Goal: Task Accomplishment & Management: Complete application form

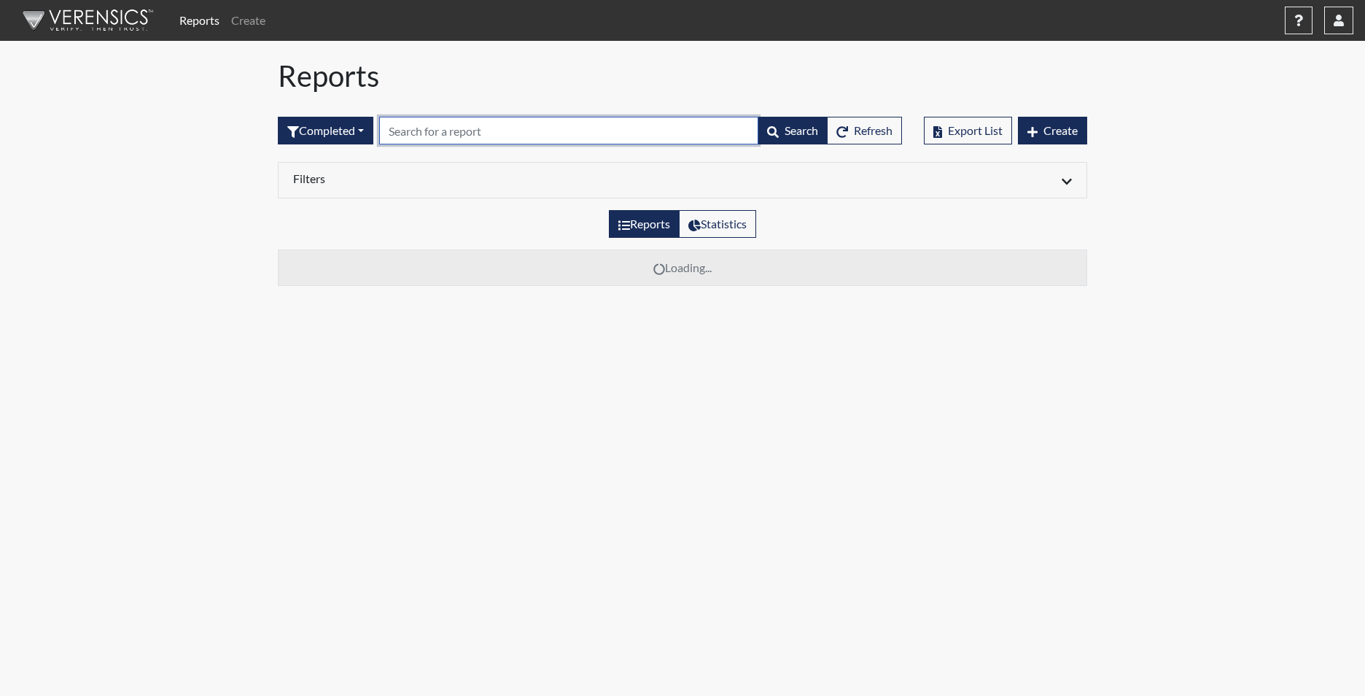
click at [415, 125] on input "text" at bounding box center [568, 131] width 379 height 28
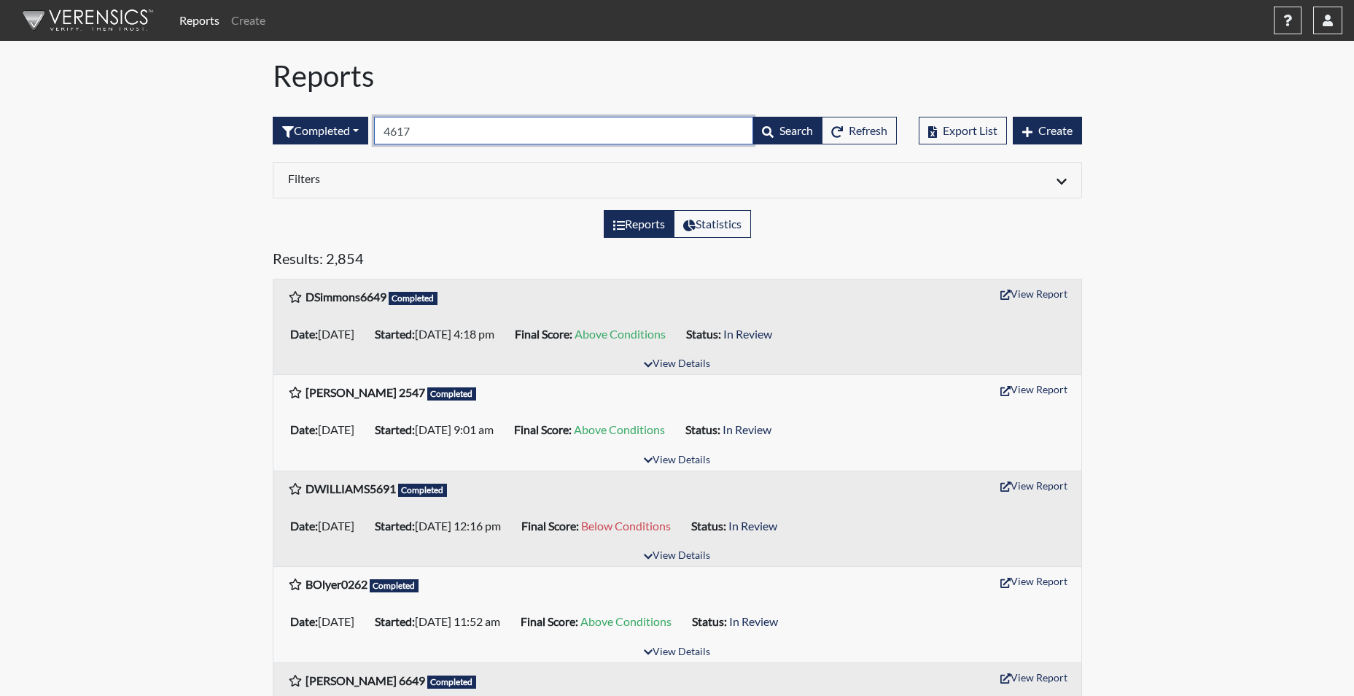
type input "4617"
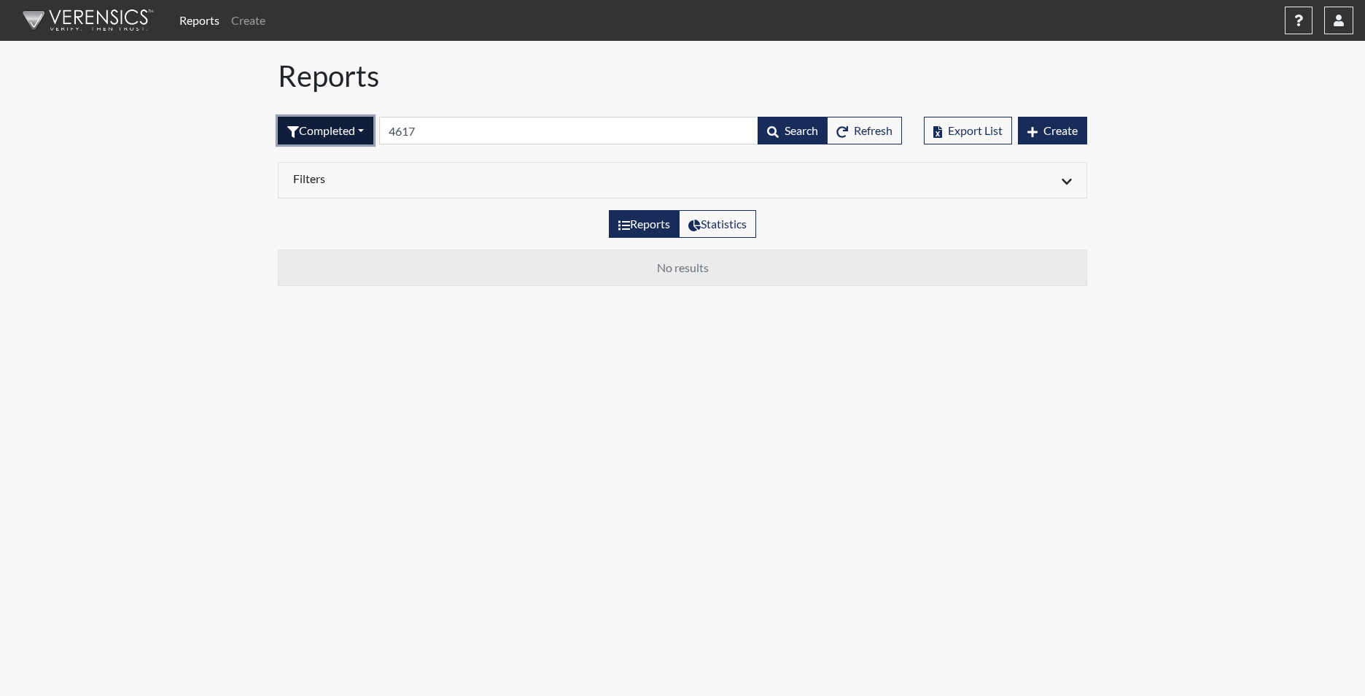
click at [342, 130] on button "Completed" at bounding box center [326, 131] width 96 height 28
click at [341, 234] on button "In Progress" at bounding box center [336, 233] width 115 height 23
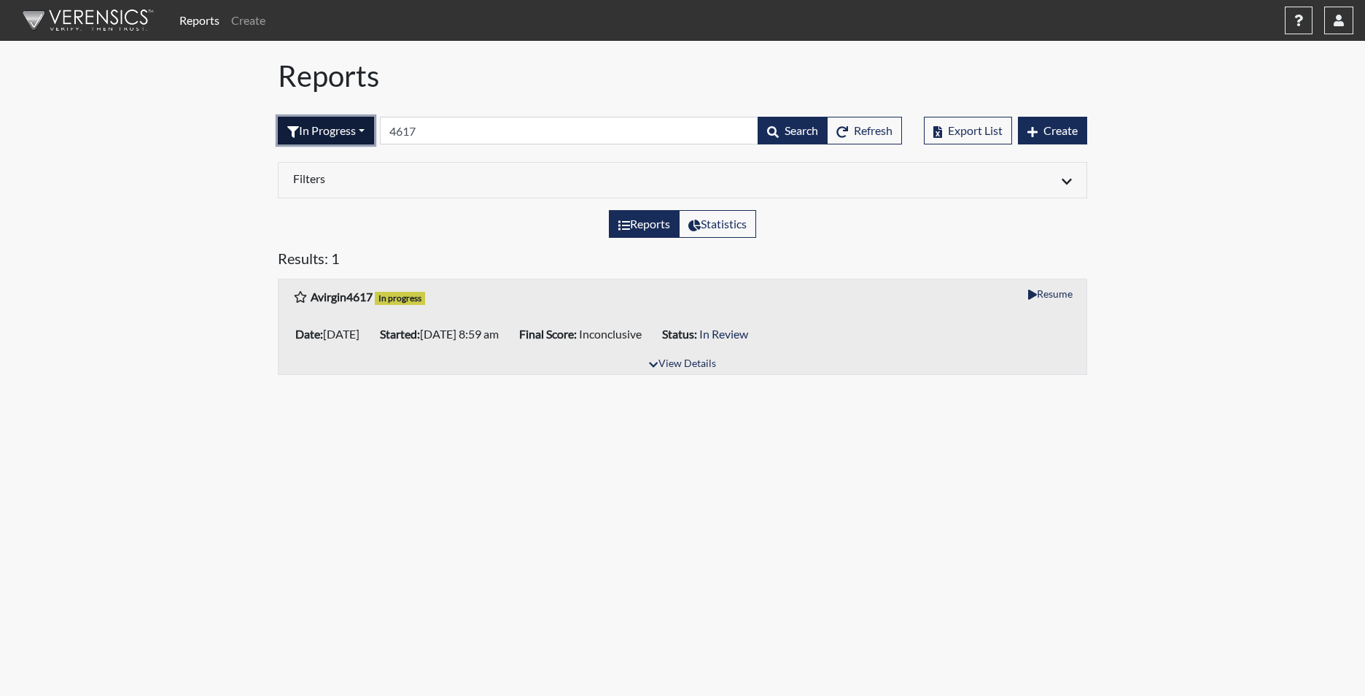
click at [338, 132] on button "In Progress" at bounding box center [326, 131] width 96 height 28
click at [963, 190] on div "Filters" at bounding box center [683, 181] width 808 height 36
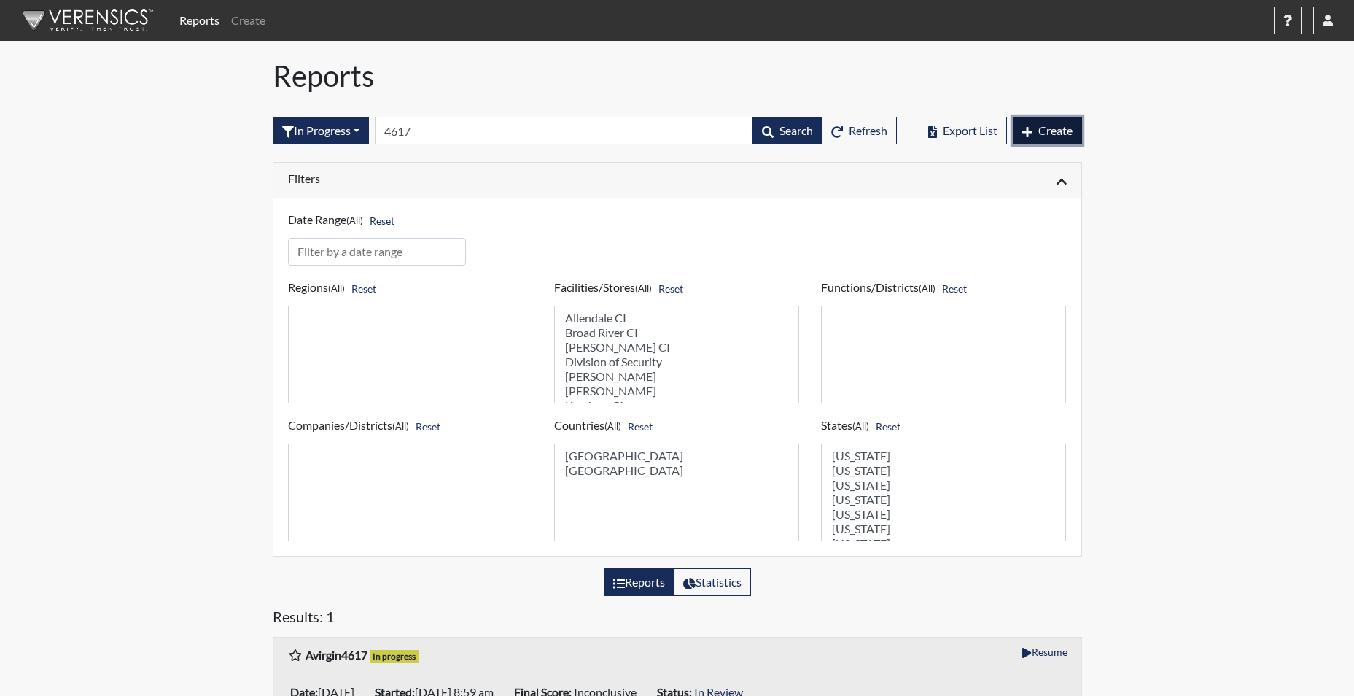
click at [1079, 130] on button "Create" at bounding box center [1047, 131] width 69 height 28
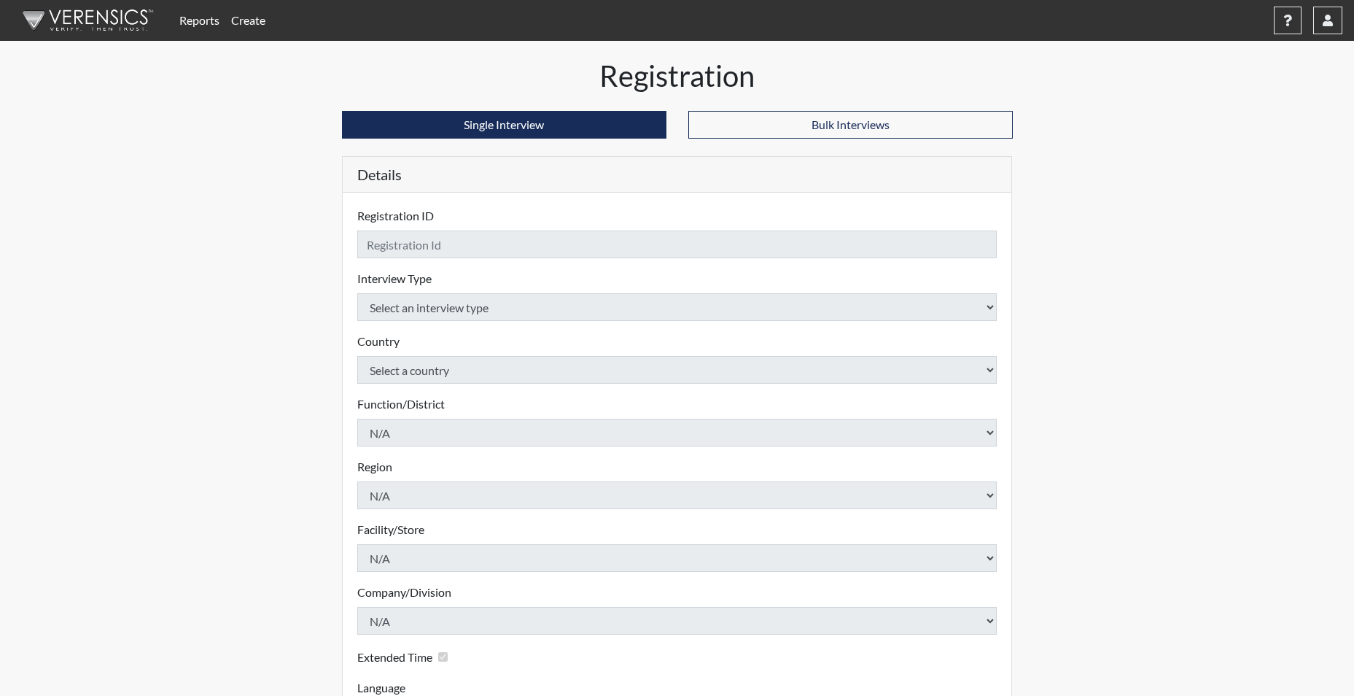
checkbox input "true"
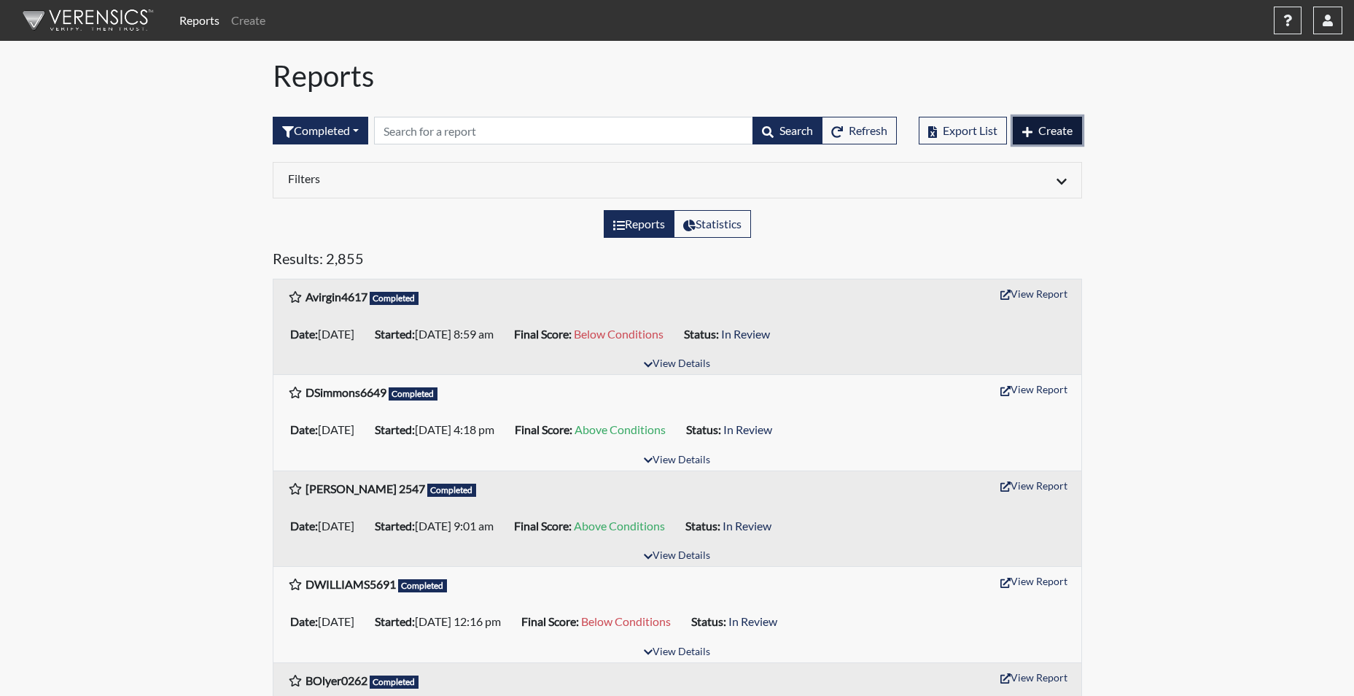
click at [1049, 127] on span "Create" at bounding box center [1055, 130] width 34 height 14
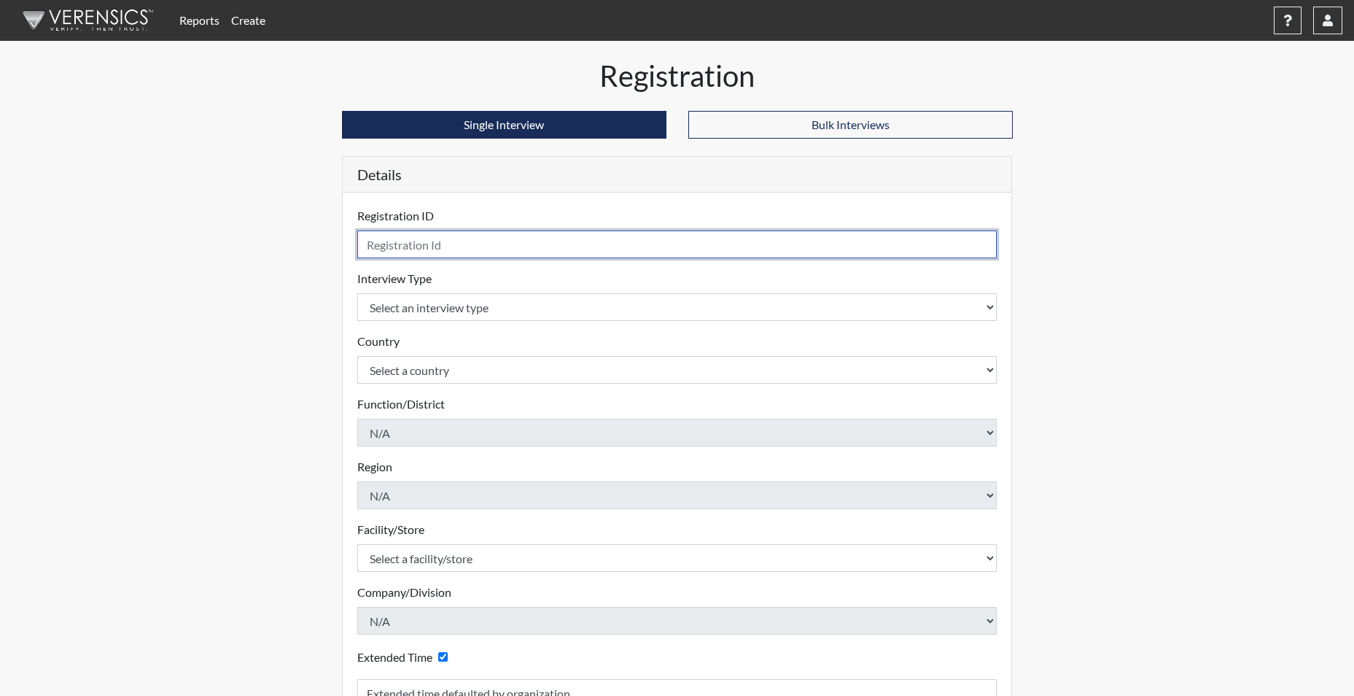
click at [438, 247] on input "text" at bounding box center [677, 244] width 640 height 28
type input "JGORMAN6741"
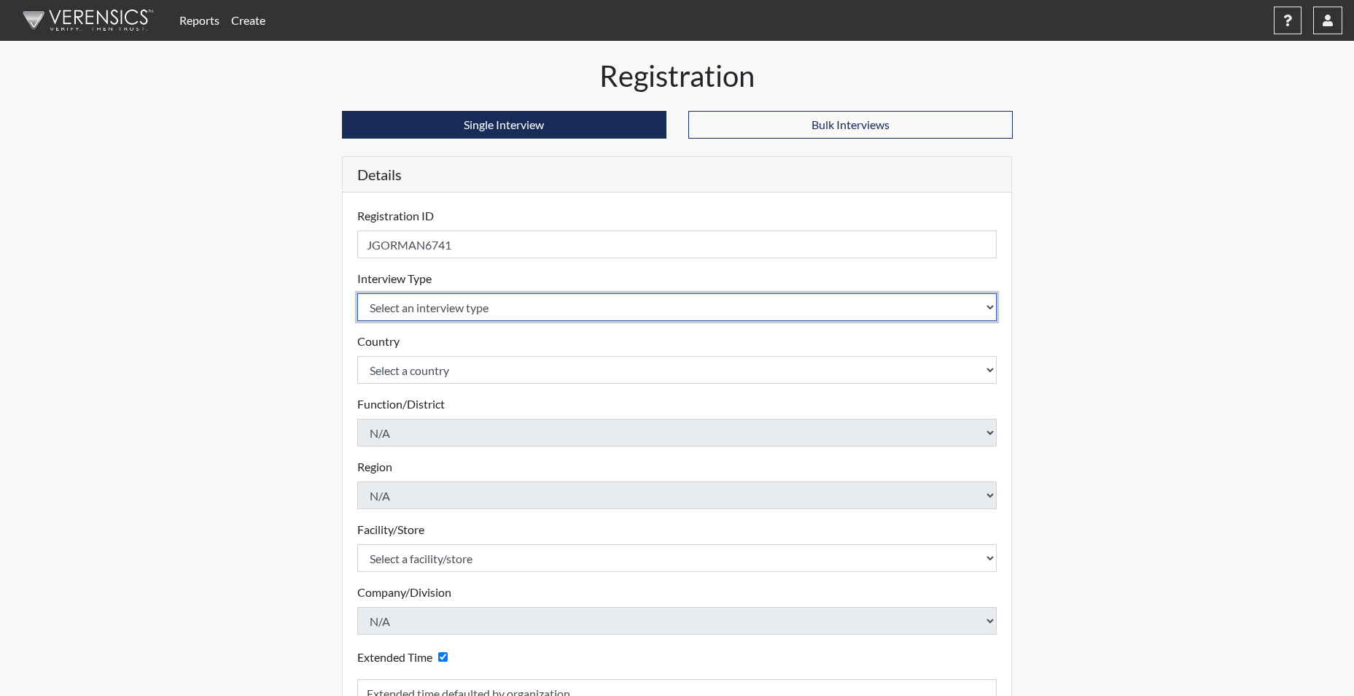
click at [432, 305] on select "Select an interview type Corrections Pre-Employment" at bounding box center [677, 307] width 640 height 28
click at [433, 311] on select "Select an interview type Corrections Pre-Employment" at bounding box center [677, 307] width 640 height 28
click at [423, 308] on select "Select an interview type Corrections Pre-Employment" at bounding box center [677, 307] width 640 height 28
select select "ff733e93-e1bf-11ea-9c9f-0eff0cf7eb8f"
click at [357, 293] on select "Select an interview type Corrections Pre-Employment" at bounding box center [677, 307] width 640 height 28
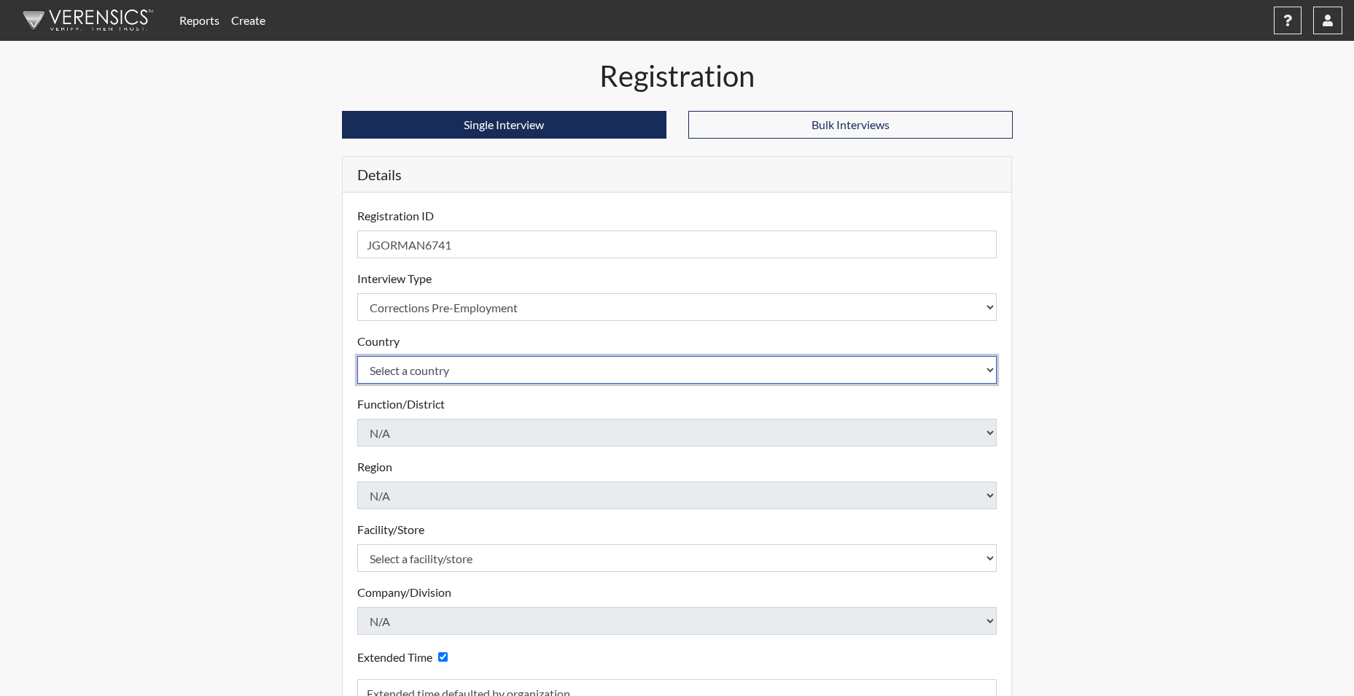
click at [422, 373] on select "Select a country [GEOGRAPHIC_DATA] [GEOGRAPHIC_DATA]" at bounding box center [677, 370] width 640 height 28
select select "united-states-of-[GEOGRAPHIC_DATA]"
click at [357, 356] on select "Select a country [GEOGRAPHIC_DATA] [GEOGRAPHIC_DATA]" at bounding box center [677, 370] width 640 height 28
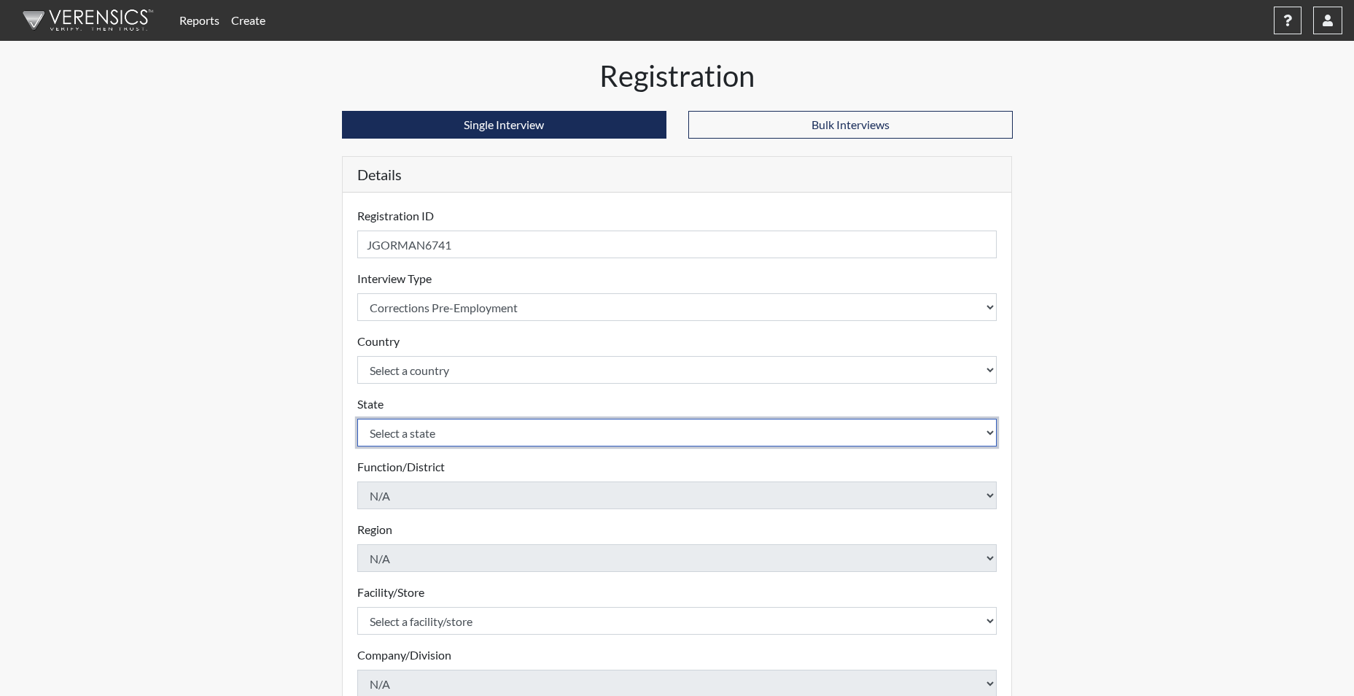
click at [418, 437] on select "Select a state [US_STATE] [US_STATE] [US_STATE] [US_STATE] [US_STATE] [US_STATE…" at bounding box center [677, 433] width 640 height 28
select select "SC"
click at [357, 419] on select "Select a state [US_STATE] [US_STATE] [US_STATE] [US_STATE] [US_STATE] [US_STATE…" at bounding box center [677, 433] width 640 height 28
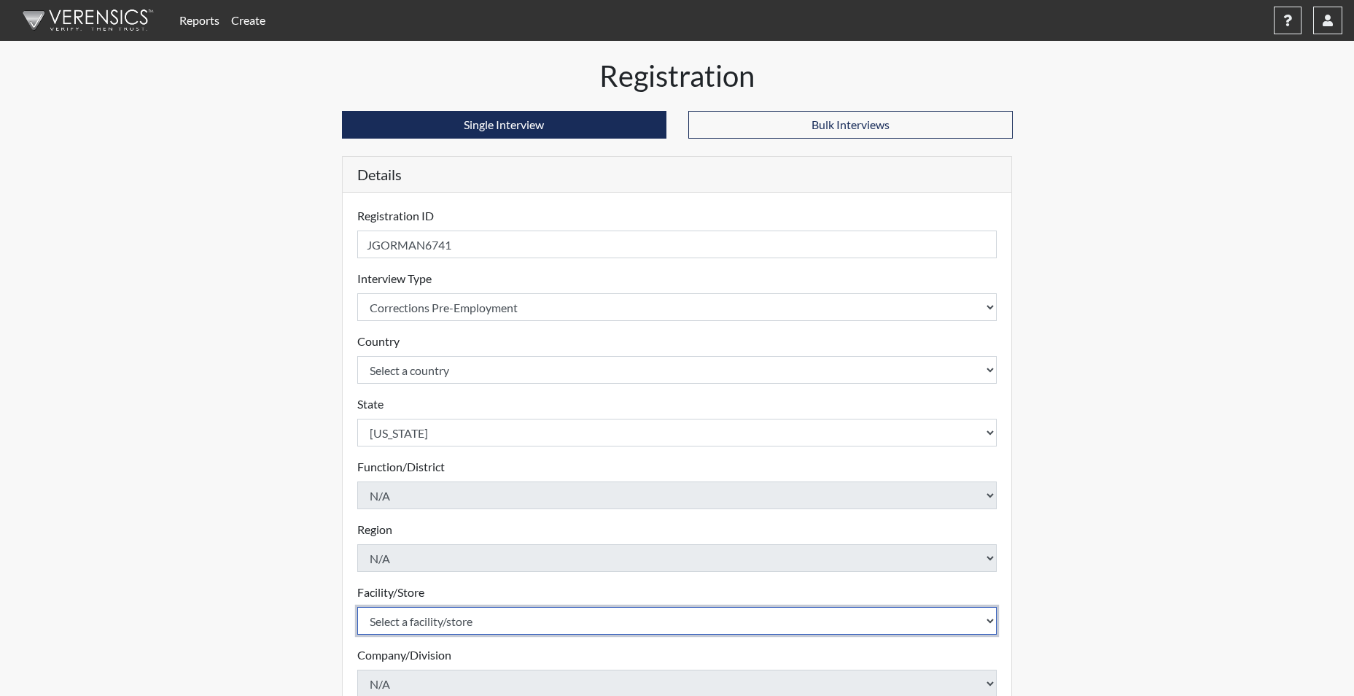
click at [414, 621] on select "Select a facility/store [GEOGRAPHIC_DATA] CI Broad River CI [PERSON_NAME] CI Di…" at bounding box center [677, 621] width 640 height 28
select select "c6e33473-242b-401e-8fed-f89f69c19afd"
click at [357, 607] on select "Select a facility/store [GEOGRAPHIC_DATA] CI Broad River CI [PERSON_NAME] CI Di…" at bounding box center [677, 621] width 640 height 28
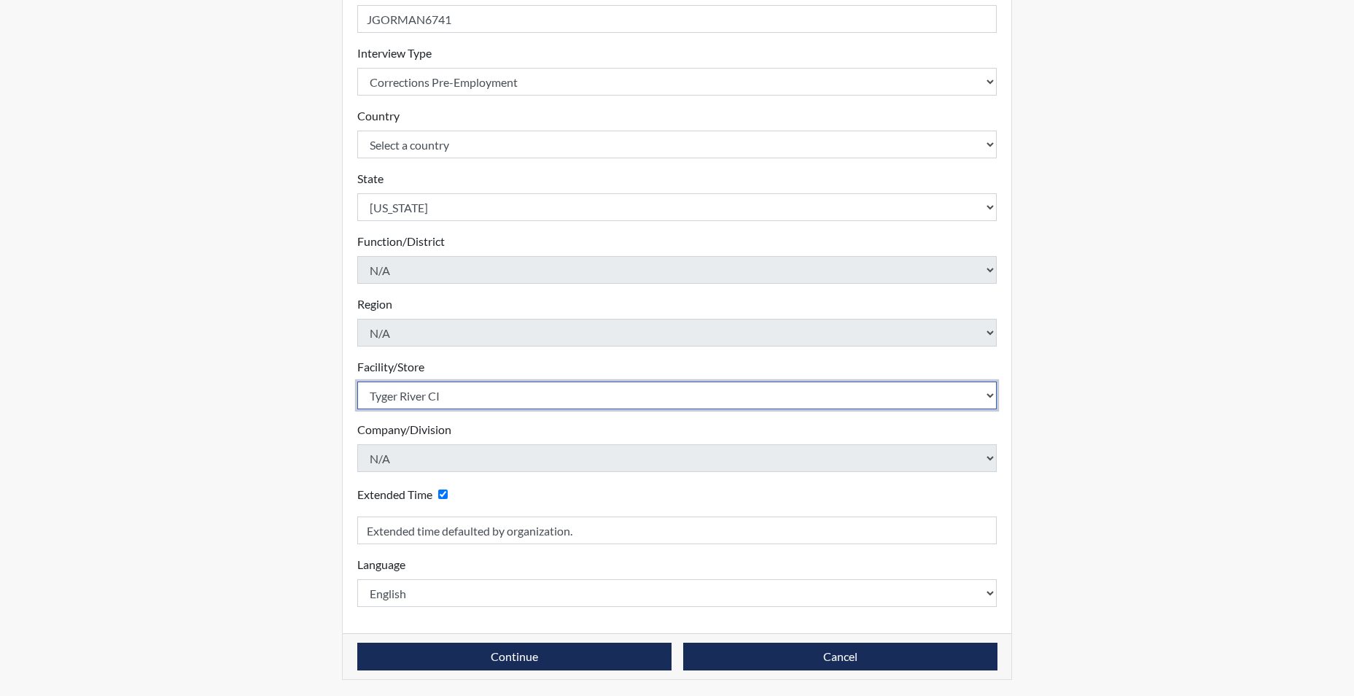
scroll to position [227, 0]
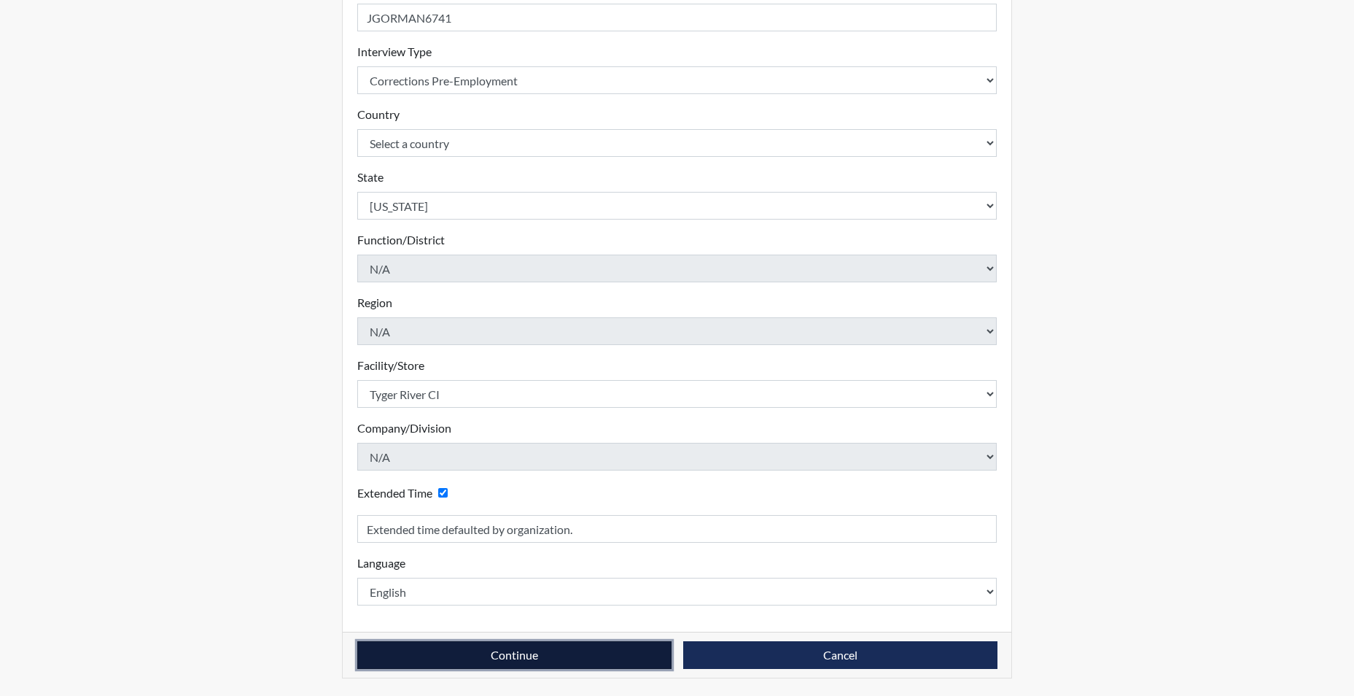
click at [524, 659] on button "Continue" at bounding box center [514, 655] width 314 height 28
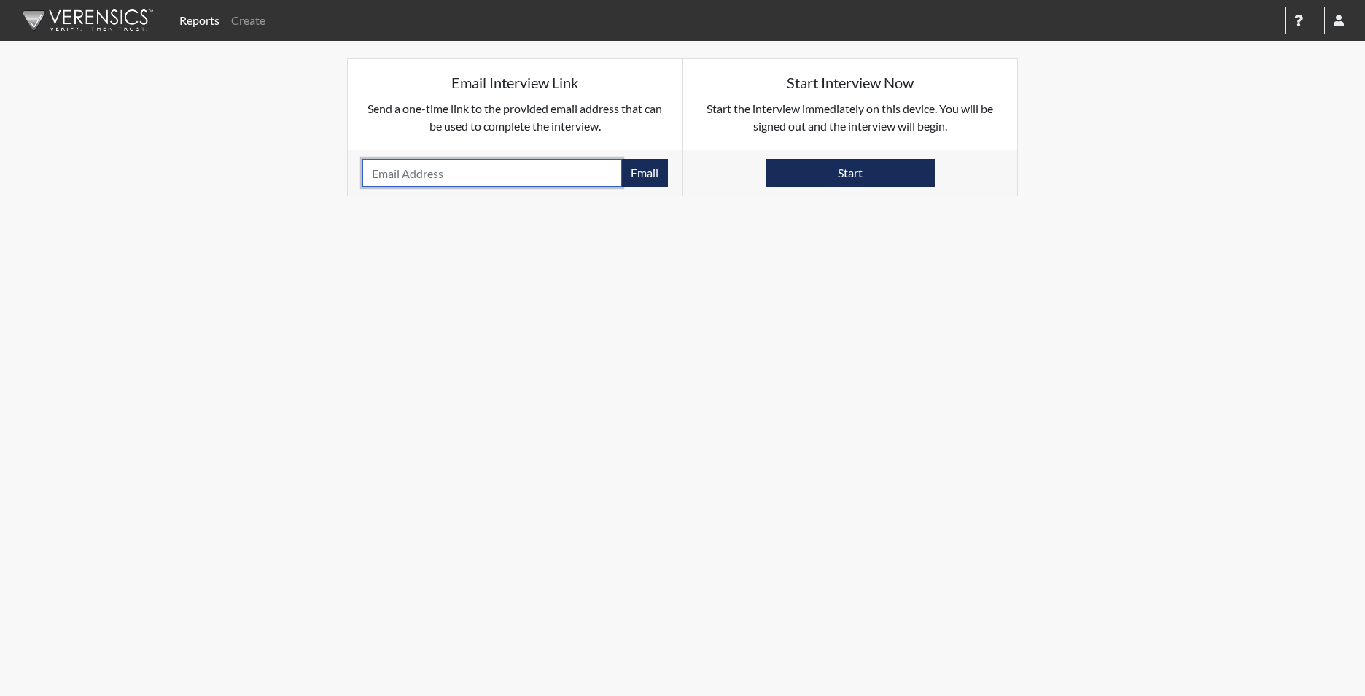
click at [454, 177] on input "email" at bounding box center [492, 173] width 260 height 28
paste input "[EMAIL_ADDRESS][DOMAIN_NAME]"
type input "[EMAIL_ADDRESS][DOMAIN_NAME]"
click at [641, 174] on button "Email" at bounding box center [644, 173] width 47 height 28
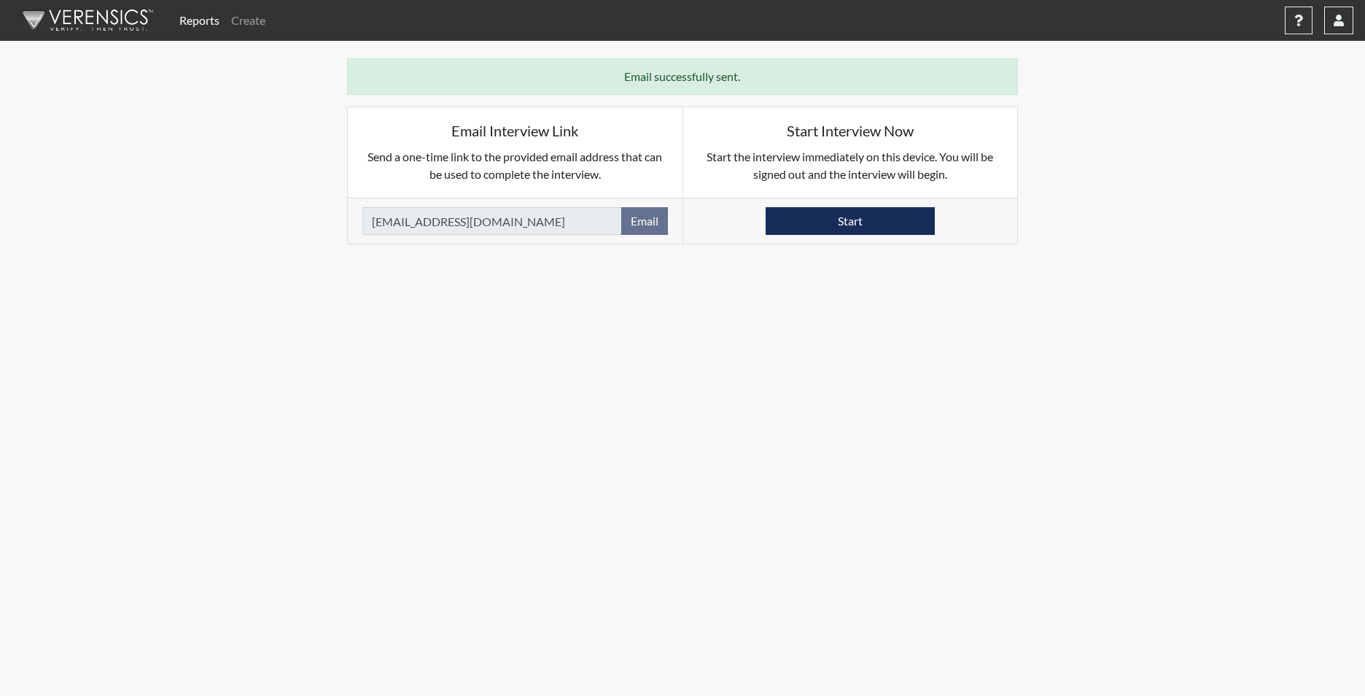
click at [199, 20] on link "Reports" at bounding box center [200, 20] width 52 height 29
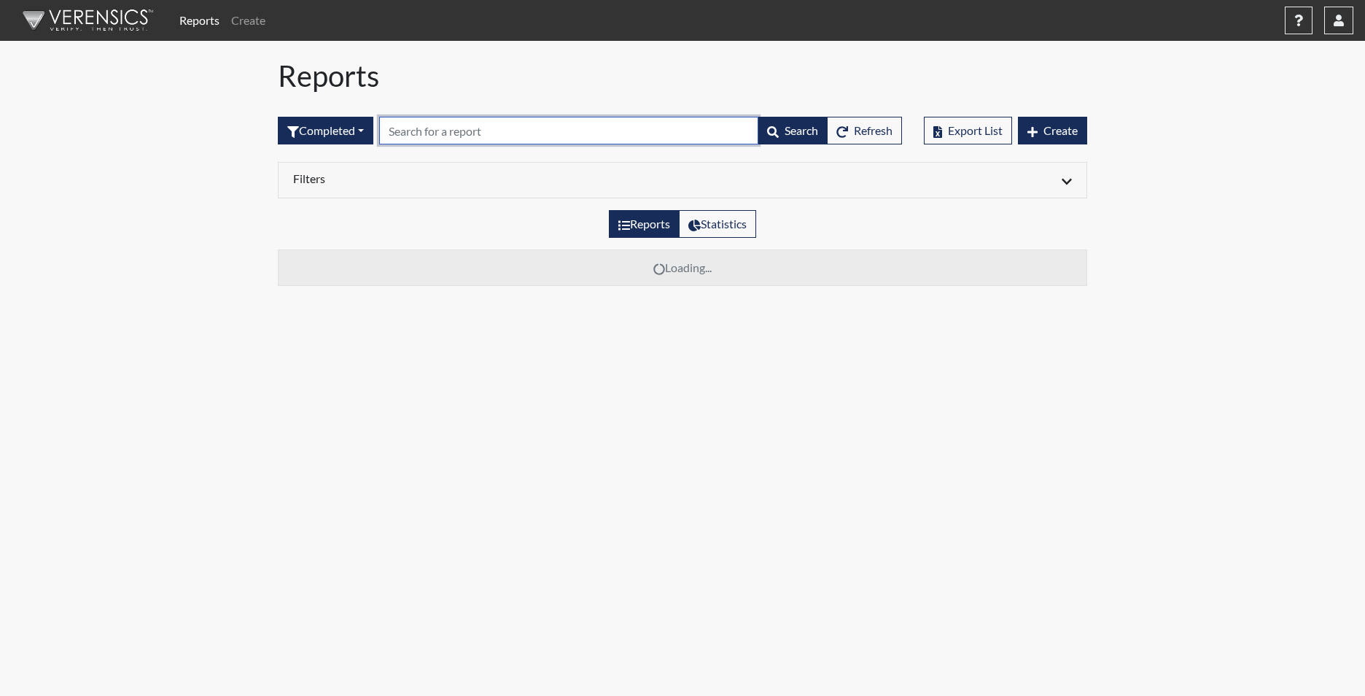
click at [401, 120] on input "text" at bounding box center [568, 131] width 379 height 28
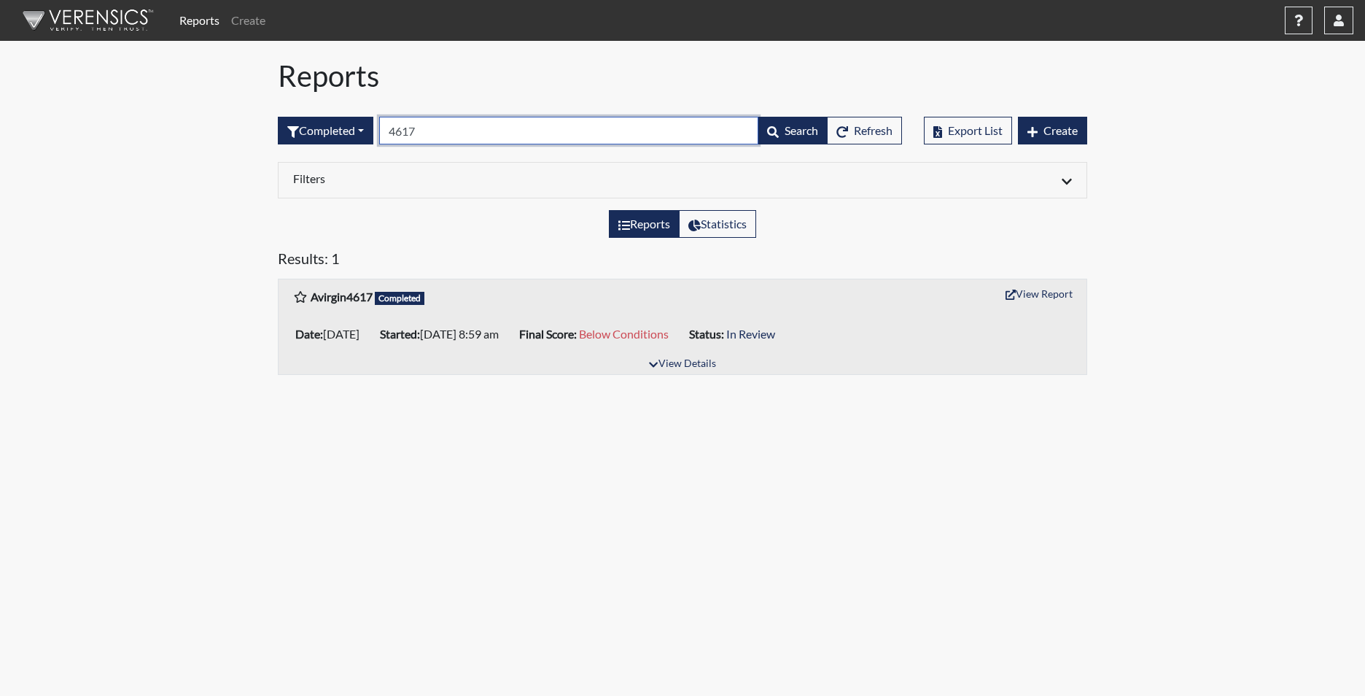
type input "4617"
click at [669, 339] on span "Below Conditions" at bounding box center [624, 334] width 90 height 14
click at [1047, 296] on button "View Report" at bounding box center [1039, 293] width 80 height 23
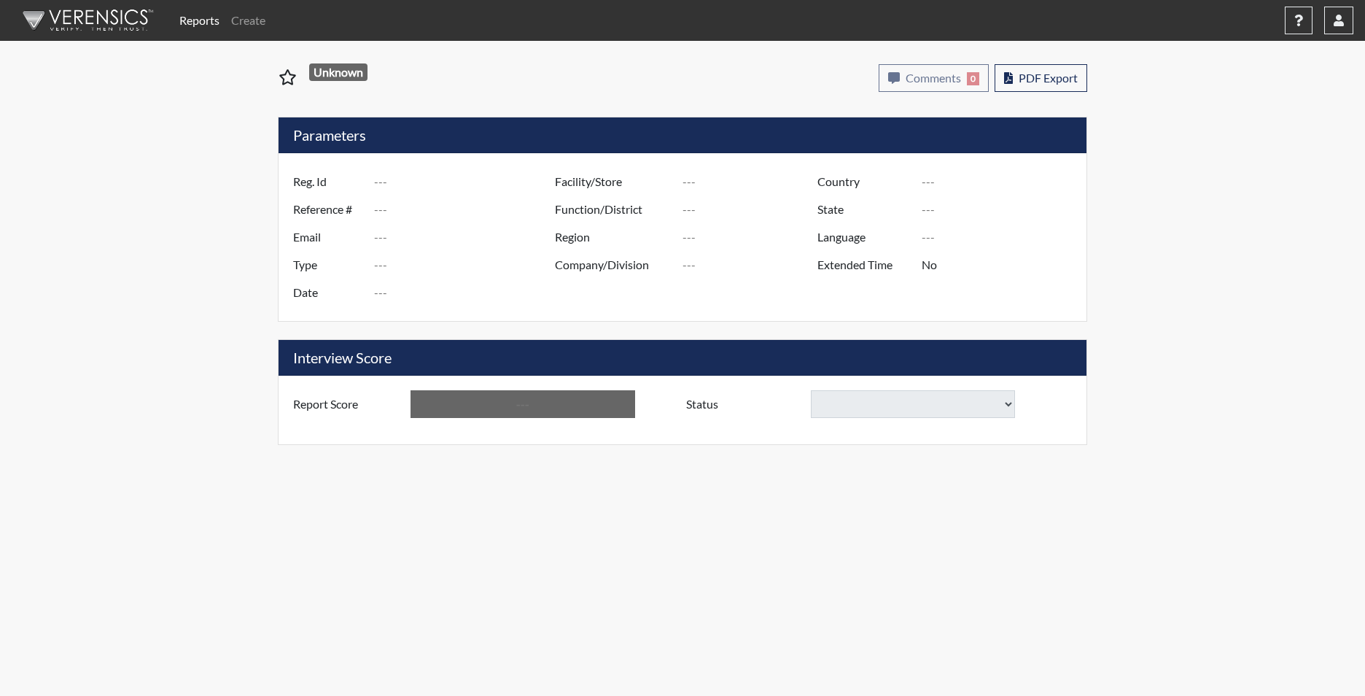
type input "Avirgin4617"
type input "51703"
type input "Roderick.Donnie@doc.sc.gov"
type input "Corrections Pre-Employment"
type input "Oct 13, 2025"
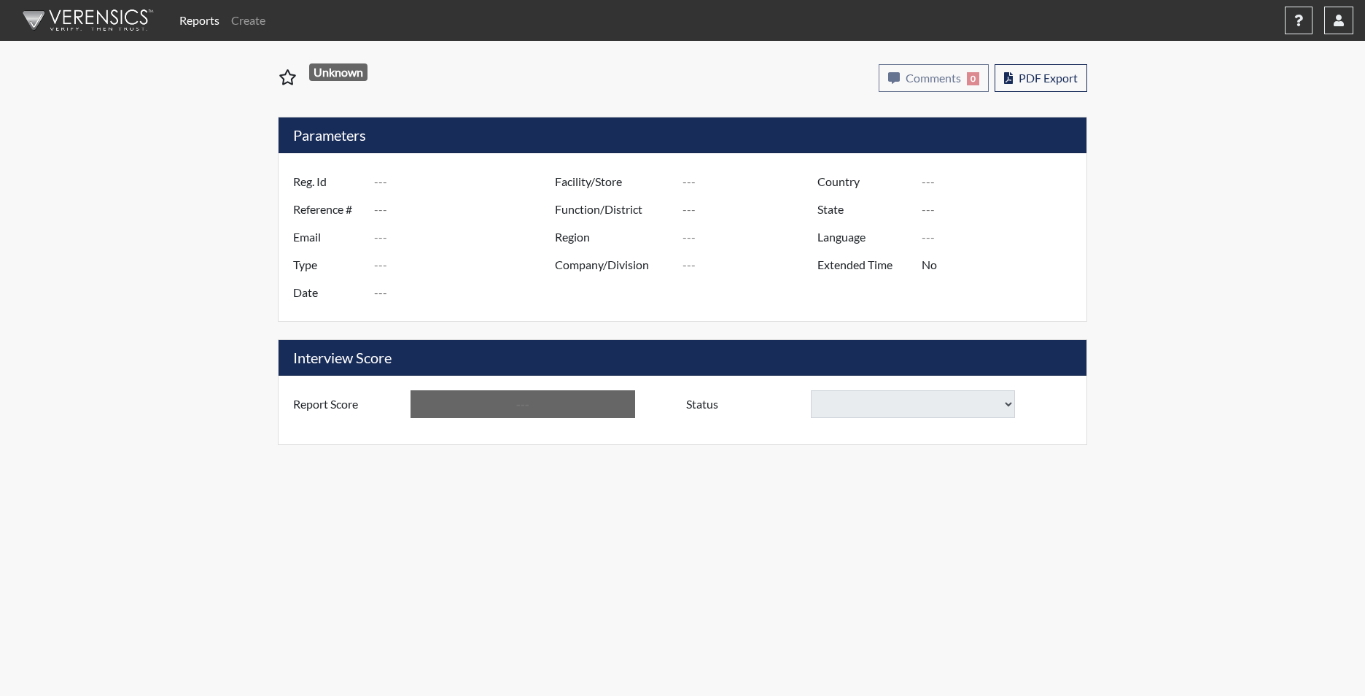
type input "[PERSON_NAME]"
type input "[GEOGRAPHIC_DATA]"
type input "[US_STATE]"
type input "English"
type input "Yes"
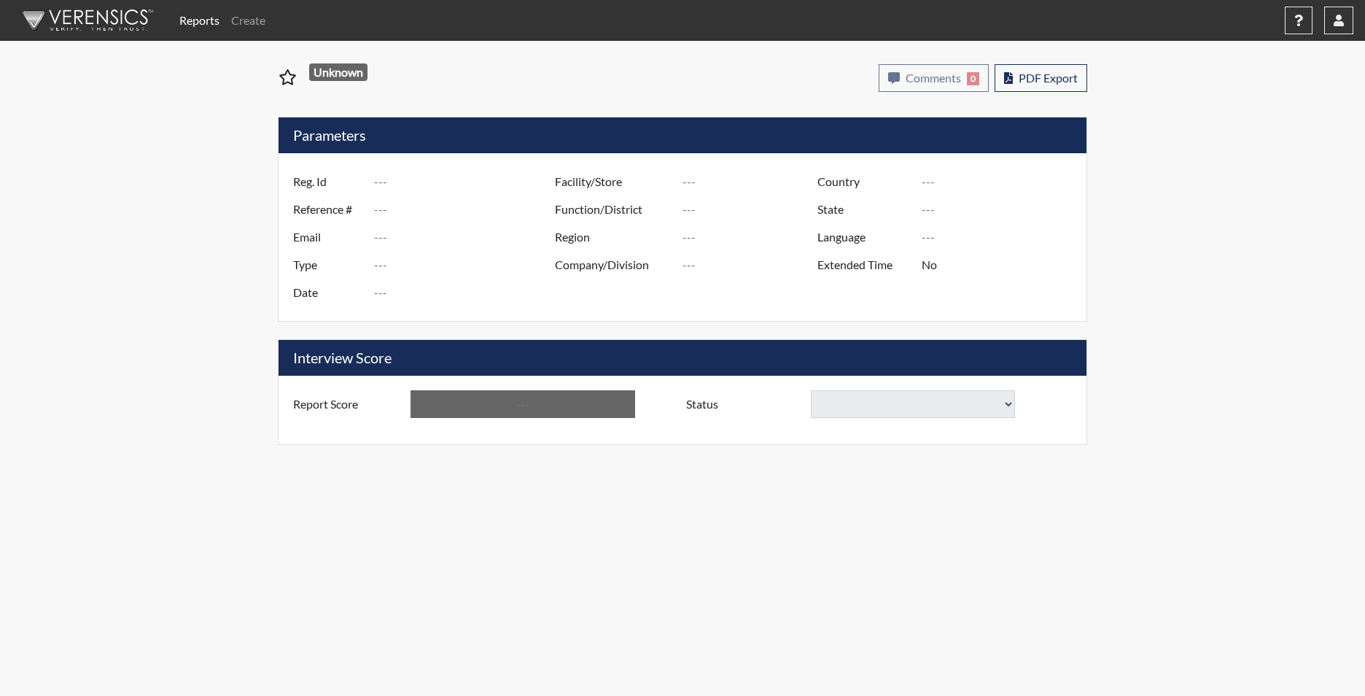
type input "Below Conditions"
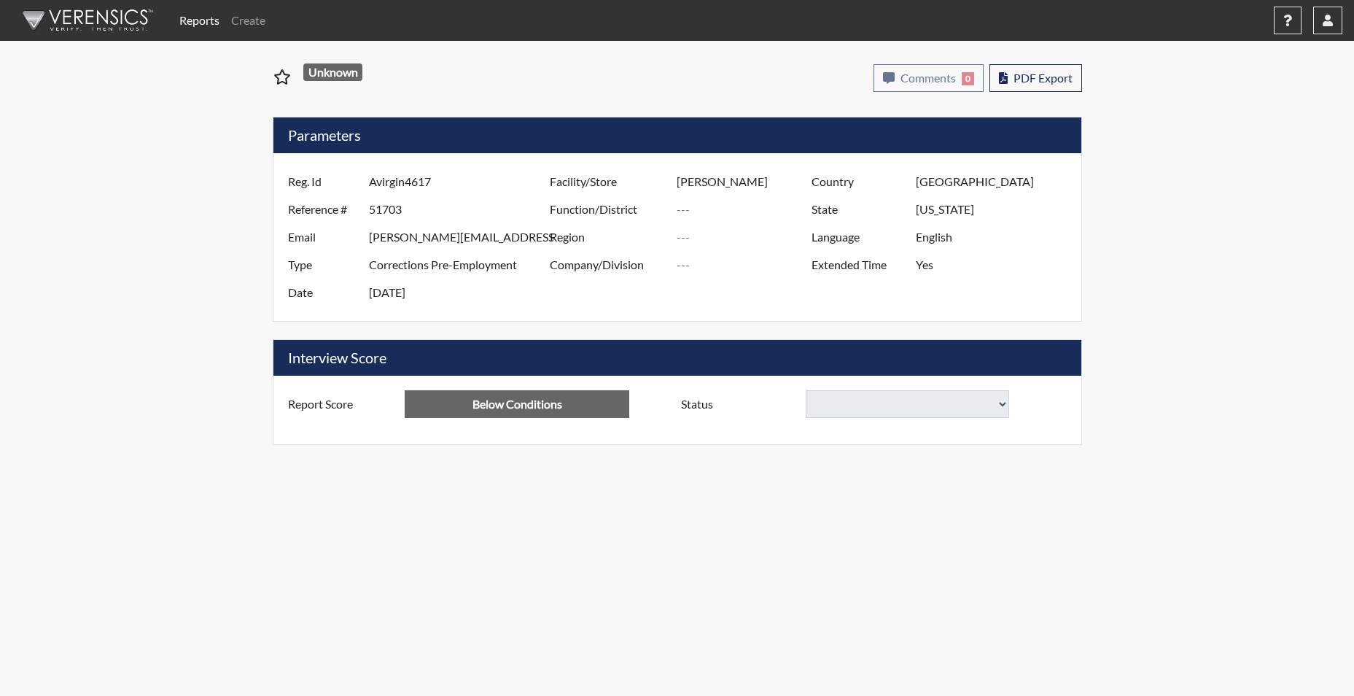
select select
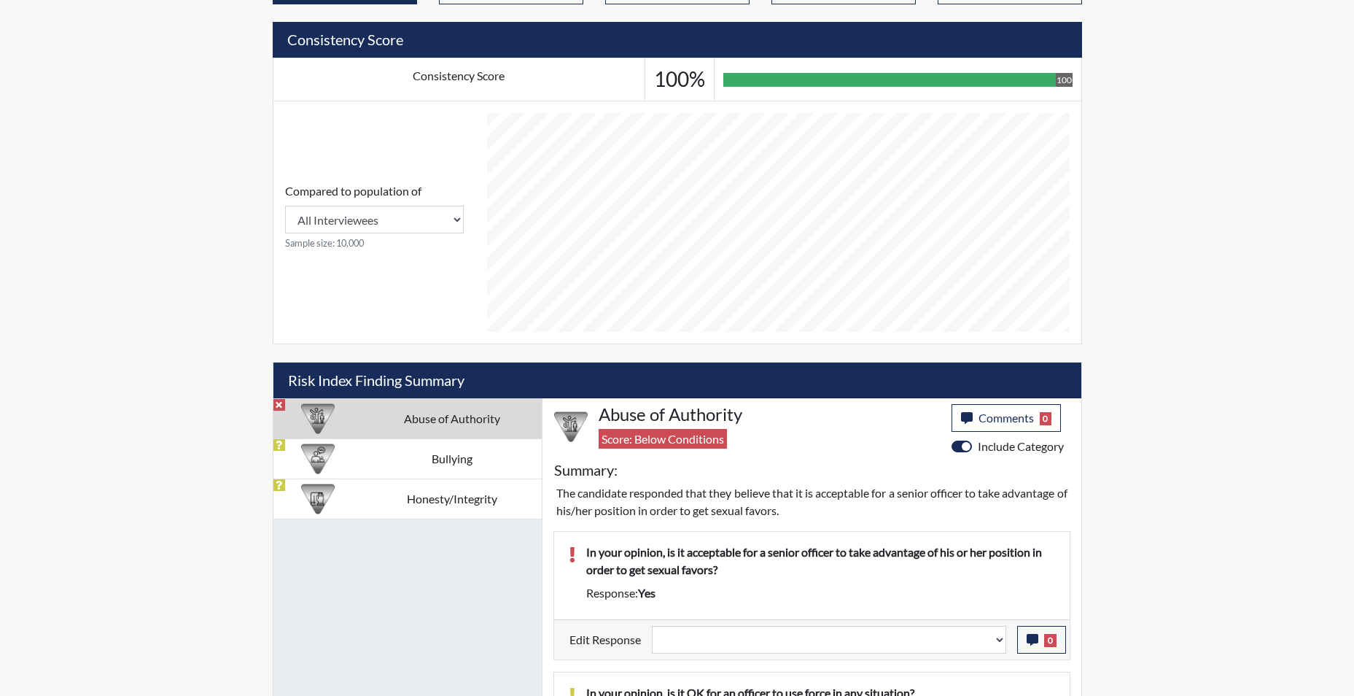
scroll to position [656, 0]
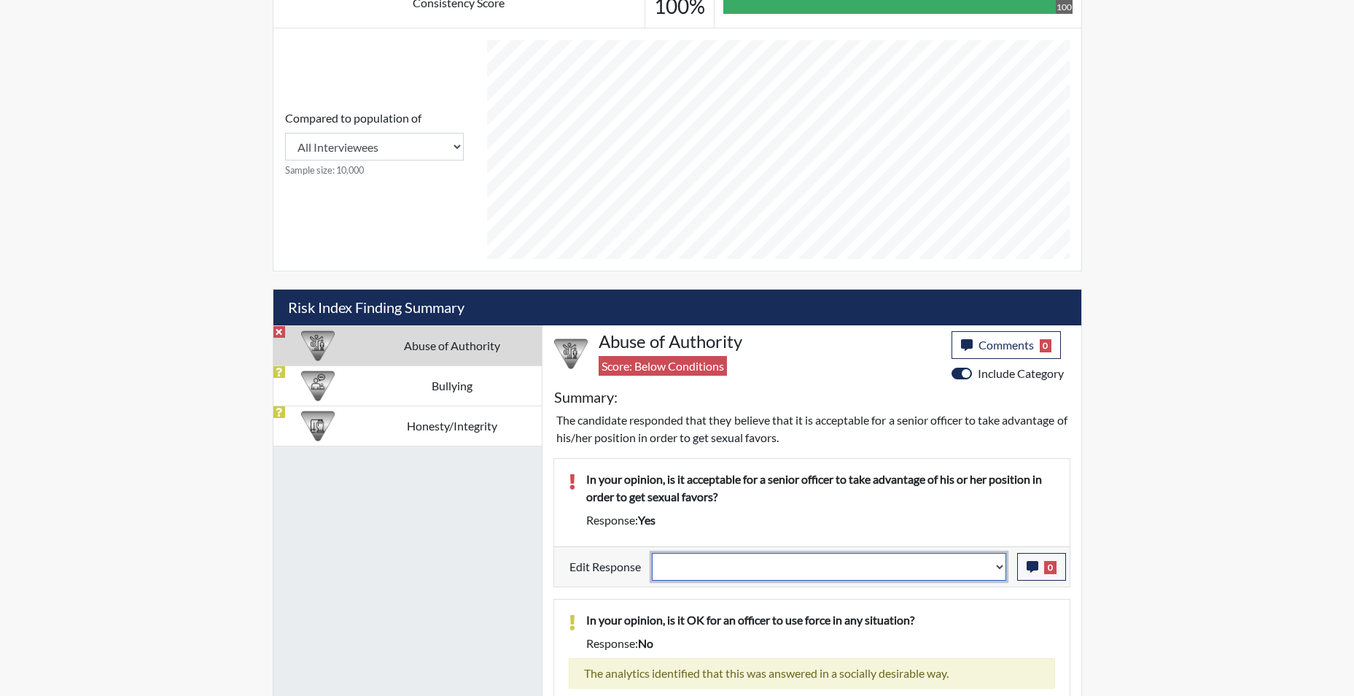
click at [990, 569] on select "Question is not relevant. Results will be updated. Reasonable explanation provi…" at bounding box center [829, 567] width 354 height 28
select select "reasonable-explanation-provided"
click at [652, 553] on select "Question is not relevant. Results will be updated. Reasonable explanation provi…" at bounding box center [829, 567] width 354 height 28
select select
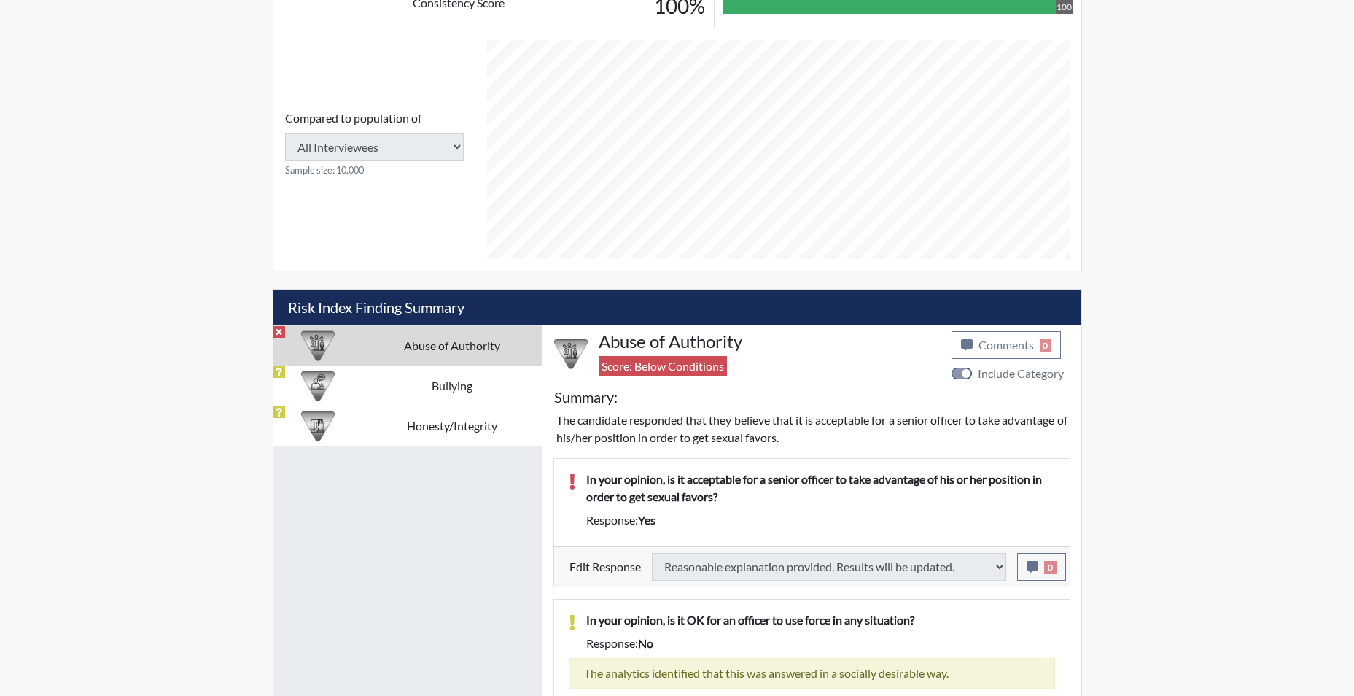
type input "Above Conditions"
select select
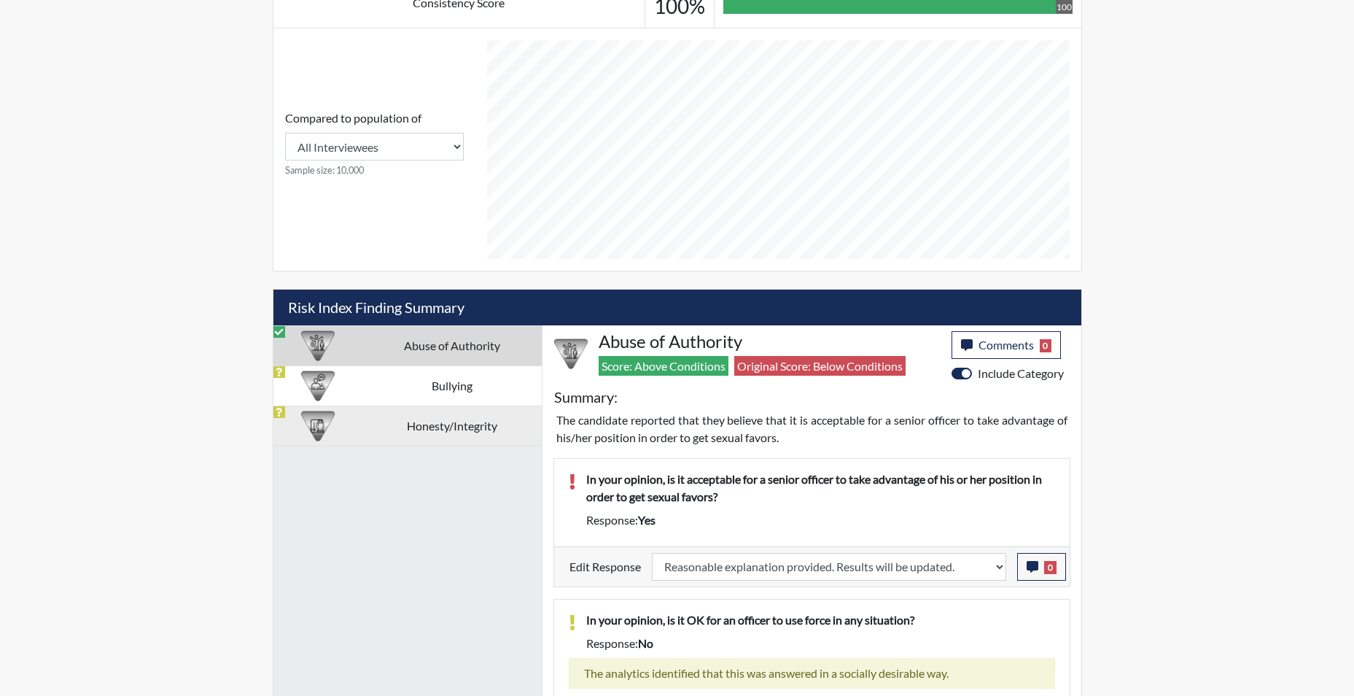
scroll to position [242, 606]
click at [1031, 562] on icon "button" at bounding box center [1033, 567] width 12 height 12
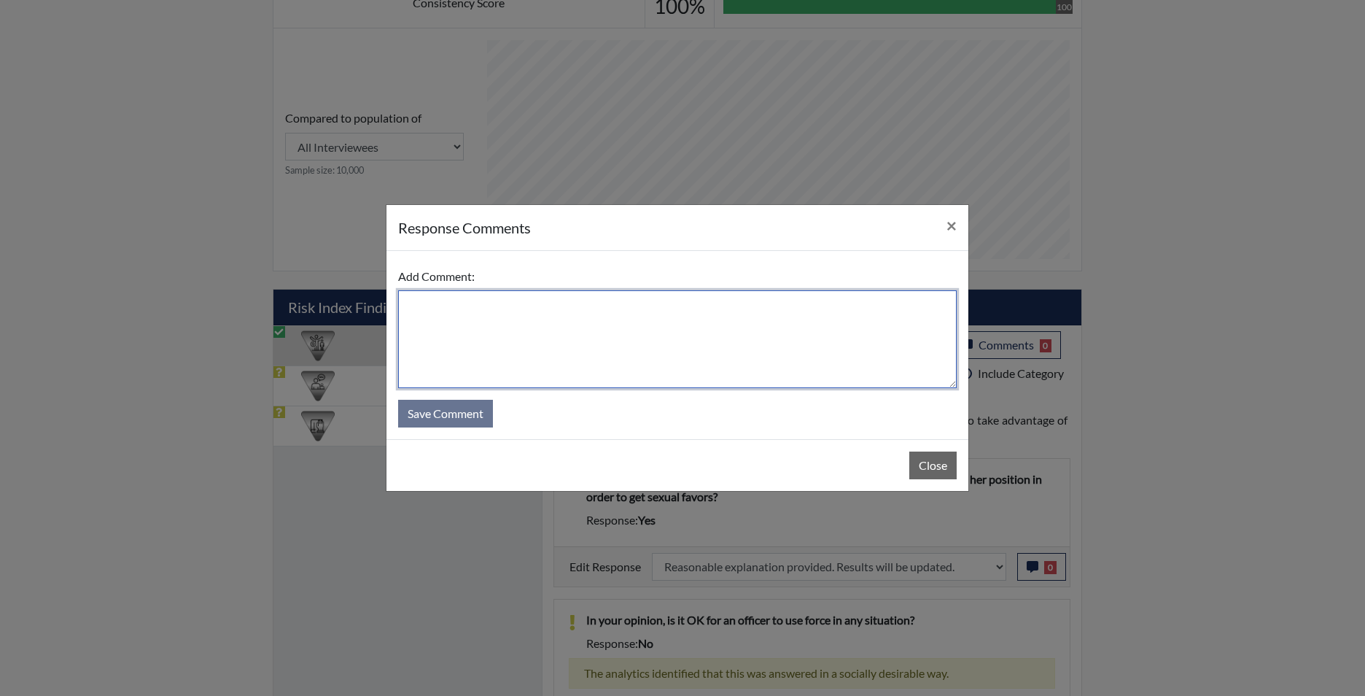
click at [656, 362] on textarea at bounding box center [677, 339] width 559 height 98
type textarea "APP STATES NO"
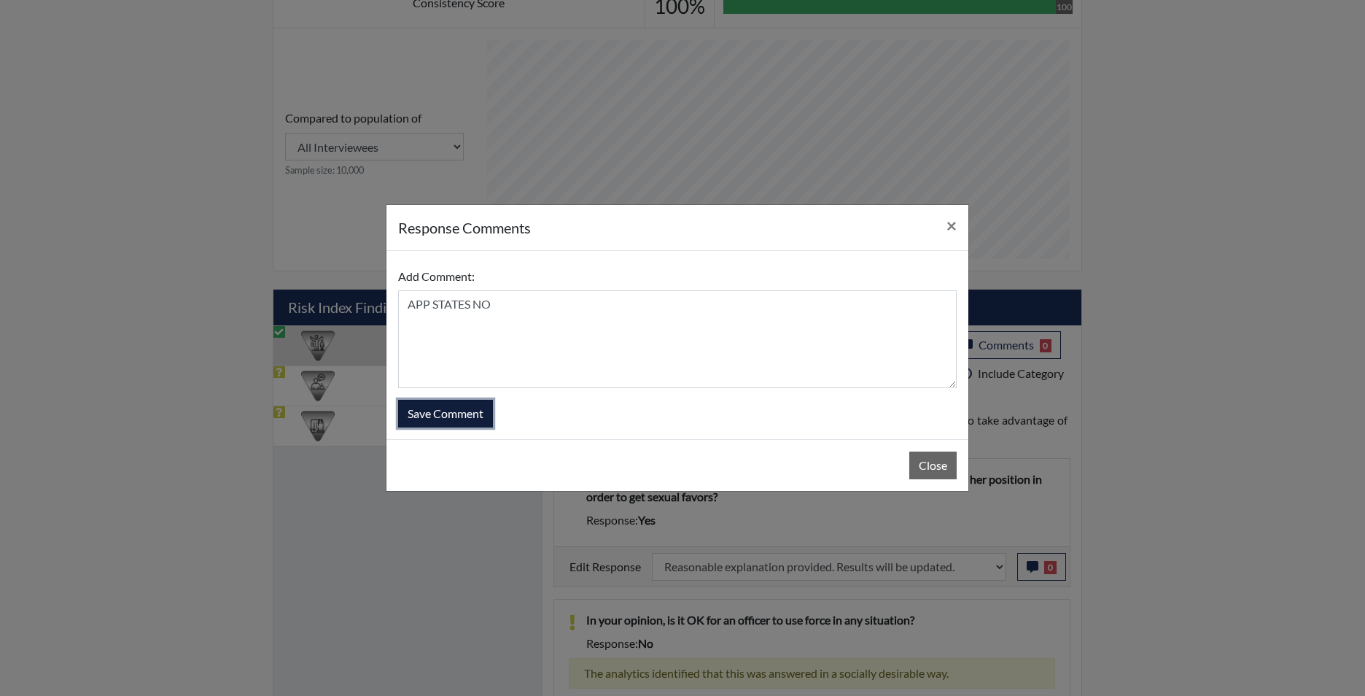
click at [467, 416] on button "Save Comment" at bounding box center [445, 414] width 95 height 28
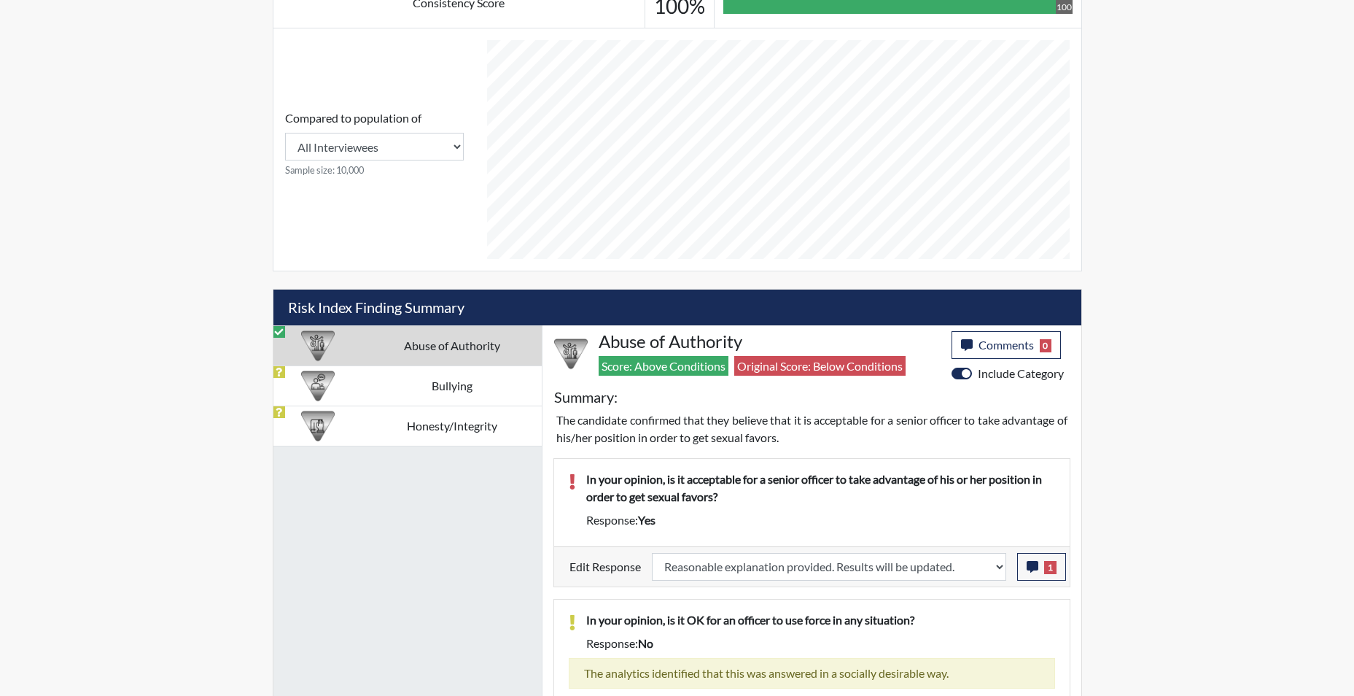
scroll to position [702, 0]
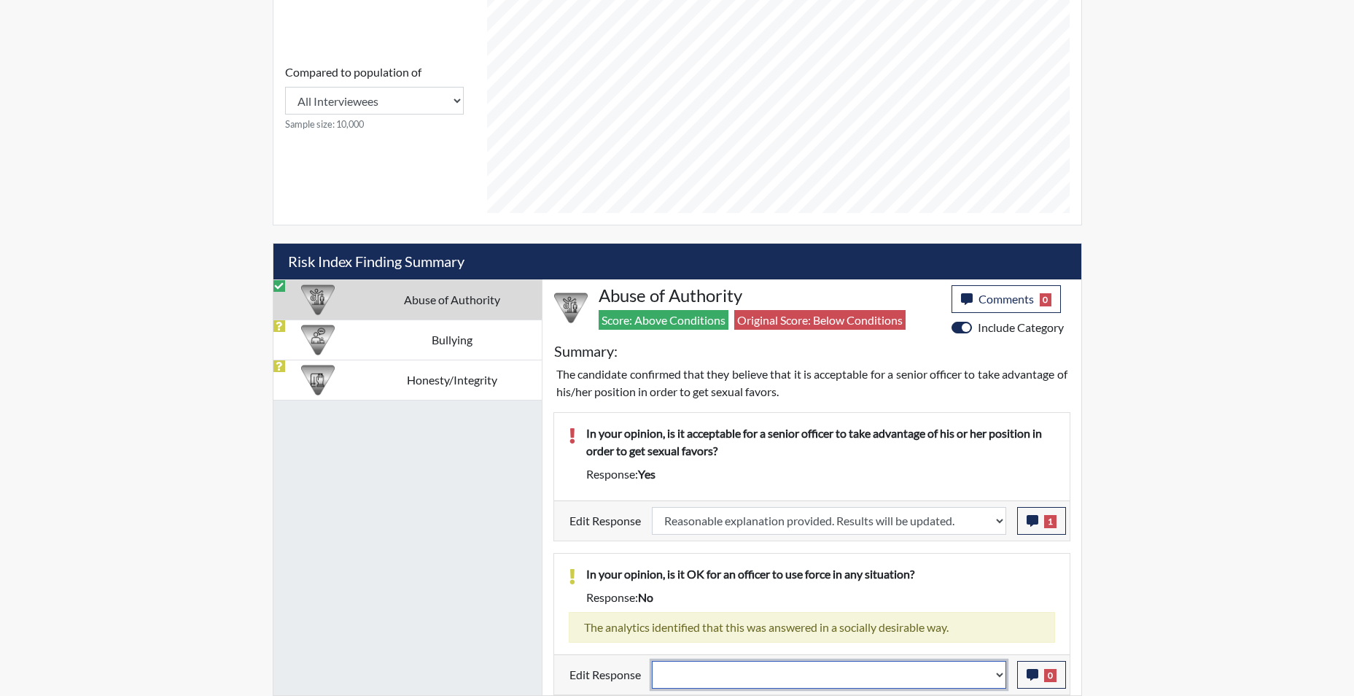
click at [994, 675] on select "Question is not relevant. Results will be updated. Reasonable explanation provi…" at bounding box center [829, 675] width 354 height 28
select select "reasonable-explanation-provided"
click at [652, 661] on select "Question is not relevant. Results will be updated. Reasonable explanation provi…" at bounding box center [829, 675] width 354 height 28
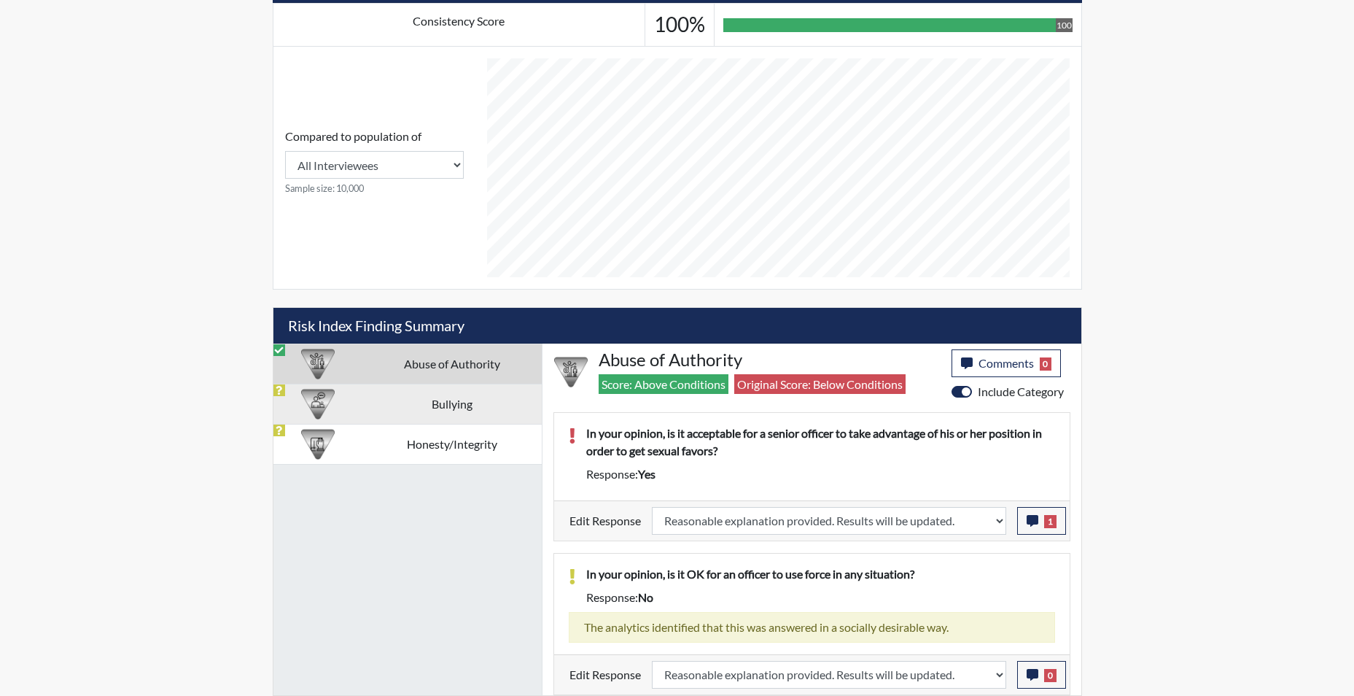
scroll to position [242, 606]
click at [445, 411] on td "Bullying" at bounding box center [451, 404] width 179 height 40
select select
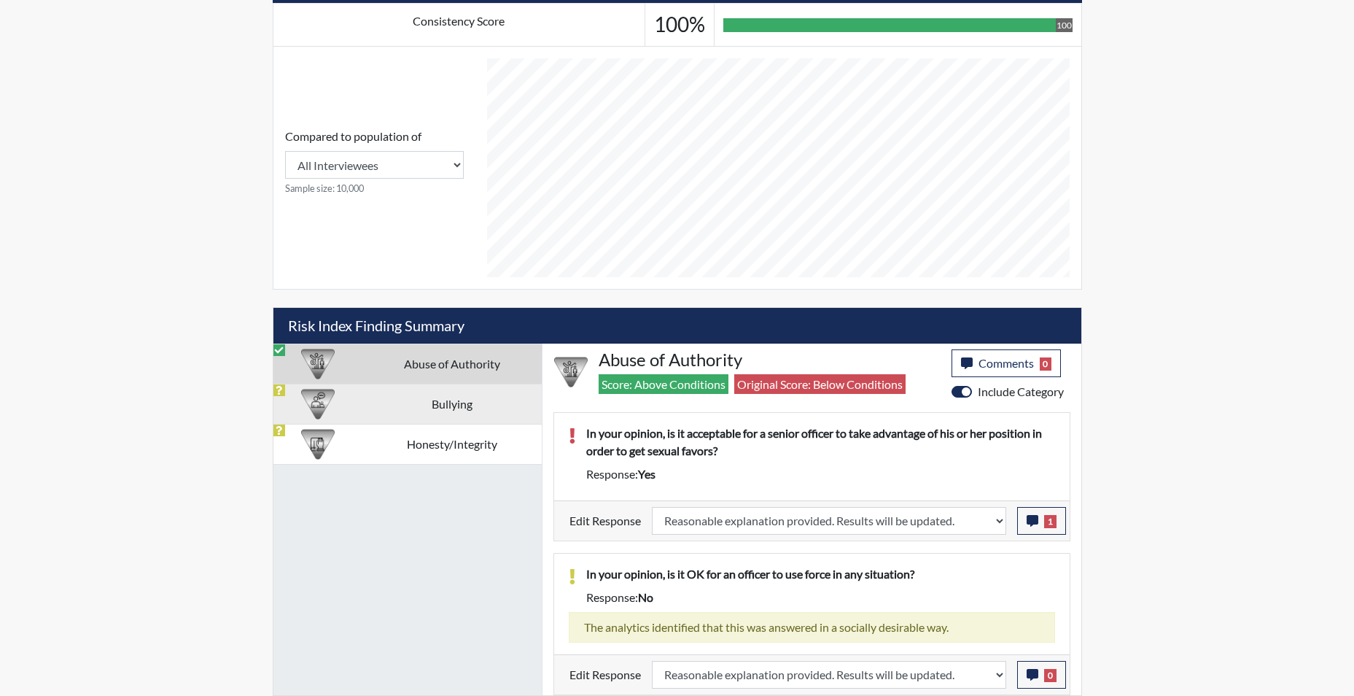
select select
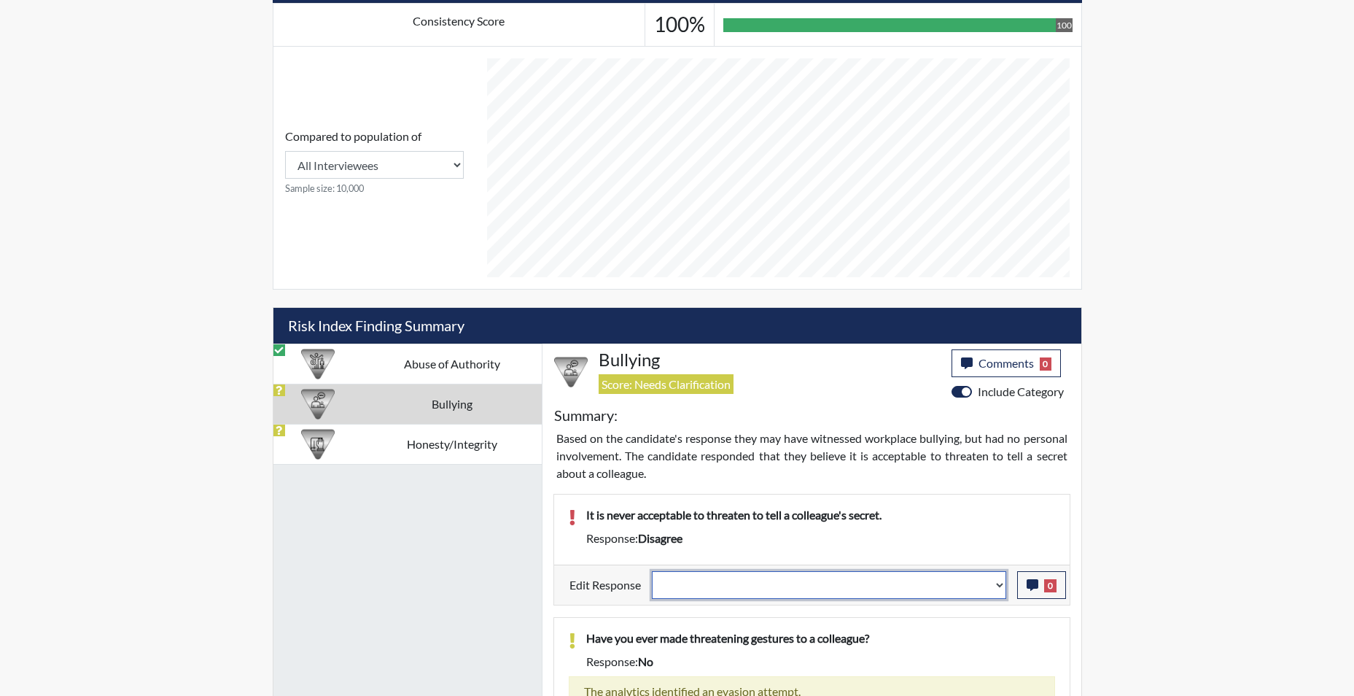
click at [997, 588] on select "Question is not relevant. Results will be updated. Reasonable explanation provi…" at bounding box center [829, 585] width 354 height 28
select select "reasonable-explanation-provided"
click at [652, 571] on select "Question is not relevant. Results will be updated. Reasonable explanation provi…" at bounding box center [829, 585] width 354 height 28
select select
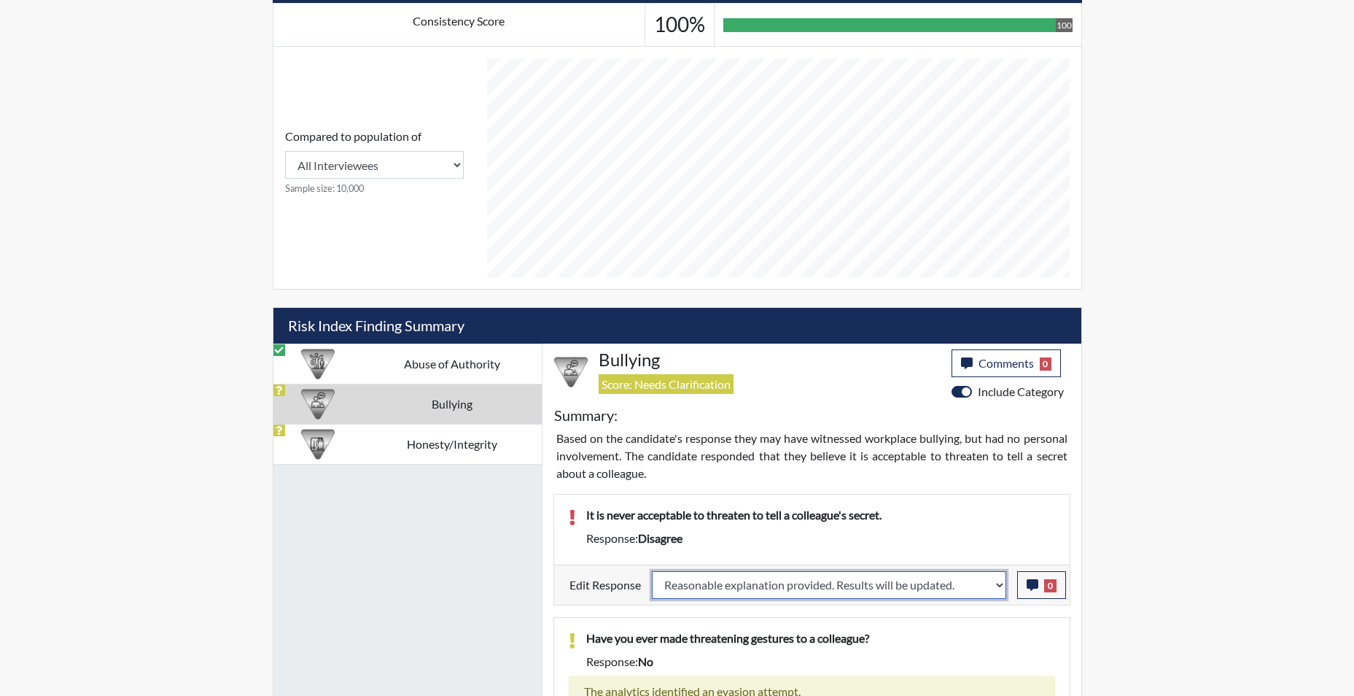
select select
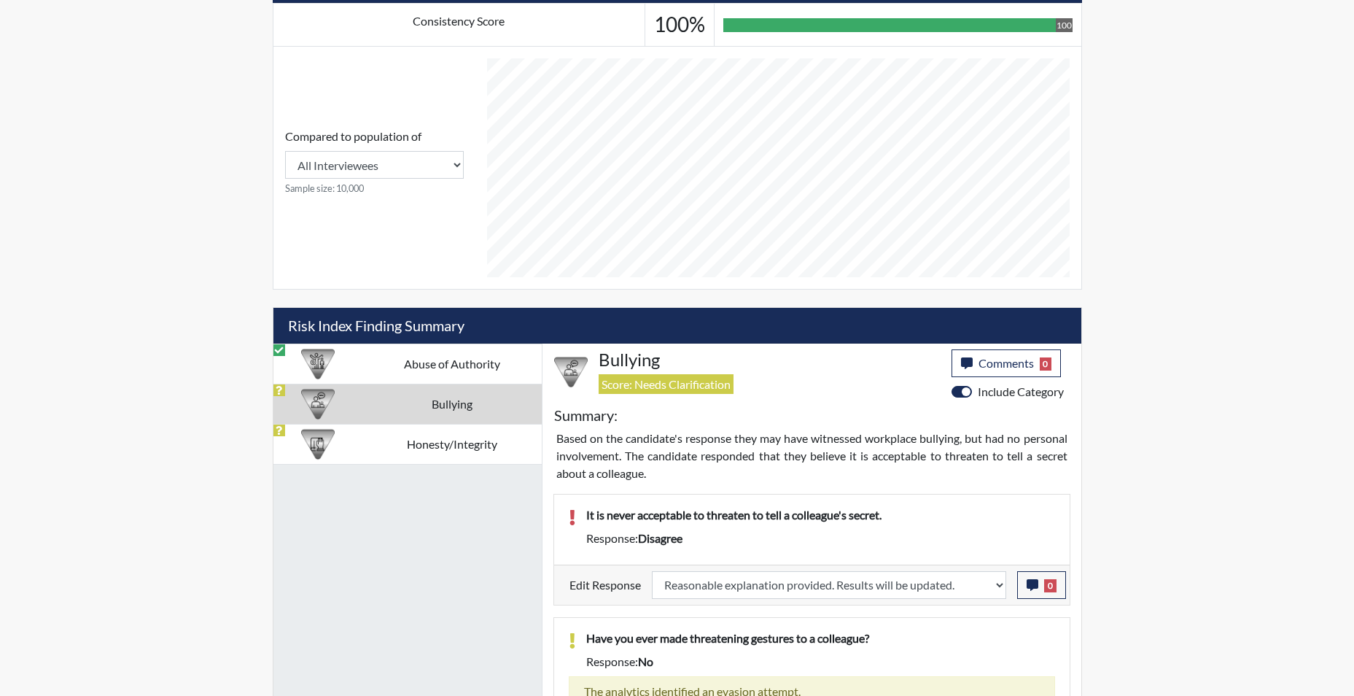
select select
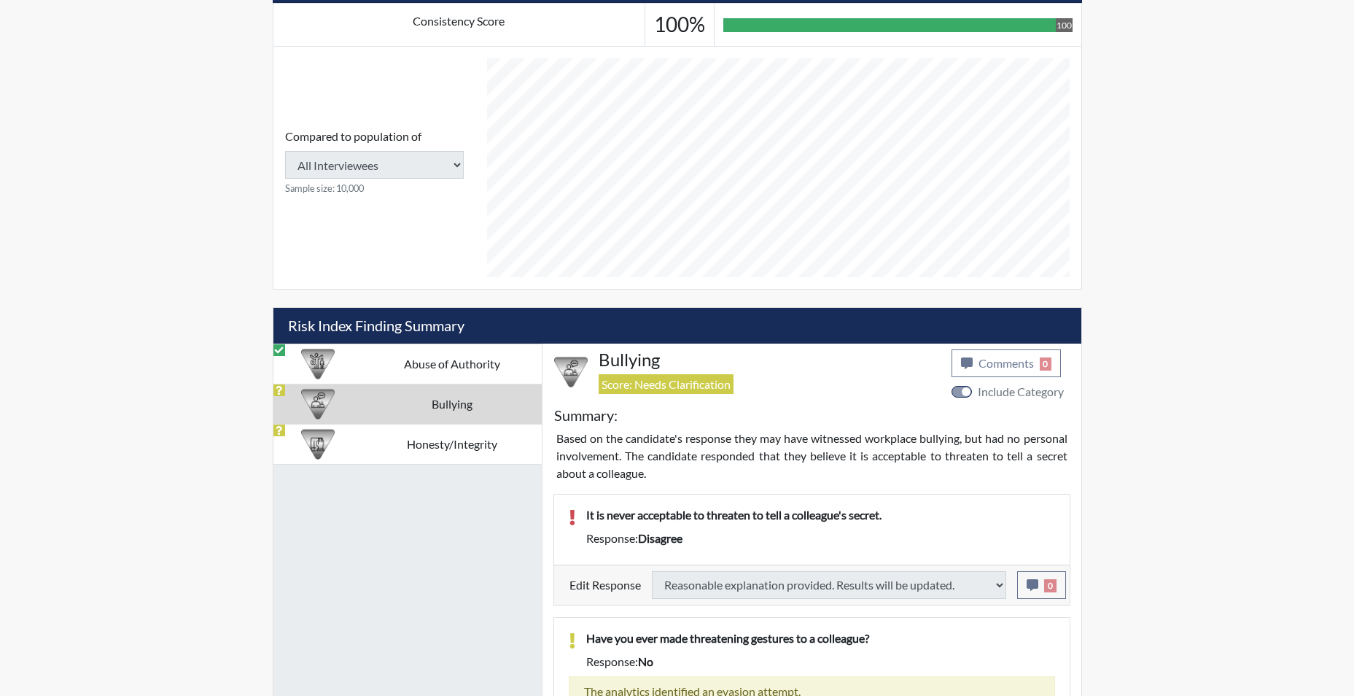
select select
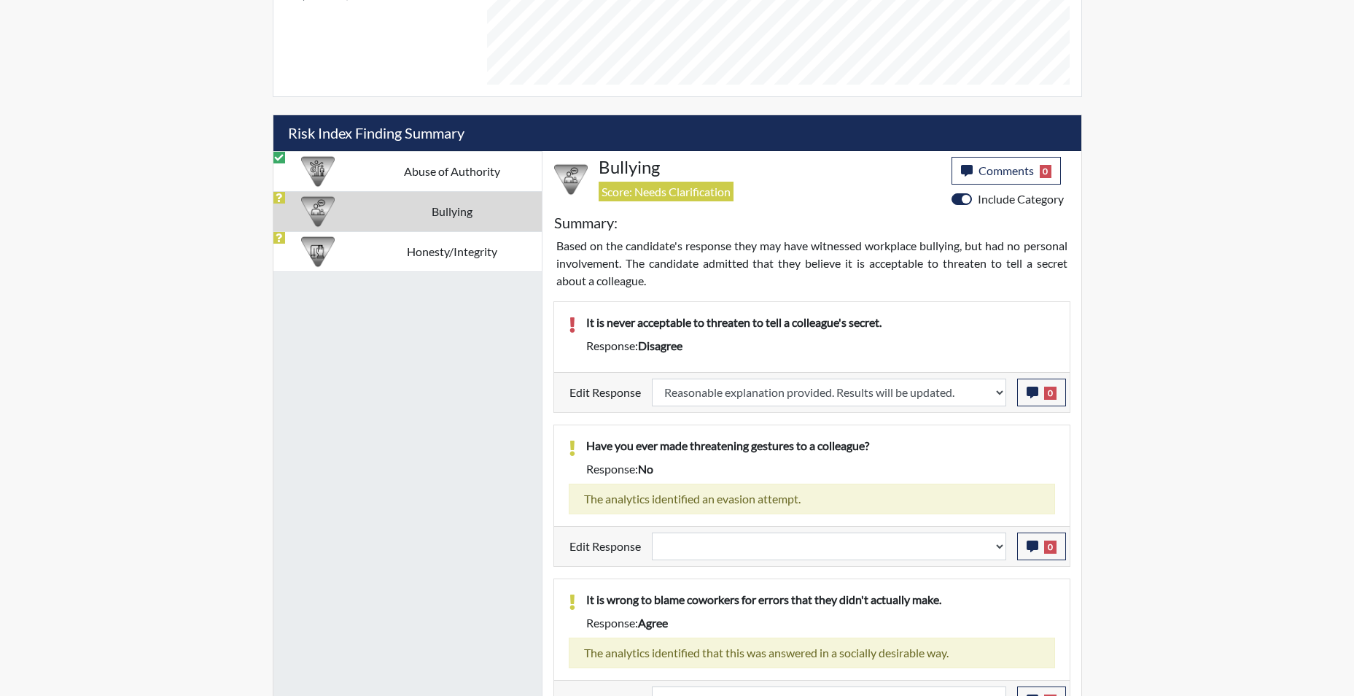
scroll to position [857, 0]
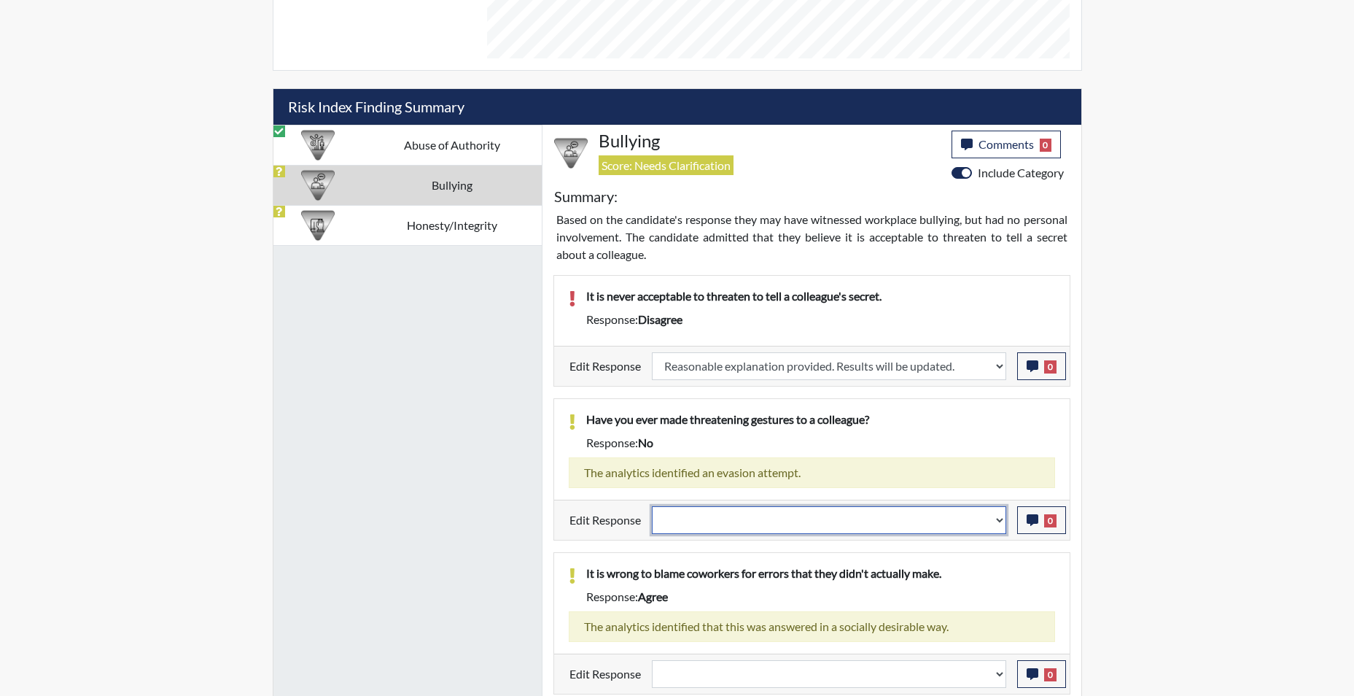
click at [1002, 529] on select "Question is not relevant. Results will be updated. Reasonable explanation provi…" at bounding box center [829, 520] width 354 height 28
select select "reasonable-explanation-provided"
click at [652, 506] on select "Question is not relevant. Results will be updated. Reasonable explanation provi…" at bounding box center [829, 520] width 354 height 28
select select
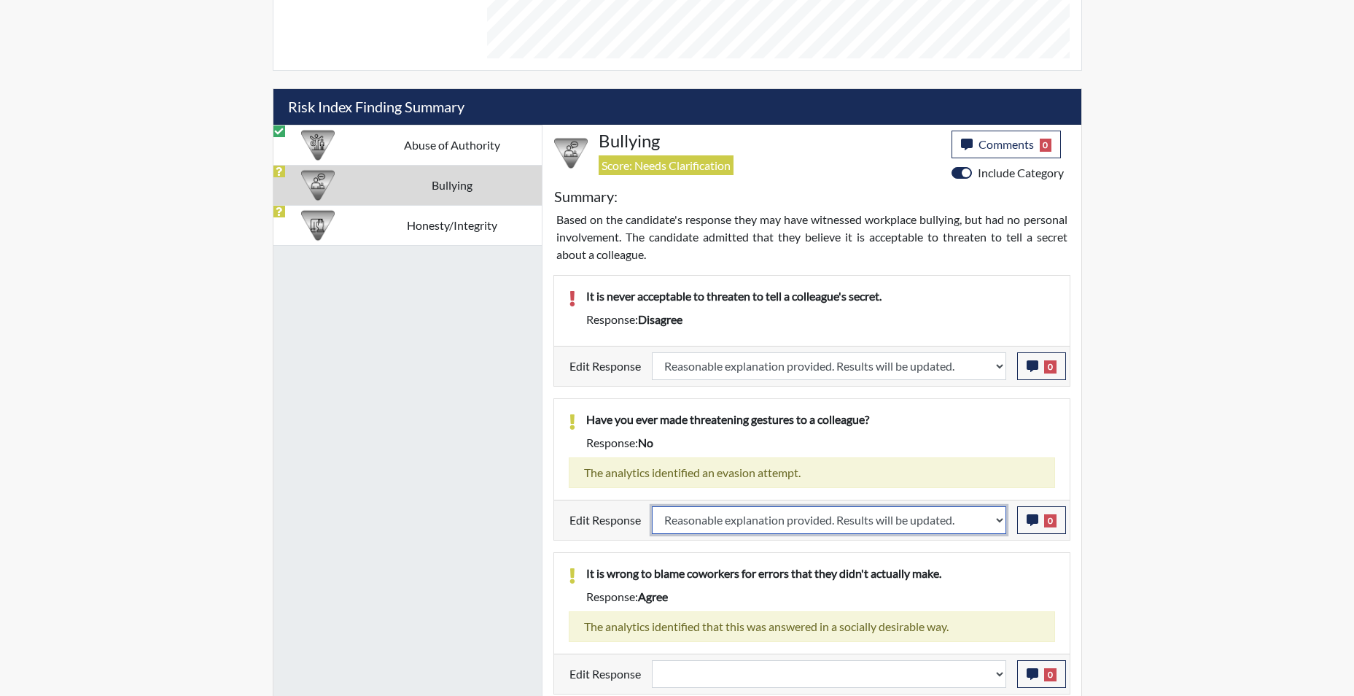
select select
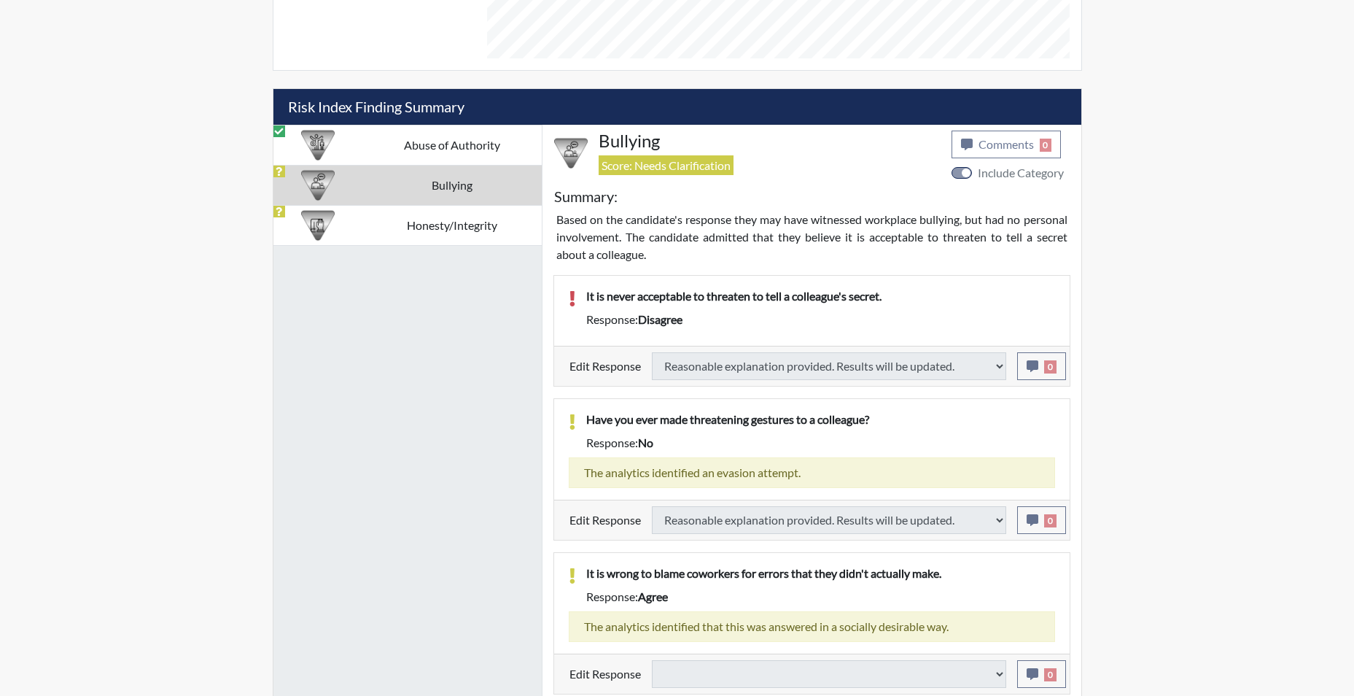
select select
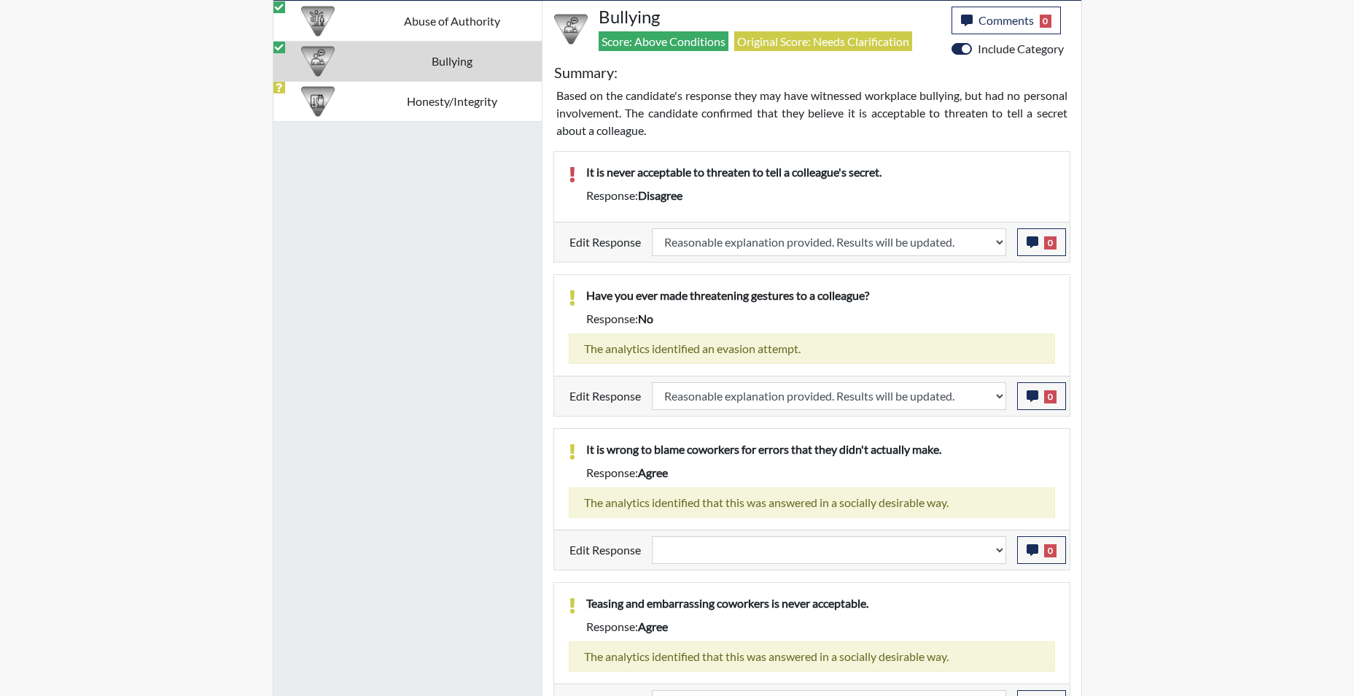
scroll to position [1003, 0]
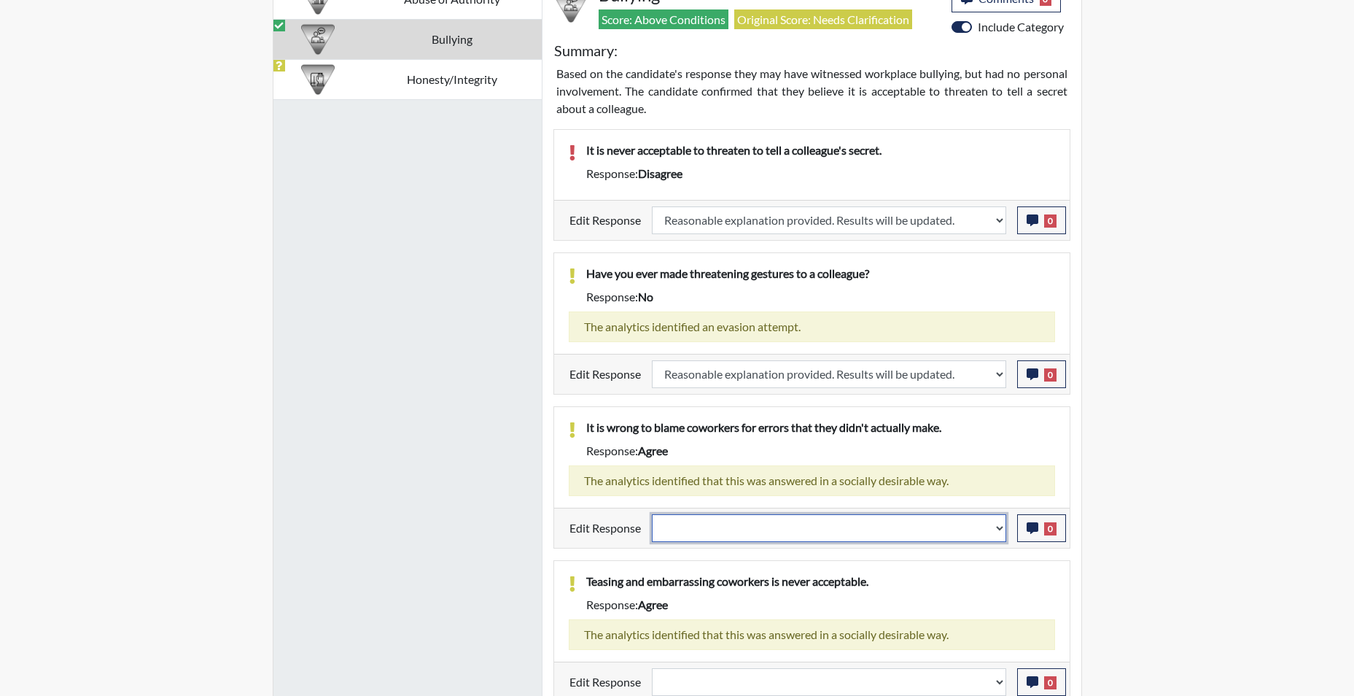
click at [998, 528] on select "Question is not relevant. Results will be updated. Reasonable explanation provi…" at bounding box center [829, 528] width 354 height 28
select select "reasonable-explanation-provided"
click at [652, 514] on select "Question is not relevant. Results will be updated. Reasonable explanation provi…" at bounding box center [829, 528] width 354 height 28
select select
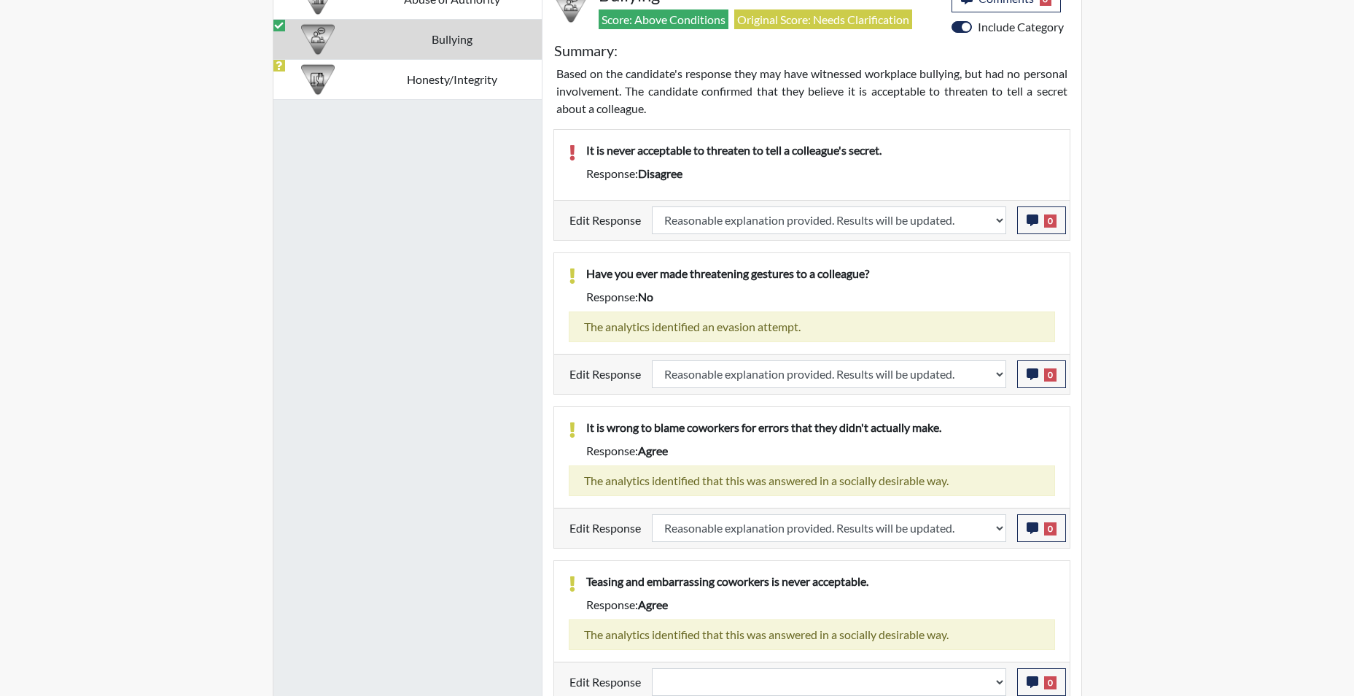
select select
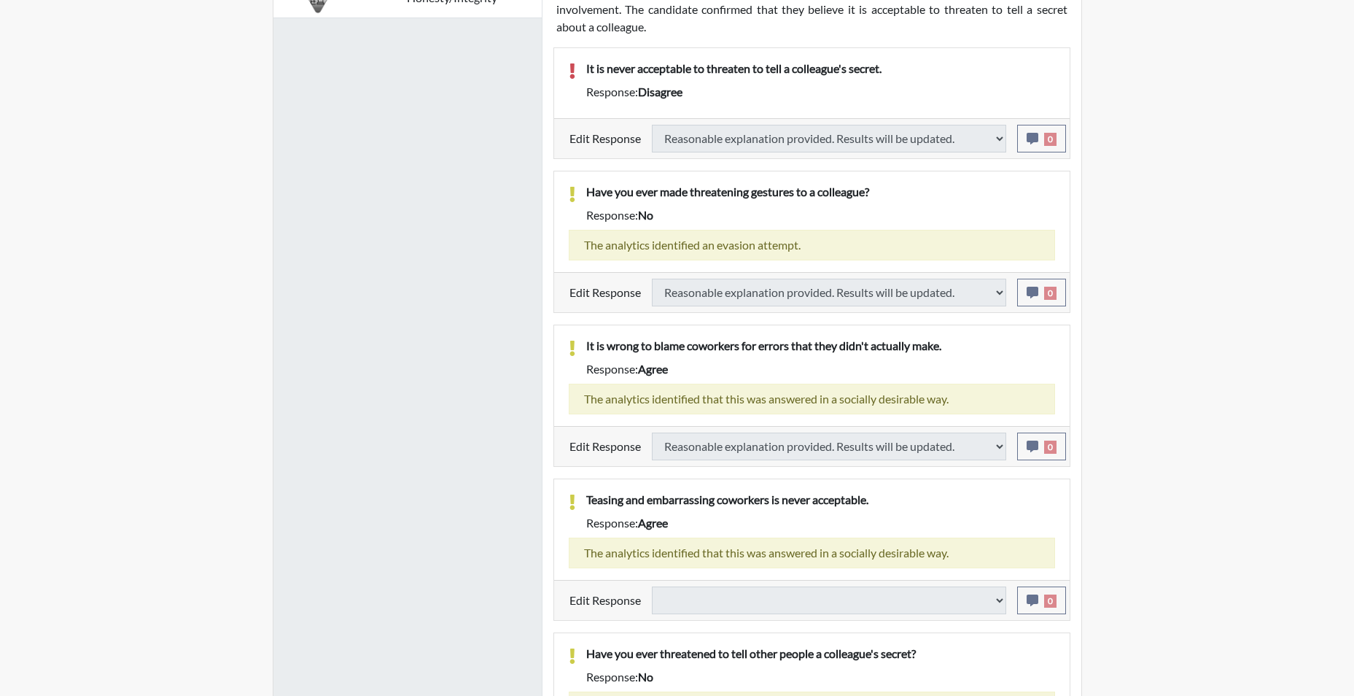
select select
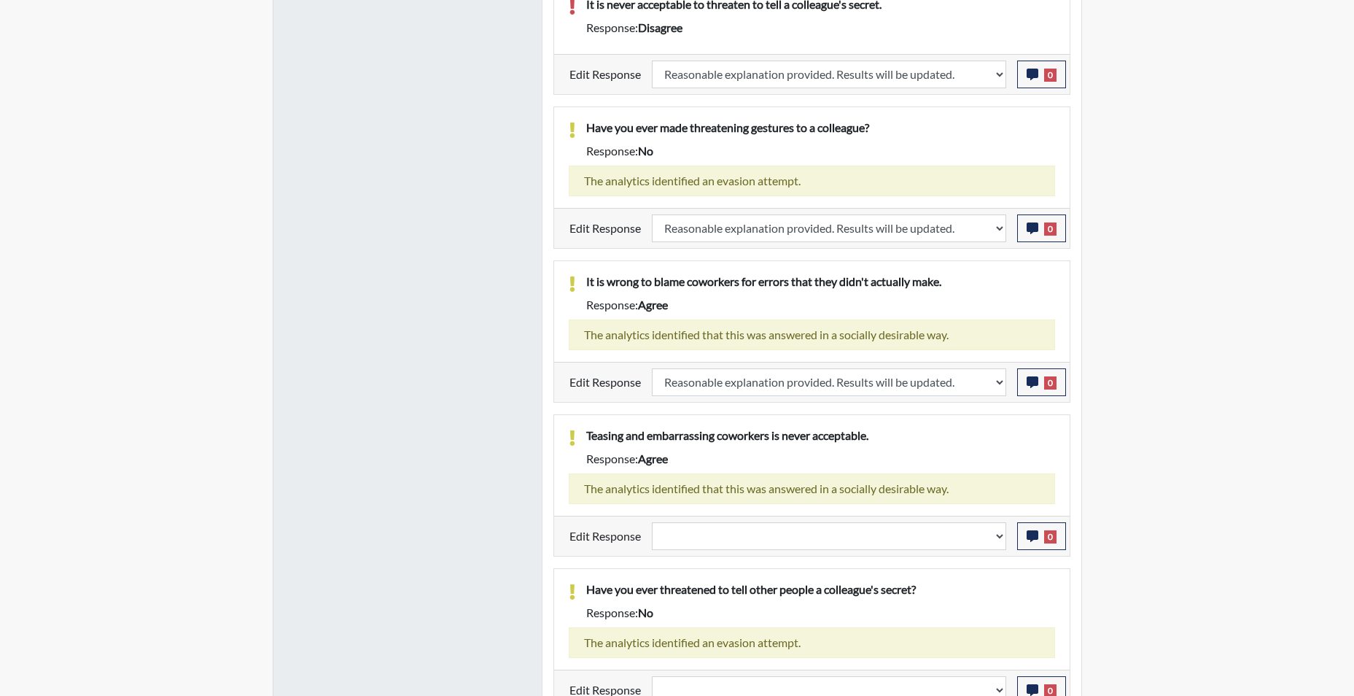
scroll to position [242, 606]
click at [995, 541] on select "Question is not relevant. Results will be updated. Reasonable explanation provi…" at bounding box center [829, 536] width 354 height 28
select select "reasonable-explanation-provided"
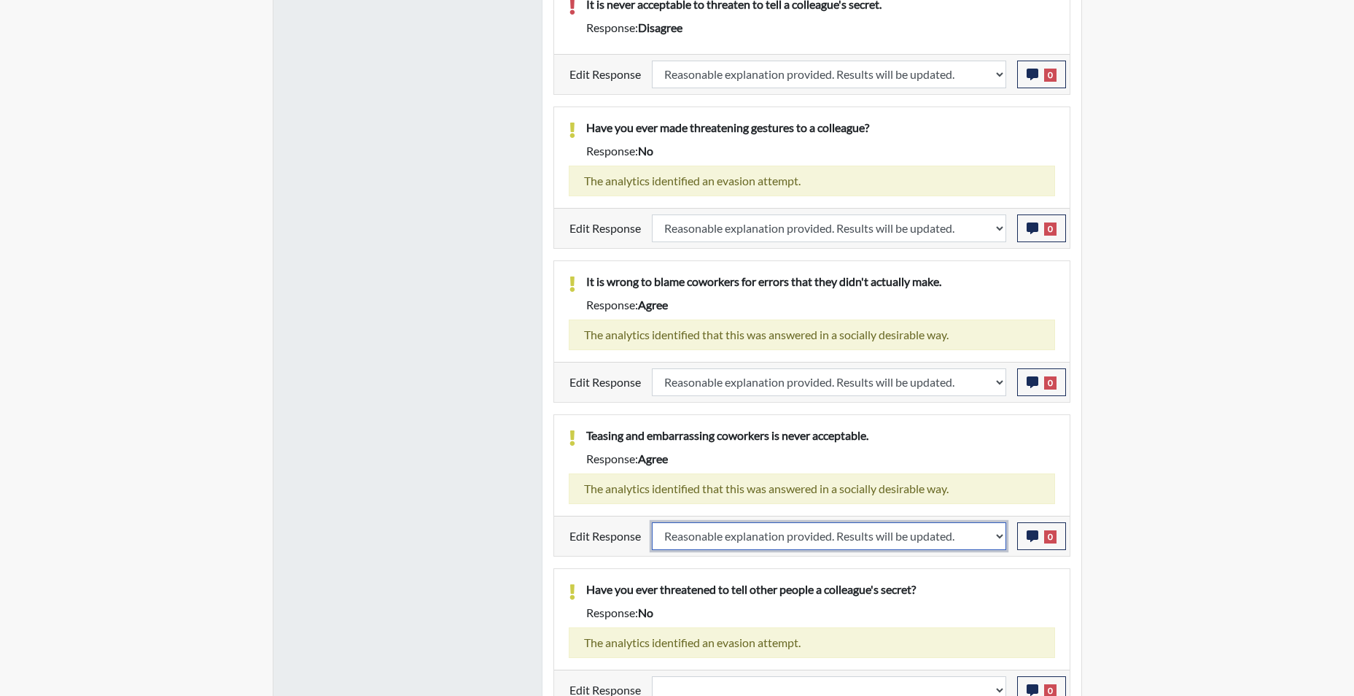
click at [652, 522] on select "Question is not relevant. Results will be updated. Reasonable explanation provi…" at bounding box center [829, 536] width 354 height 28
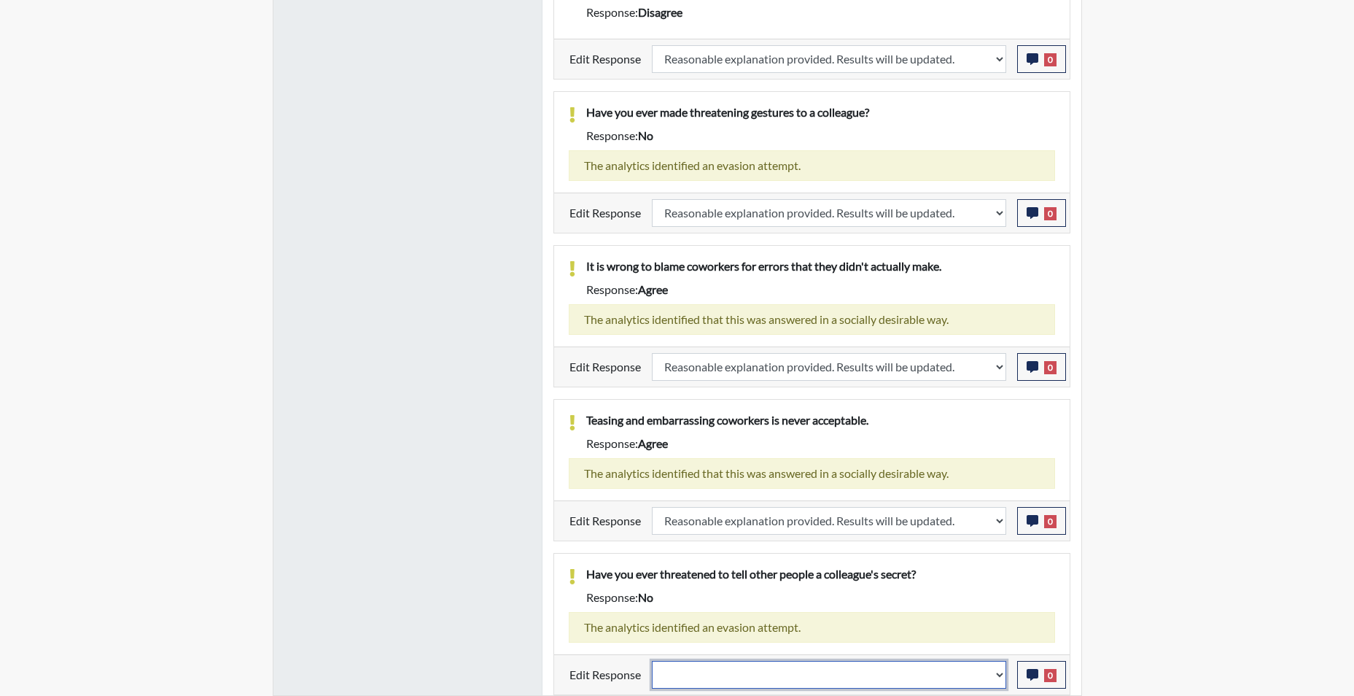
click at [1001, 687] on select "Question is not relevant. Results will be updated. Reasonable explanation provi…" at bounding box center [829, 675] width 354 height 28
select select "reasonable-explanation-provided"
click at [652, 661] on select "Question is not relevant. Results will be updated. Reasonable explanation provi…" at bounding box center [829, 675] width 354 height 28
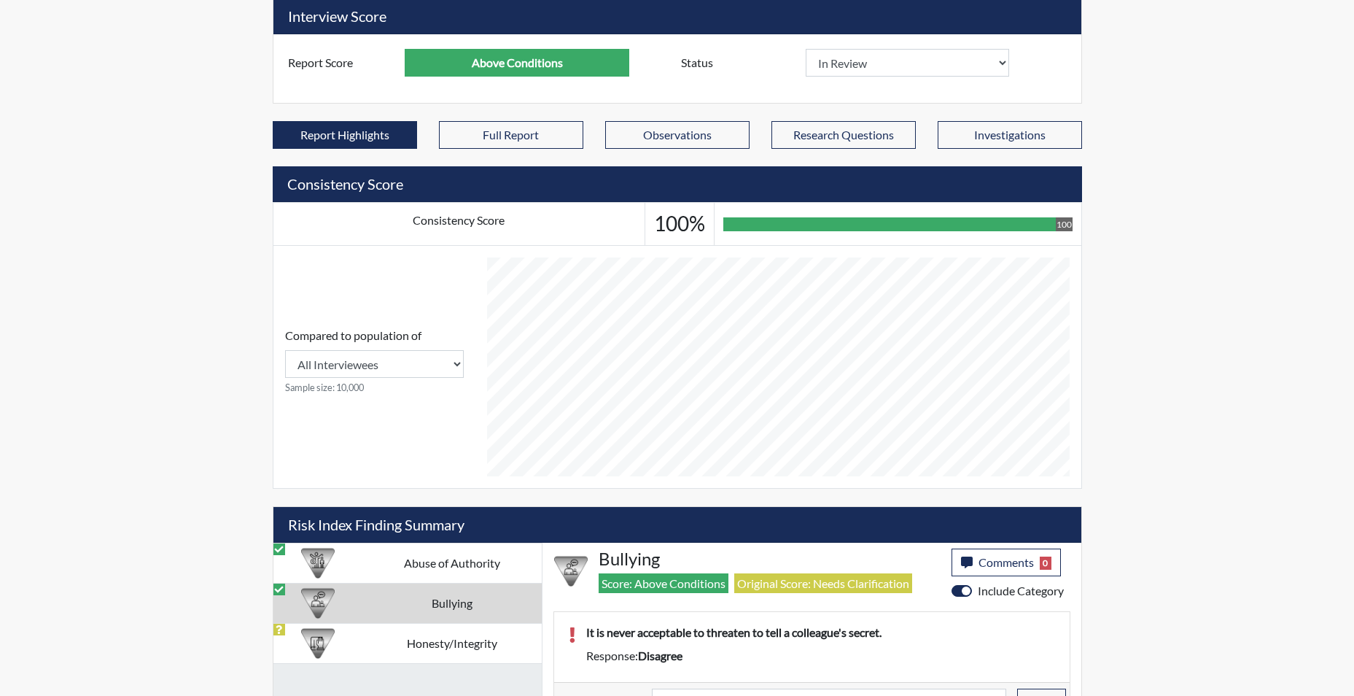
scroll to position [435, 0]
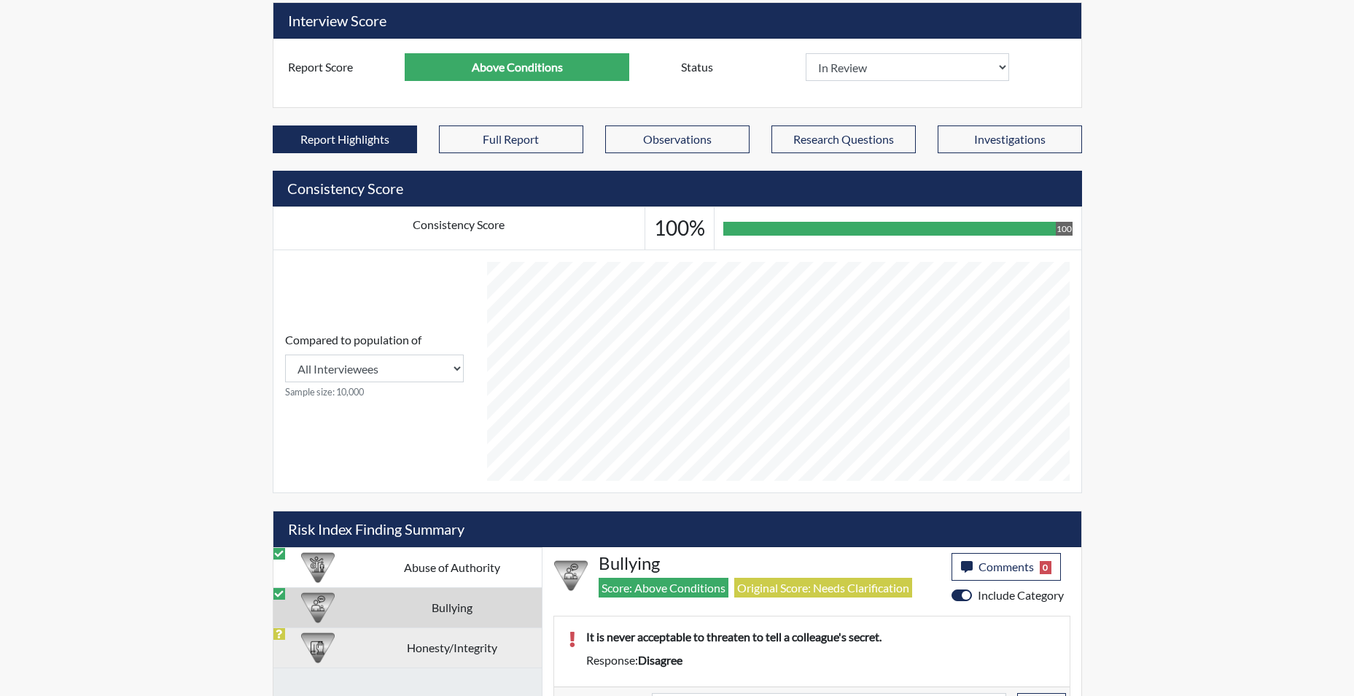
click at [430, 652] on td "Honesty/Integrity" at bounding box center [451, 647] width 179 height 40
select select
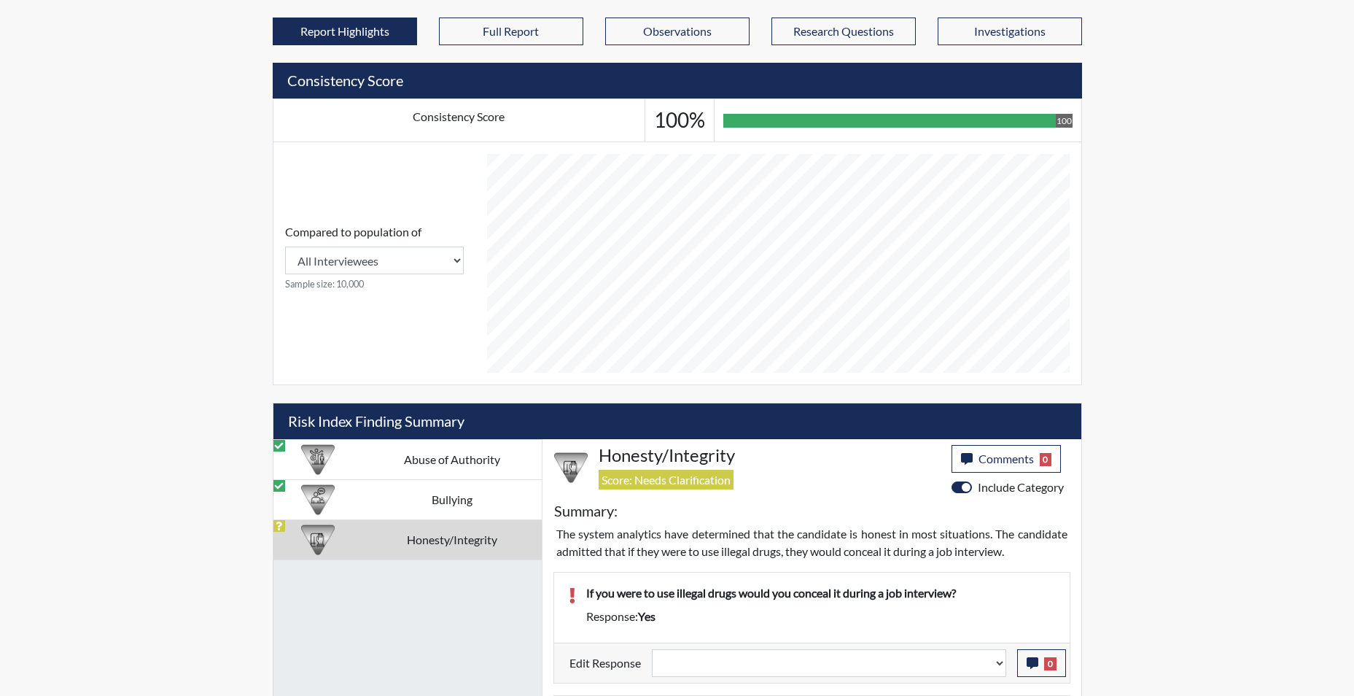
scroll to position [726, 0]
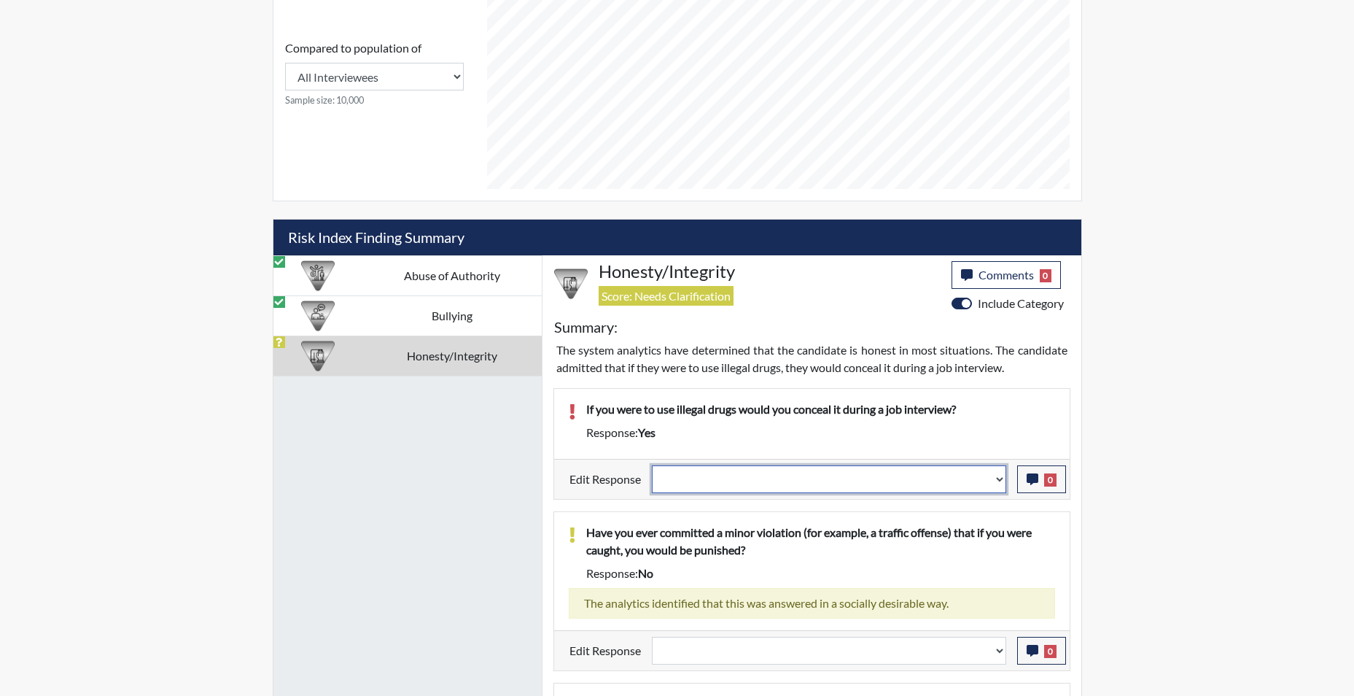
click at [1001, 486] on select "Question is not relevant. Results will be updated. Reasonable explanation provi…" at bounding box center [829, 479] width 354 height 28
select select "reasonable-explanation-provided"
click at [652, 465] on select "Question is not relevant. Results will be updated. Reasonable explanation provi…" at bounding box center [829, 479] width 354 height 28
select select
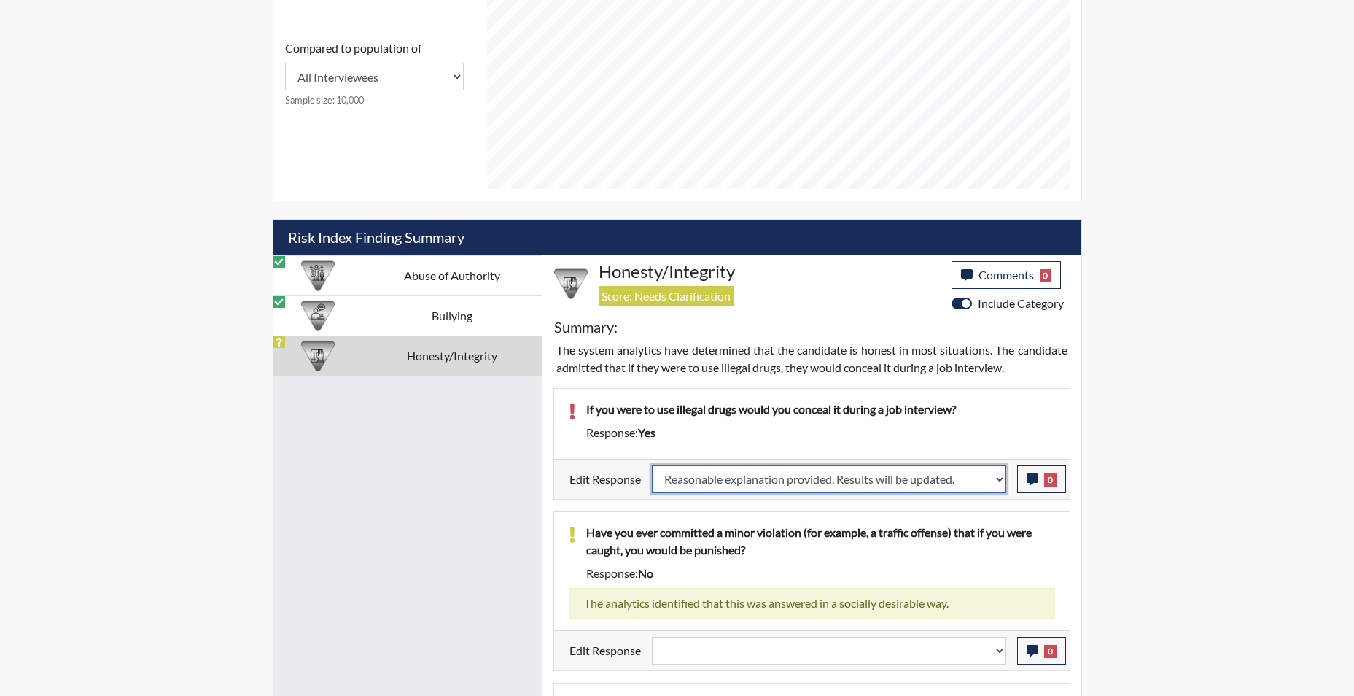
select select
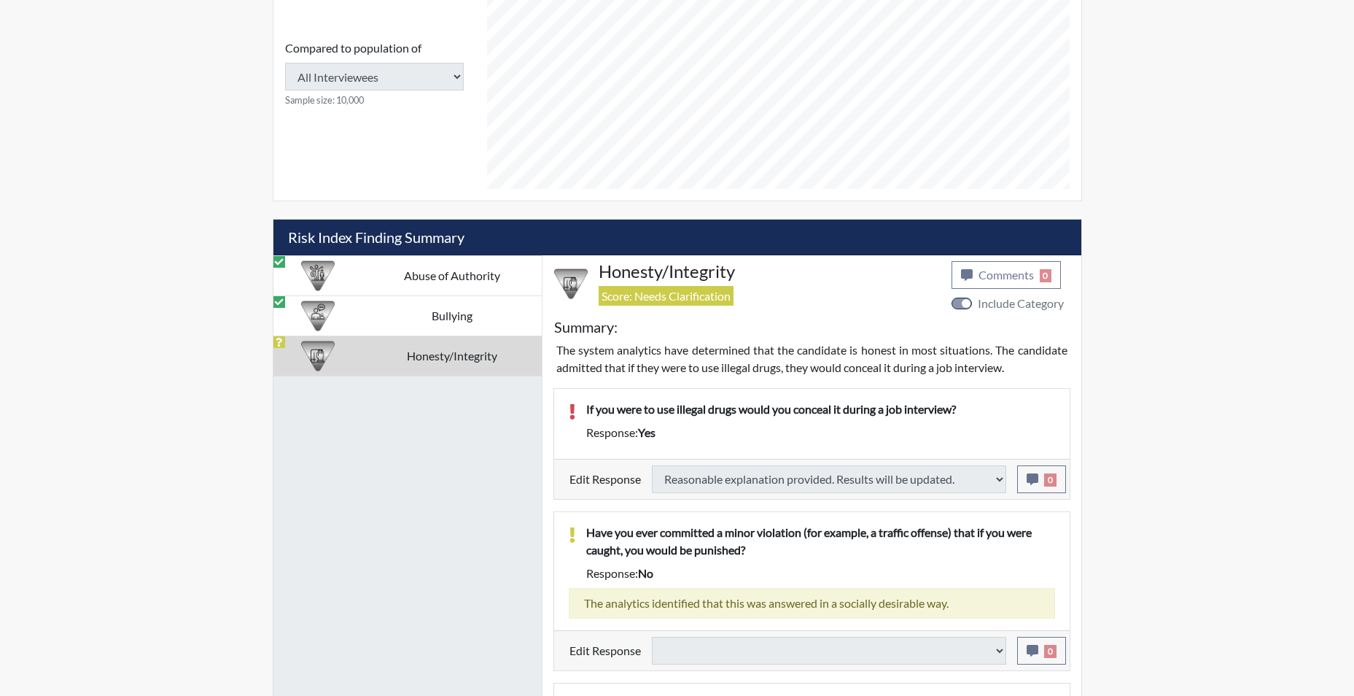
select select
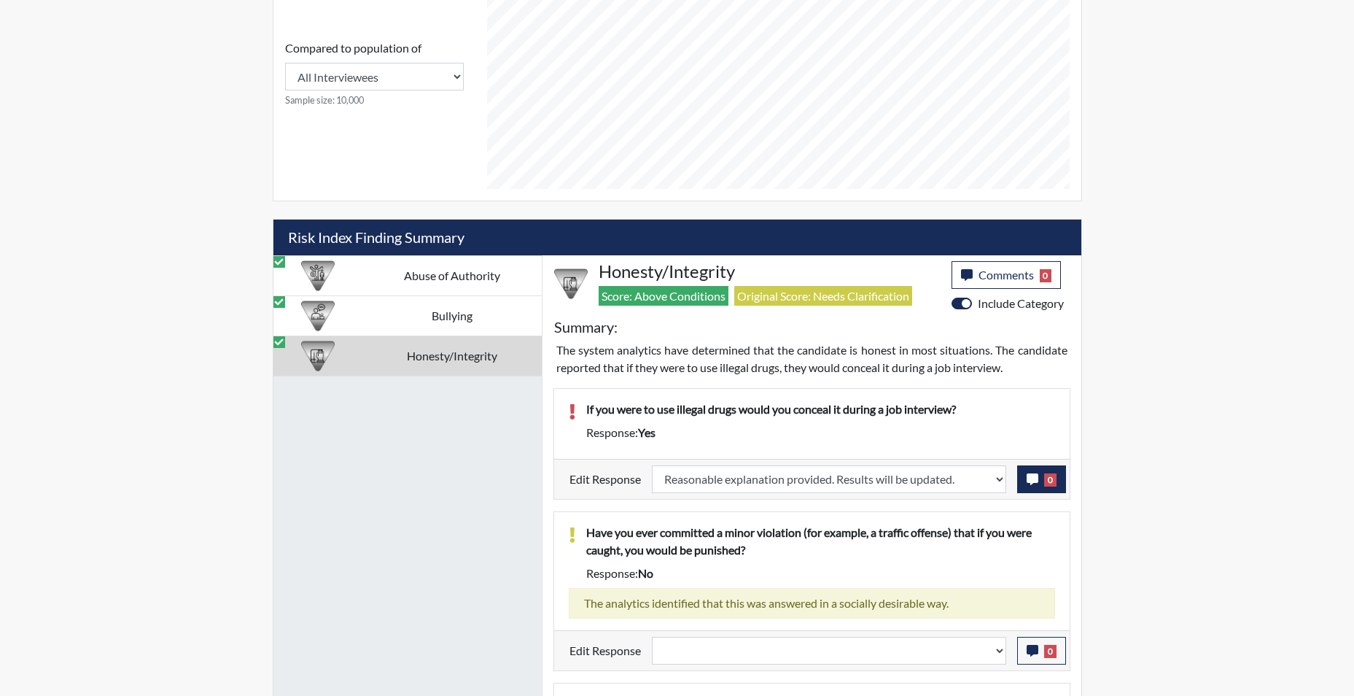
scroll to position [242, 606]
click at [1033, 483] on icon "button" at bounding box center [1033, 479] width 12 height 12
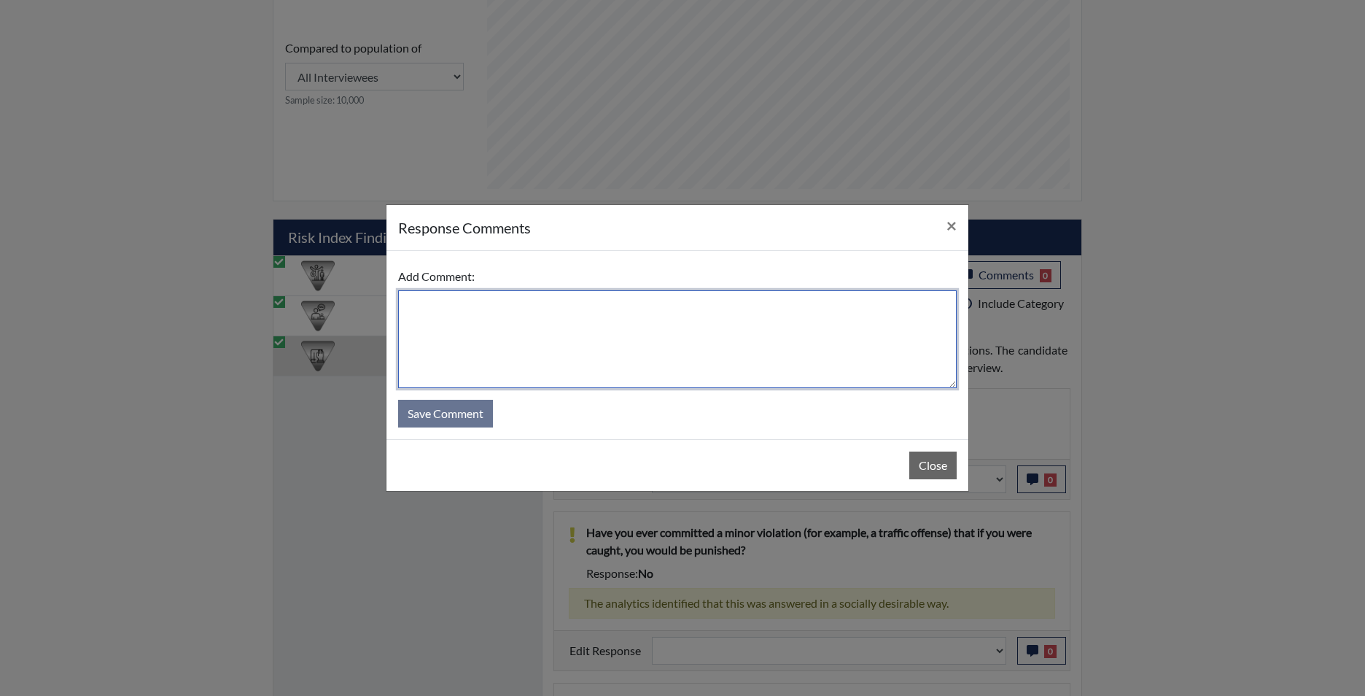
click at [601, 328] on textarea at bounding box center [677, 339] width 559 height 98
type textarea "APP STATES NO"
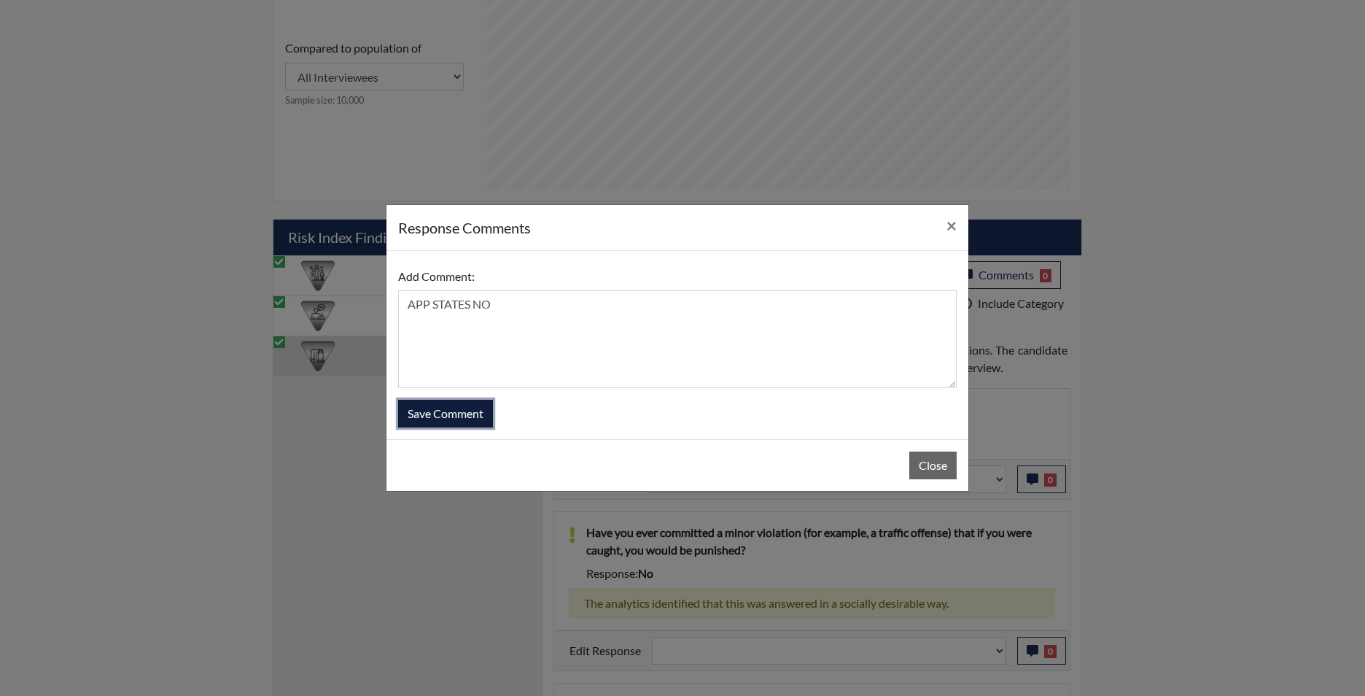
click at [440, 417] on button "Save Comment" at bounding box center [445, 414] width 95 height 28
select select
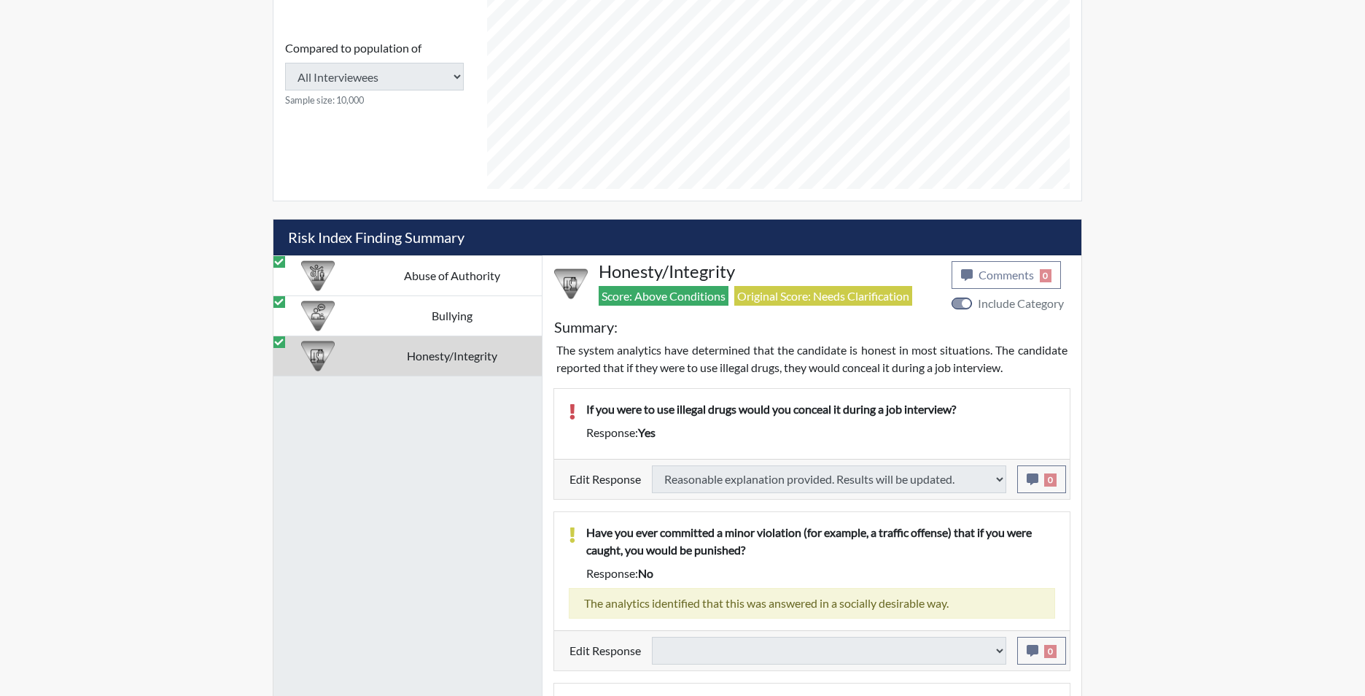
select select
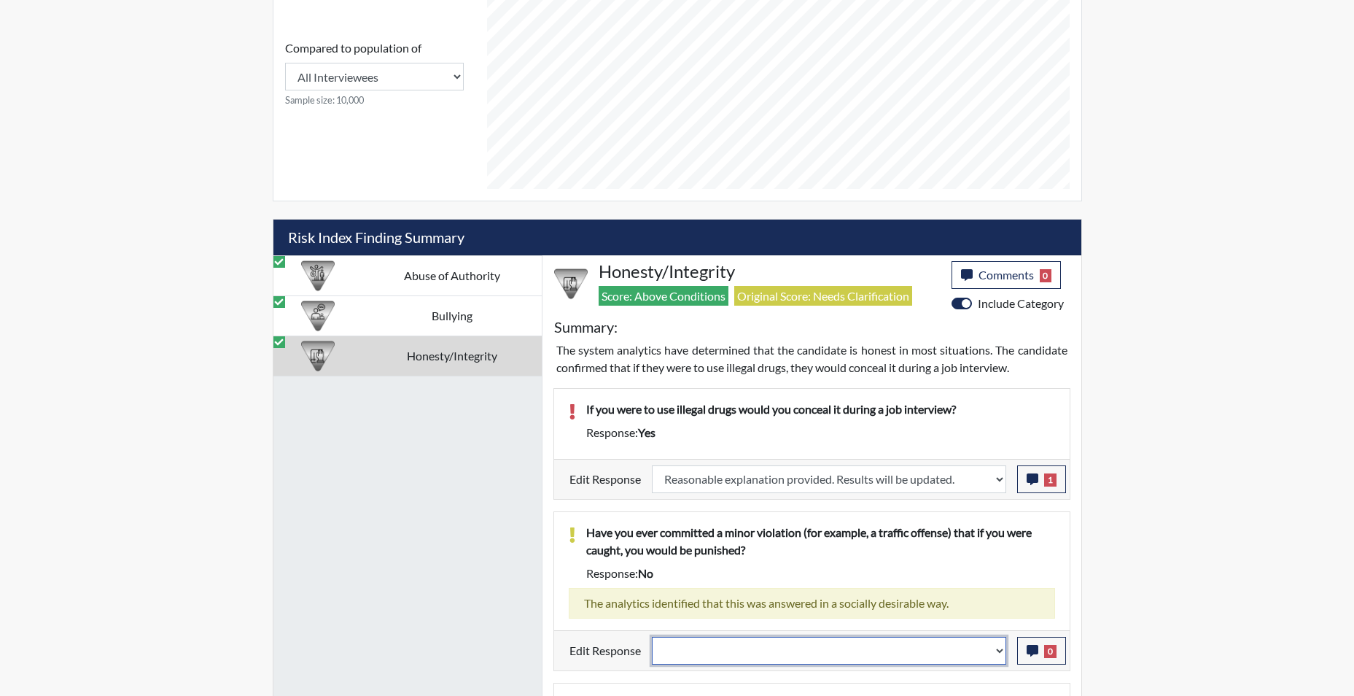
click at [1003, 656] on select "Question is not relevant. Results will be updated. Reasonable explanation provi…" at bounding box center [829, 651] width 354 height 28
select select "reasonable-explanation-provided"
click at [652, 637] on select "Question is not relevant. Results will be updated. Reasonable explanation provi…" at bounding box center [829, 651] width 354 height 28
select select
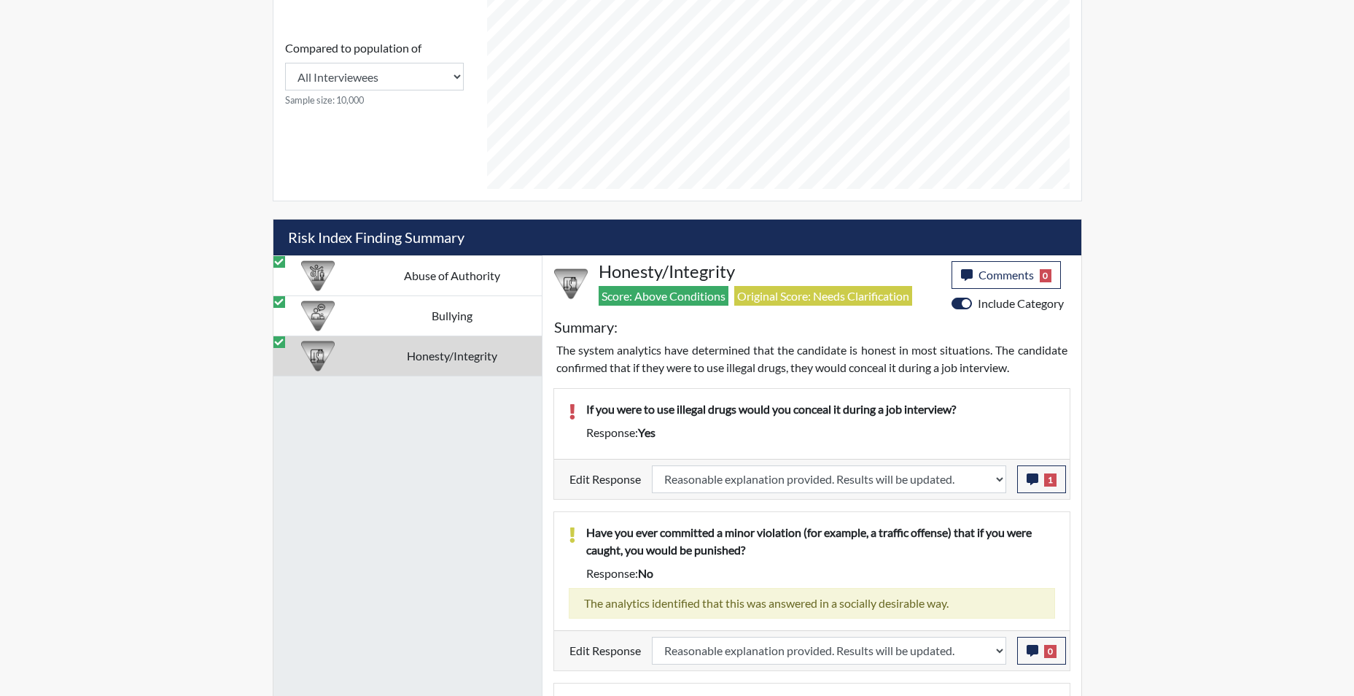
select select
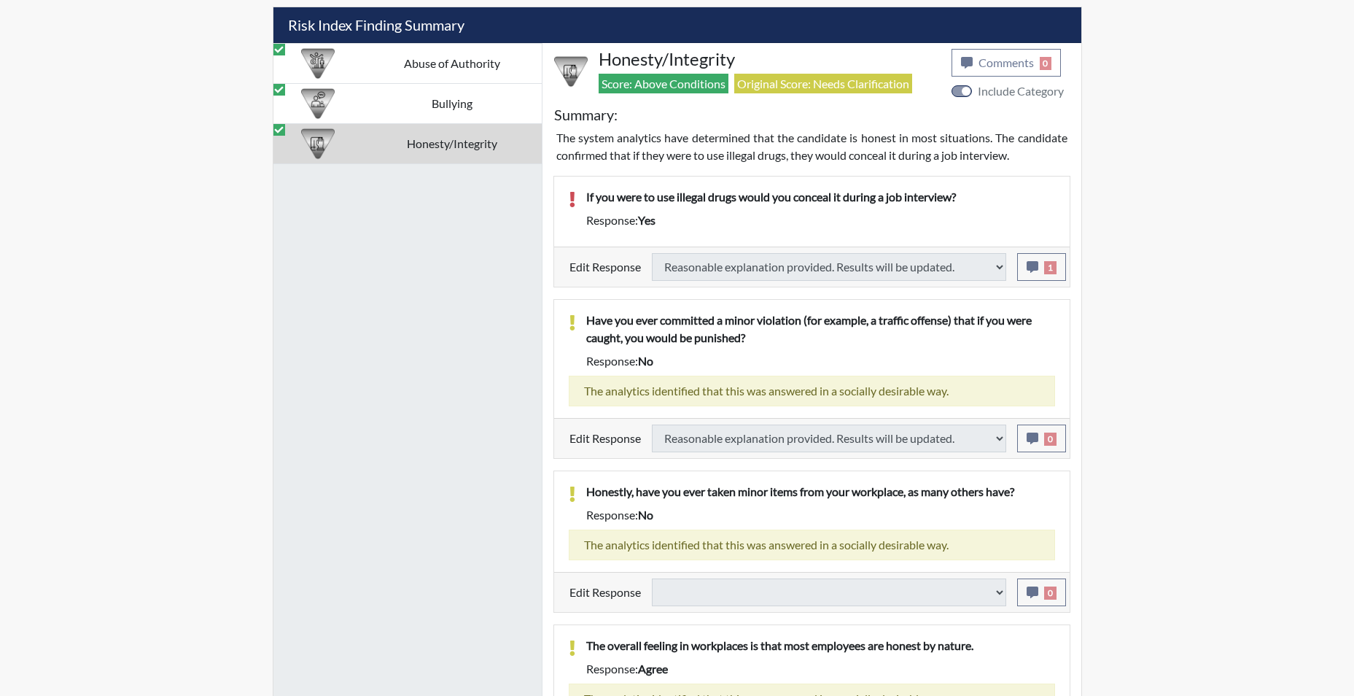
select select
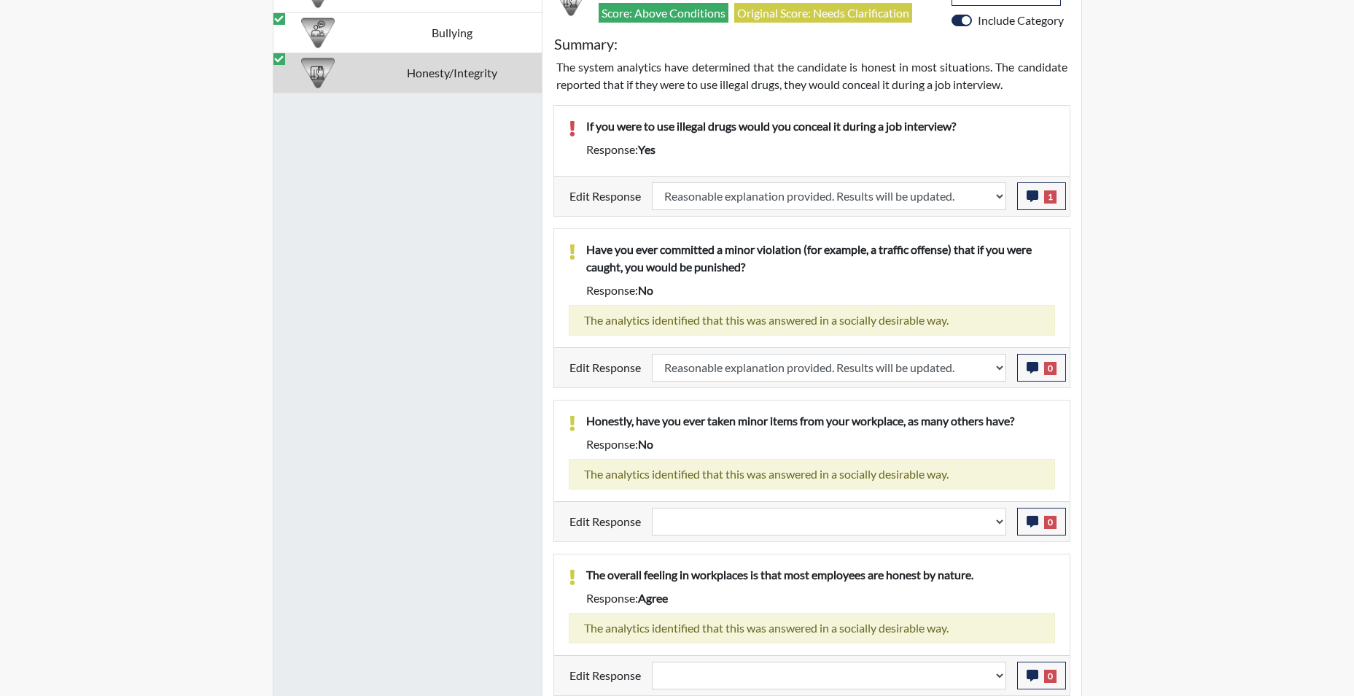
scroll to position [1010, 0]
click at [1001, 532] on select "Question is not relevant. Results will be updated. Reasonable explanation provi…" at bounding box center [829, 521] width 354 height 28
select select "reasonable-explanation-provided"
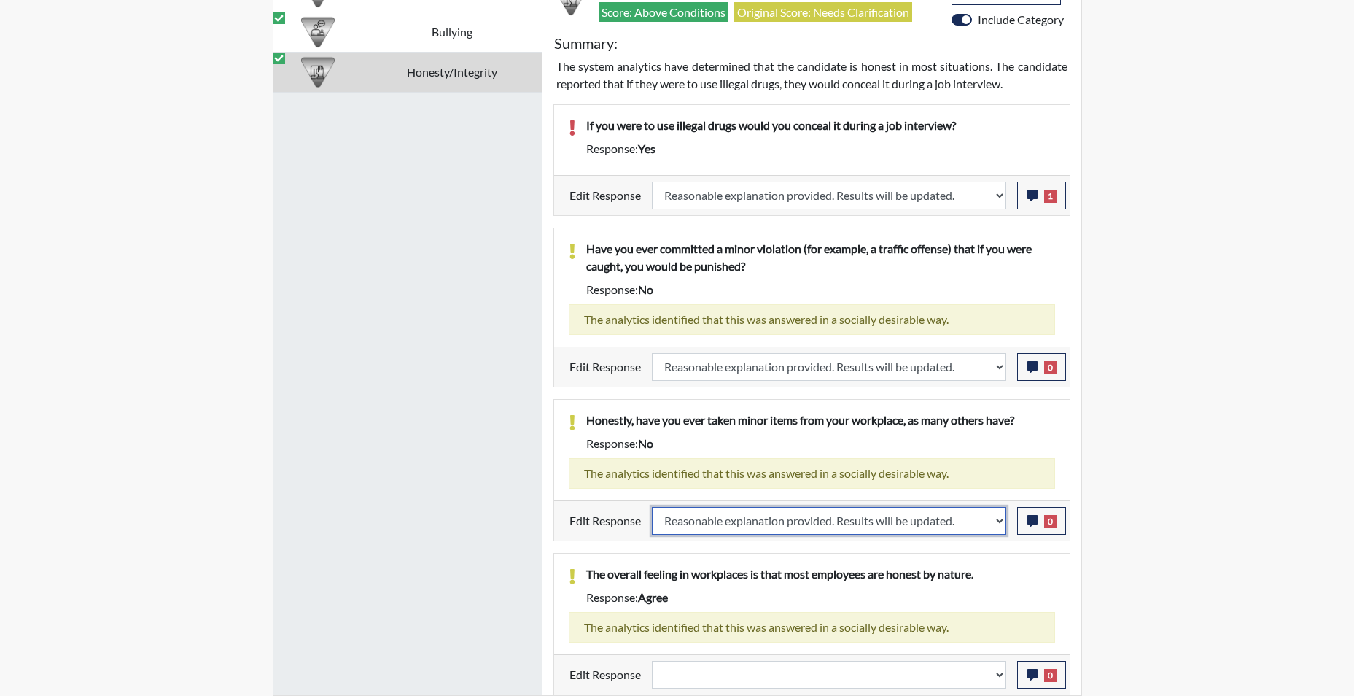
click at [652, 507] on select "Question is not relevant. Results will be updated. Reasonable explanation provi…" at bounding box center [829, 521] width 354 height 28
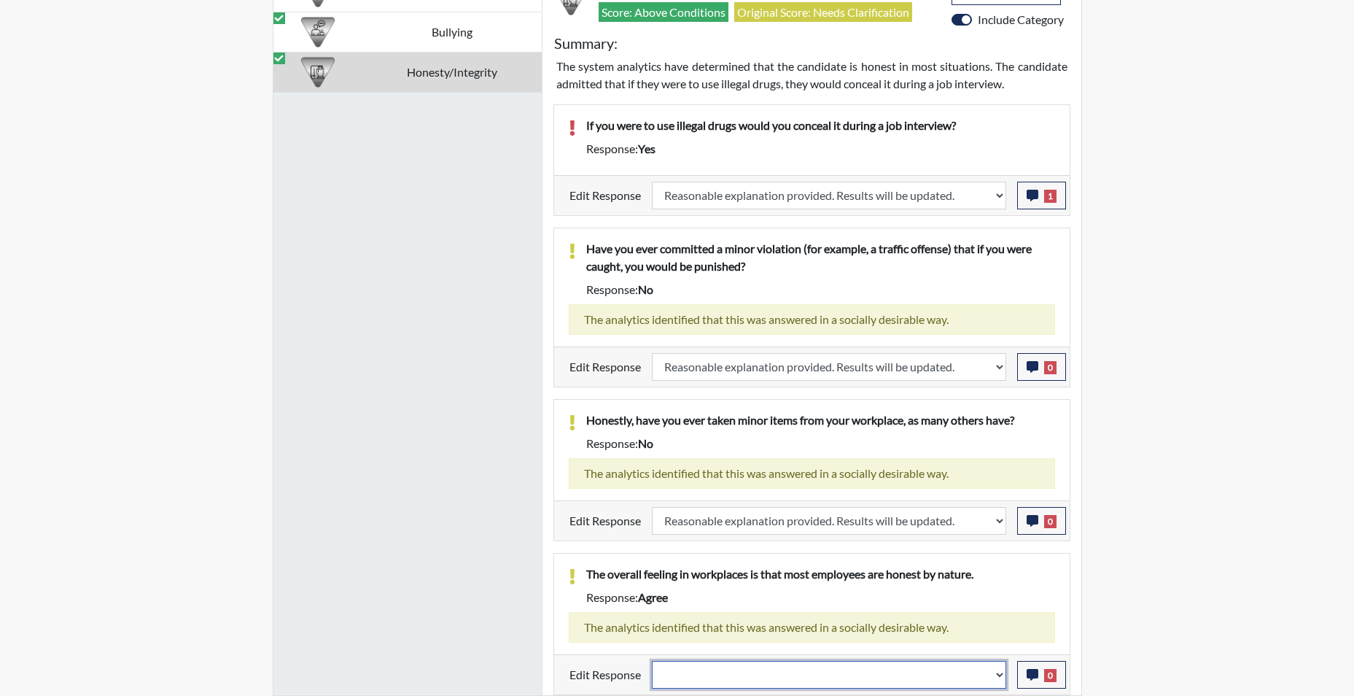
click at [998, 677] on select "Question is not relevant. Results will be updated. Reasonable explanation provi…" at bounding box center [829, 675] width 354 height 28
select select "reasonable-explanation-provided"
click at [652, 661] on select "Question is not relevant. Results will be updated. Reasonable explanation provi…" at bounding box center [829, 675] width 354 height 28
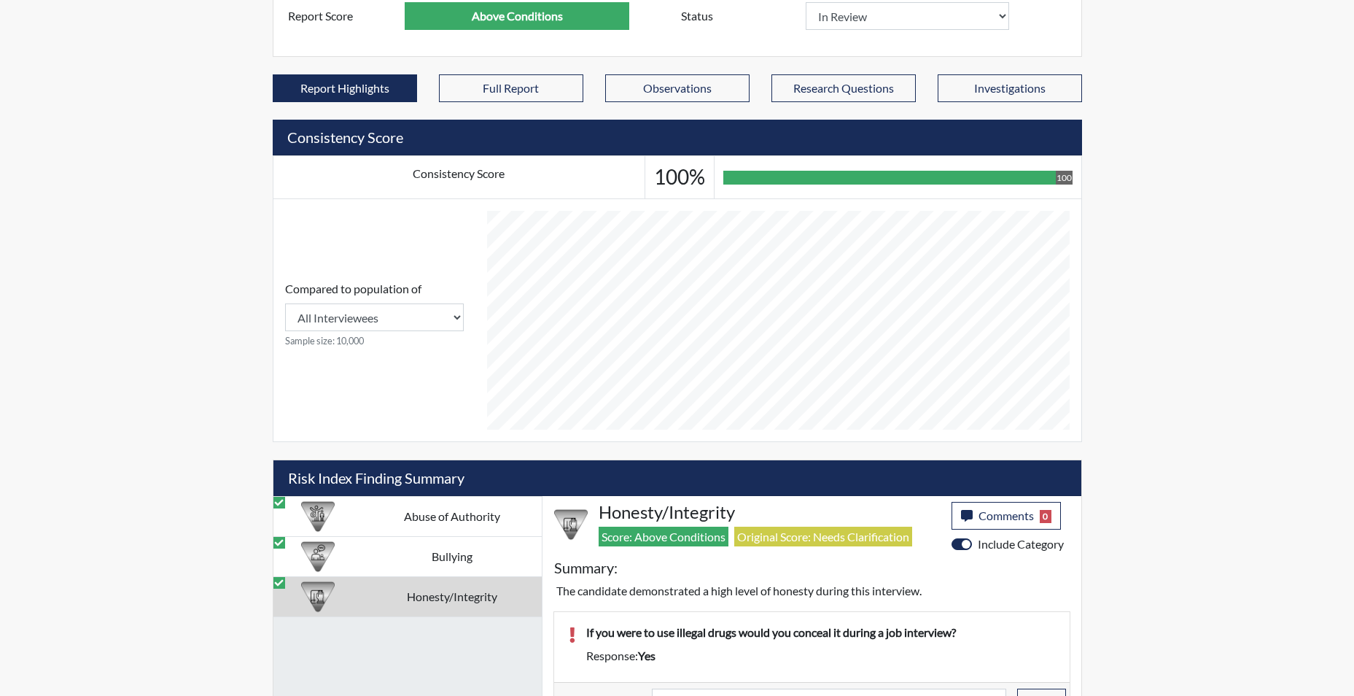
scroll to position [482, 0]
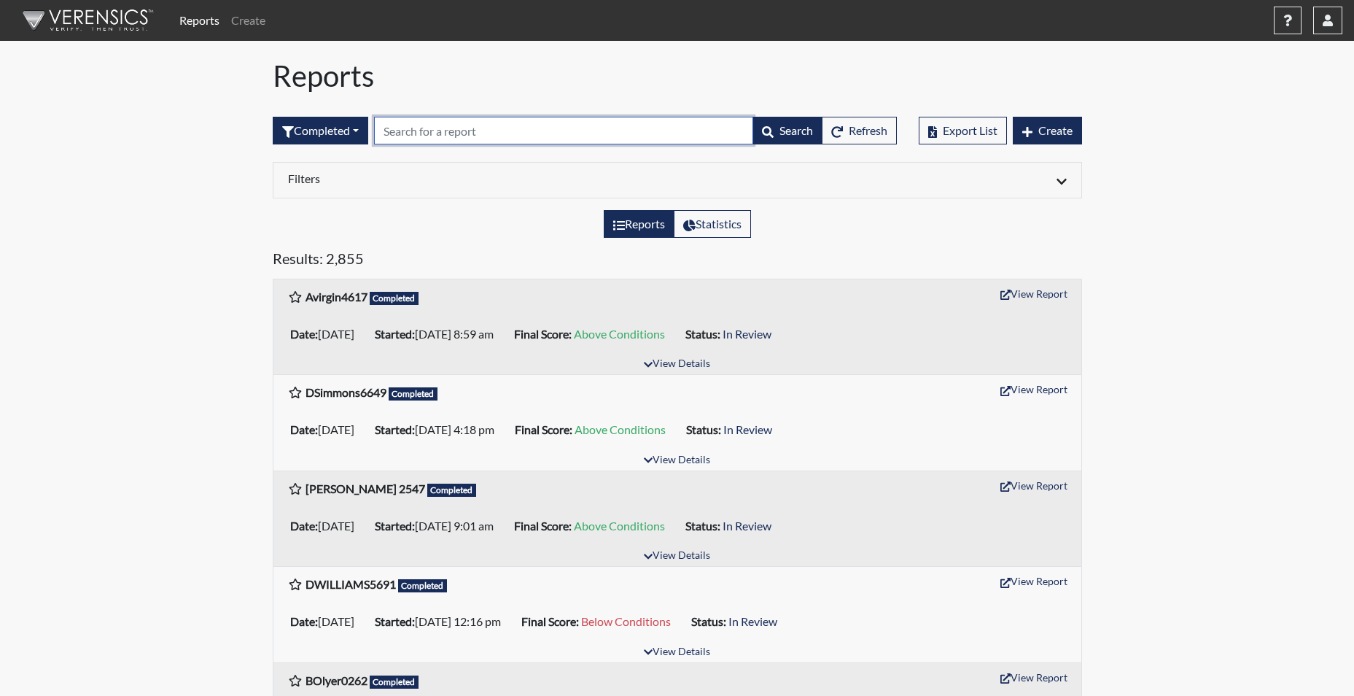
click at [454, 136] on input "text" at bounding box center [563, 131] width 379 height 28
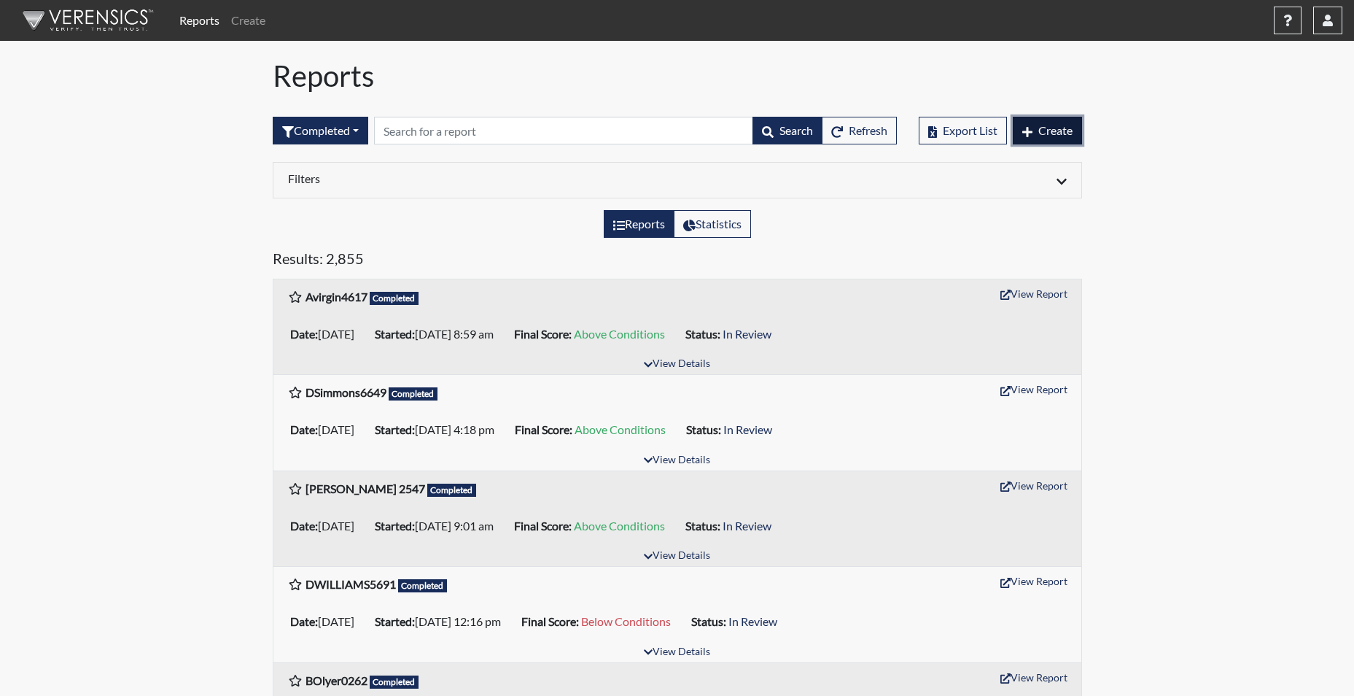
click at [1047, 131] on span "Create" at bounding box center [1055, 130] width 34 height 14
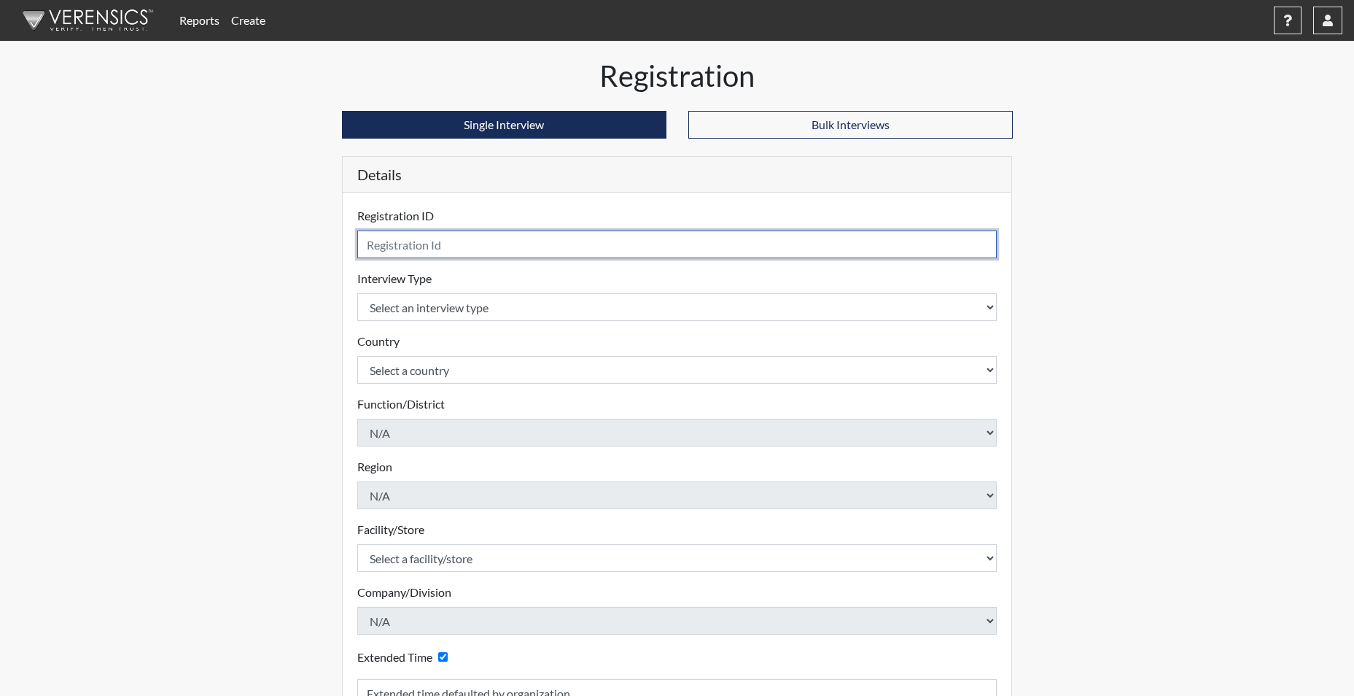
click at [450, 244] on input "text" at bounding box center [677, 244] width 640 height 28
type input "CSCOTT0168"
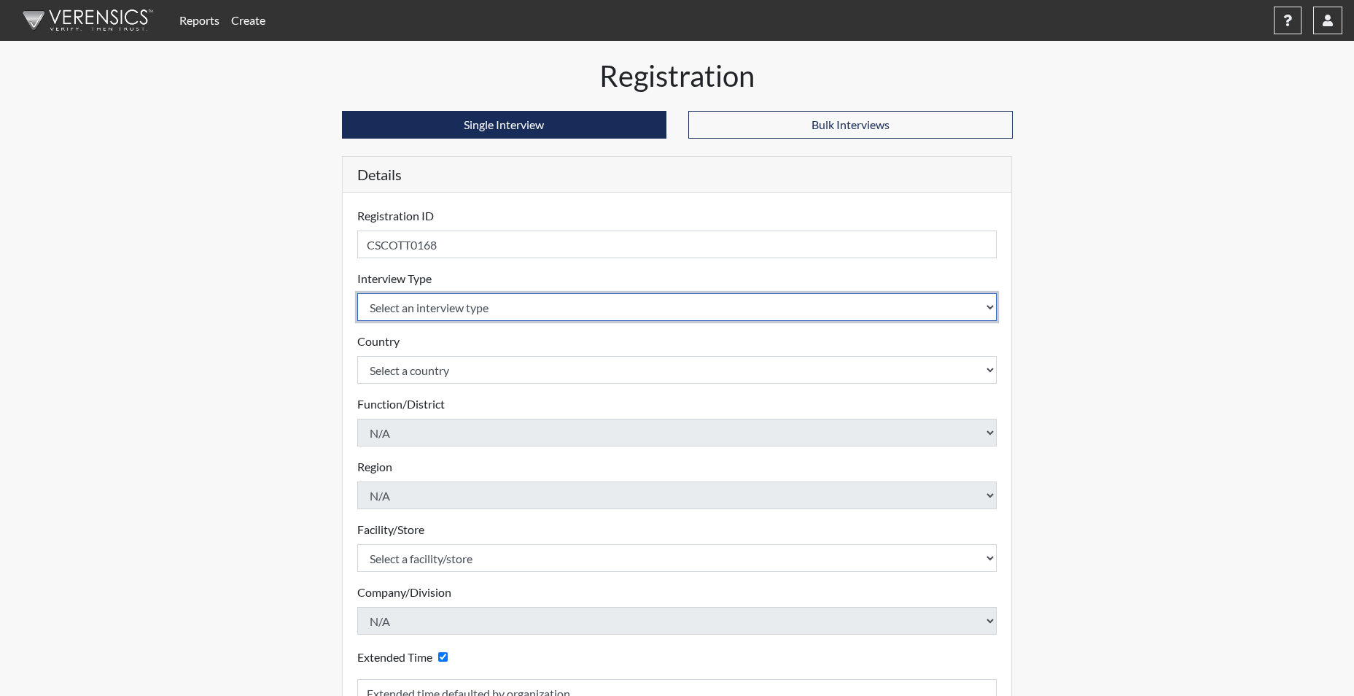
click at [496, 313] on select "Select an interview type Corrections Pre-Employment" at bounding box center [677, 307] width 640 height 28
select select "ff733e93-e1bf-11ea-9c9f-0eff0cf7eb8f"
click at [357, 293] on select "Select an interview type Corrections Pre-Employment" at bounding box center [677, 307] width 640 height 28
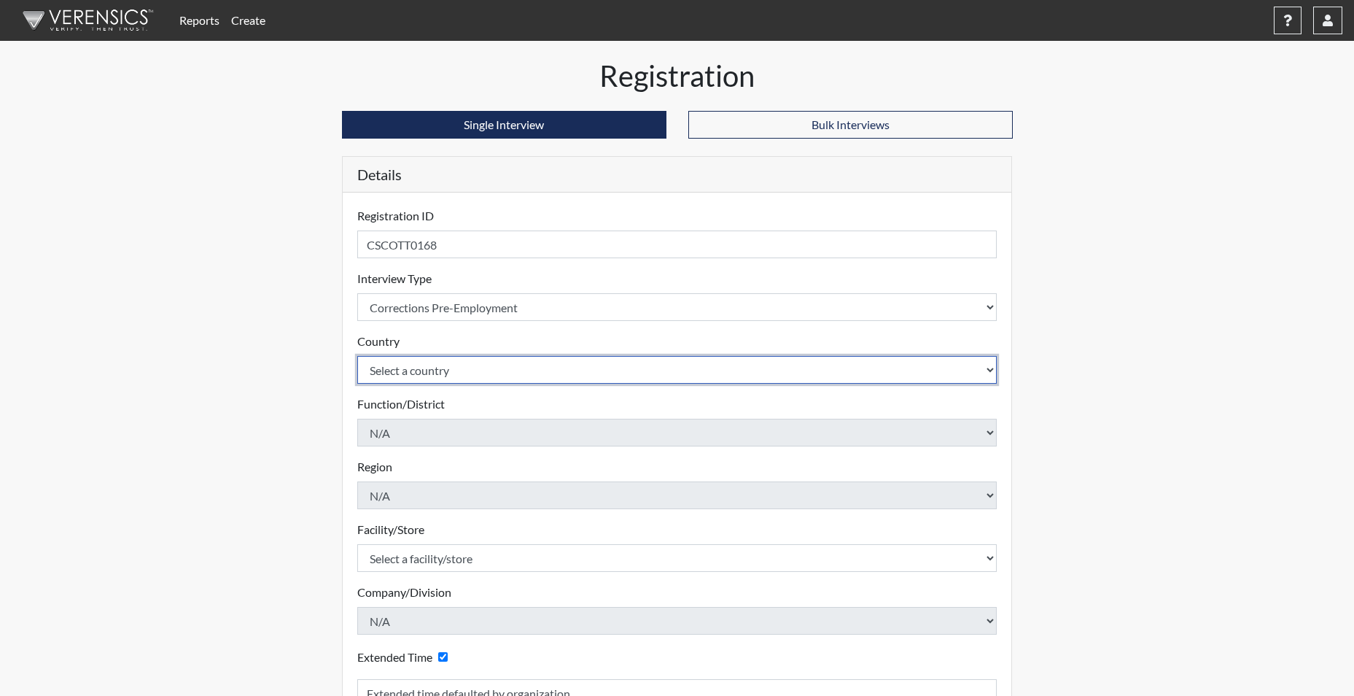
click at [457, 377] on select "Select a country [GEOGRAPHIC_DATA] [GEOGRAPHIC_DATA]" at bounding box center [677, 370] width 640 height 28
select select "united-states-of-[GEOGRAPHIC_DATA]"
click at [357, 356] on select "Select a country [GEOGRAPHIC_DATA] [GEOGRAPHIC_DATA]" at bounding box center [677, 370] width 640 height 28
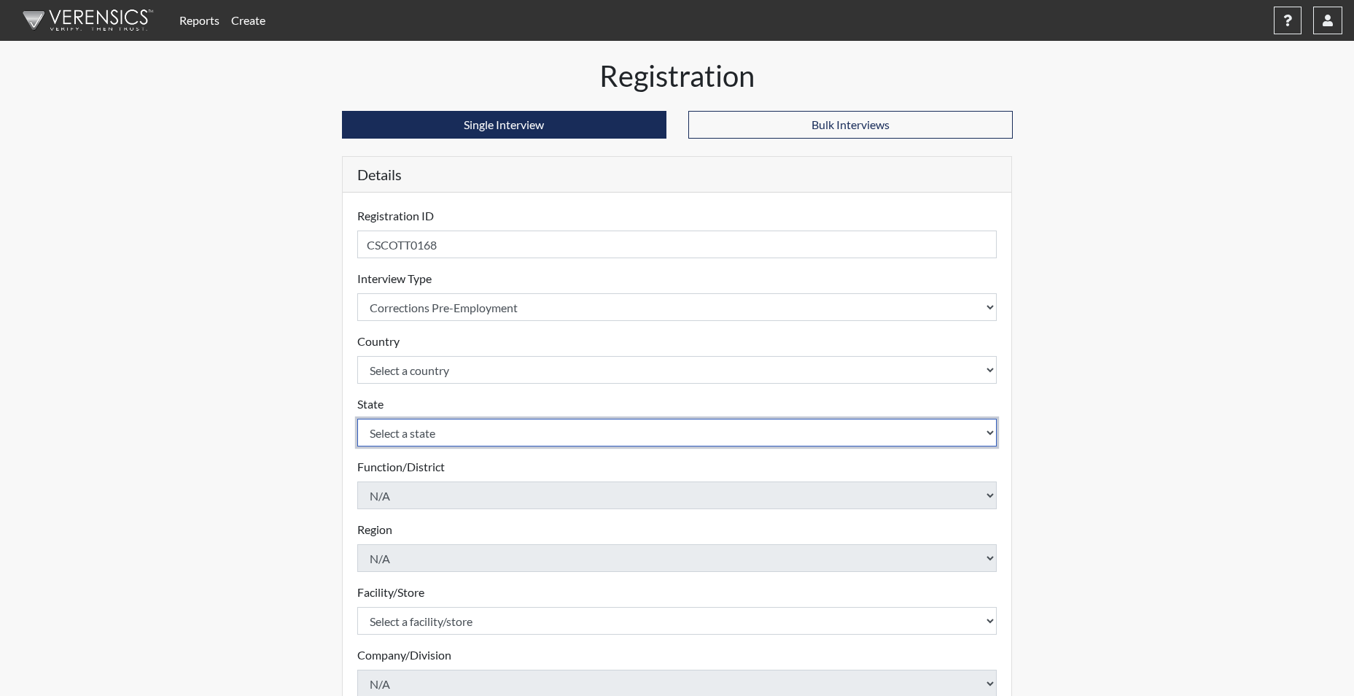
click at [428, 436] on select "Select a state [US_STATE] [US_STATE] [US_STATE] [US_STATE] [US_STATE] [US_STATE…" at bounding box center [677, 433] width 640 height 28
select select "SC"
click at [357, 419] on select "Select a state [US_STATE] [US_STATE] [US_STATE] [US_STATE] [US_STATE] [US_STATE…" at bounding box center [677, 433] width 640 height 28
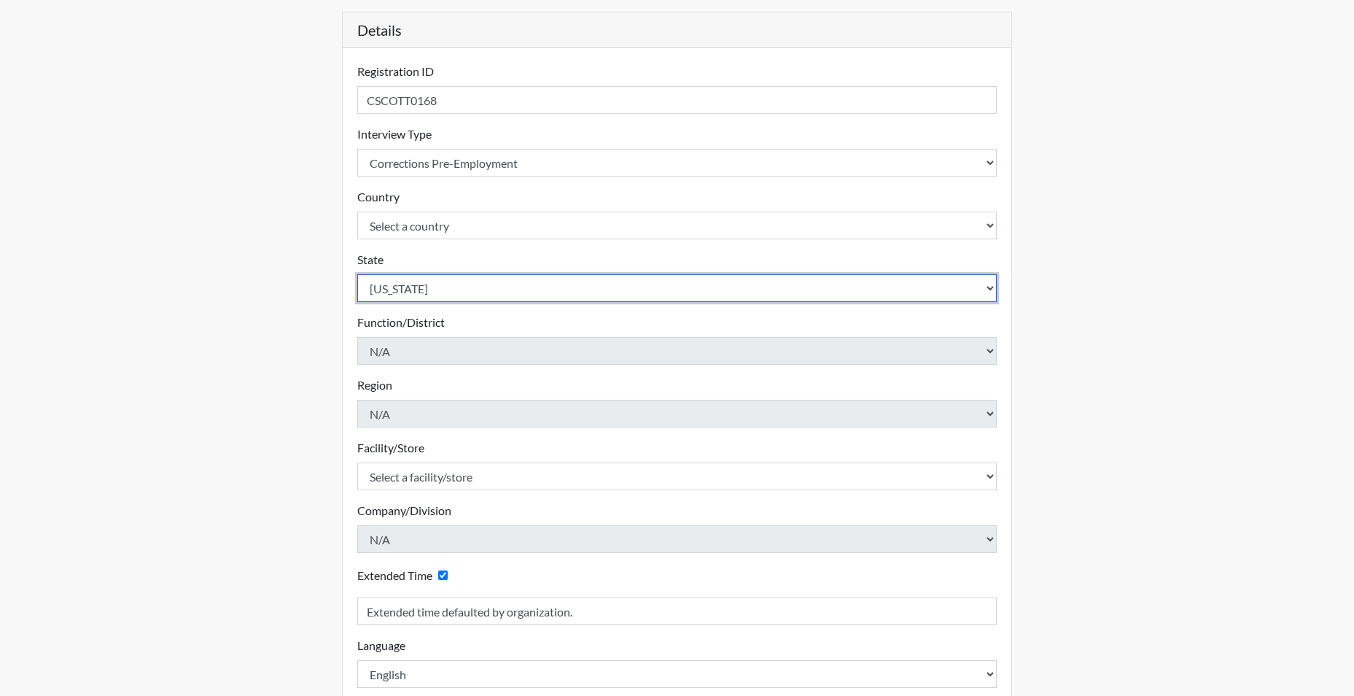
scroll to position [146, 0]
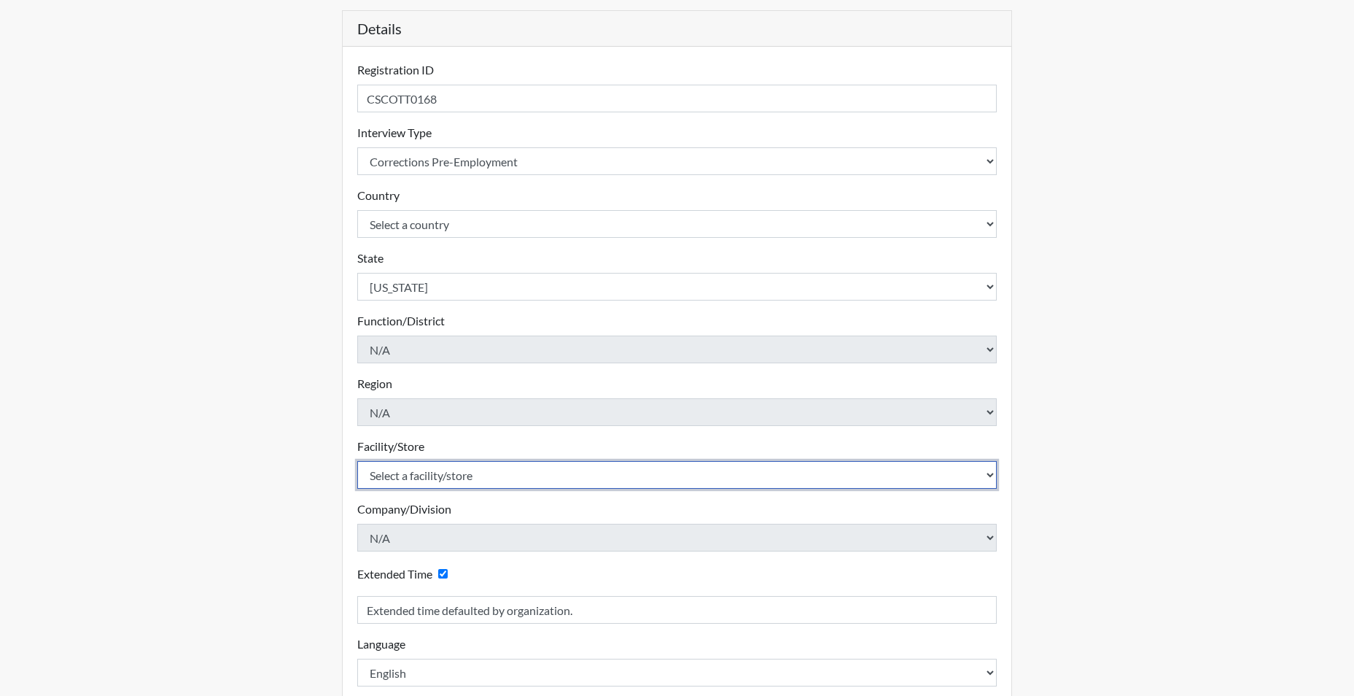
click at [431, 477] on select "Select a facility/store [GEOGRAPHIC_DATA] CI Broad River CI [PERSON_NAME] CI Di…" at bounding box center [677, 475] width 640 height 28
select select "e94c7925-c7cb-48ed-86f9-8be77b117e87"
click at [357, 461] on select "Select a facility/store [GEOGRAPHIC_DATA] CI Broad River CI [PERSON_NAME] CI Di…" at bounding box center [677, 475] width 640 height 28
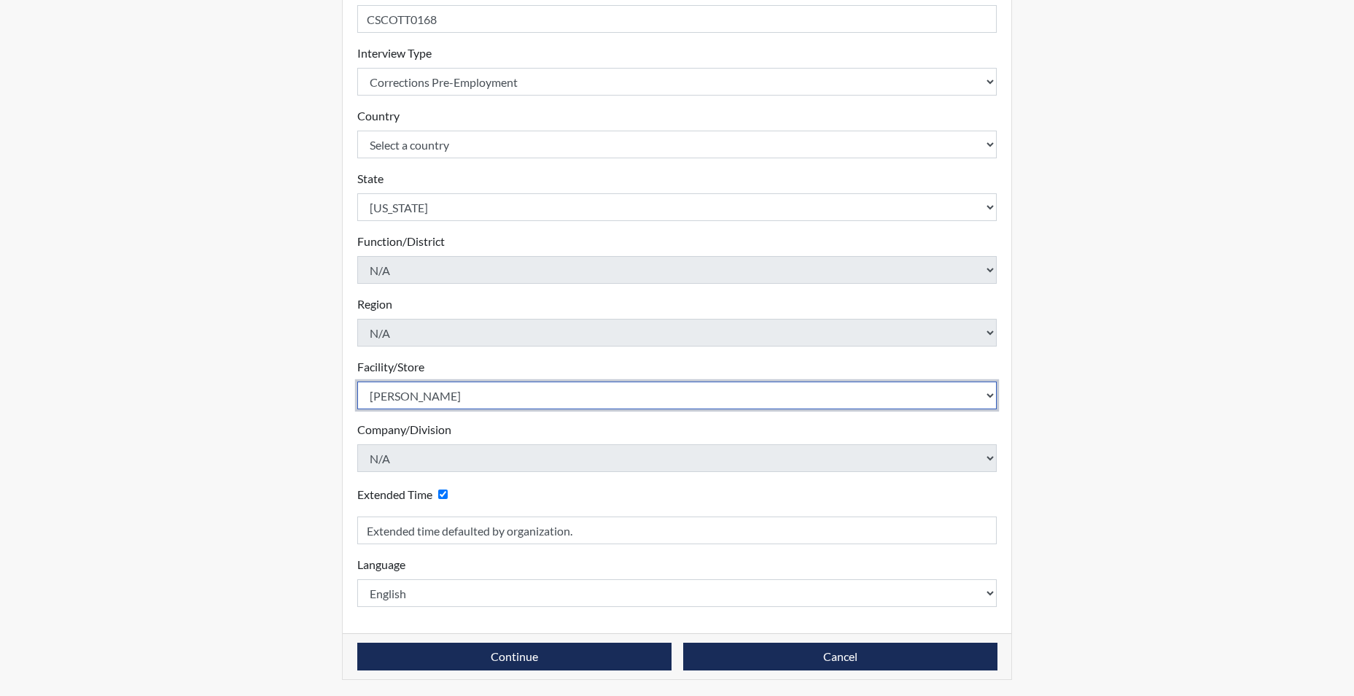
scroll to position [227, 0]
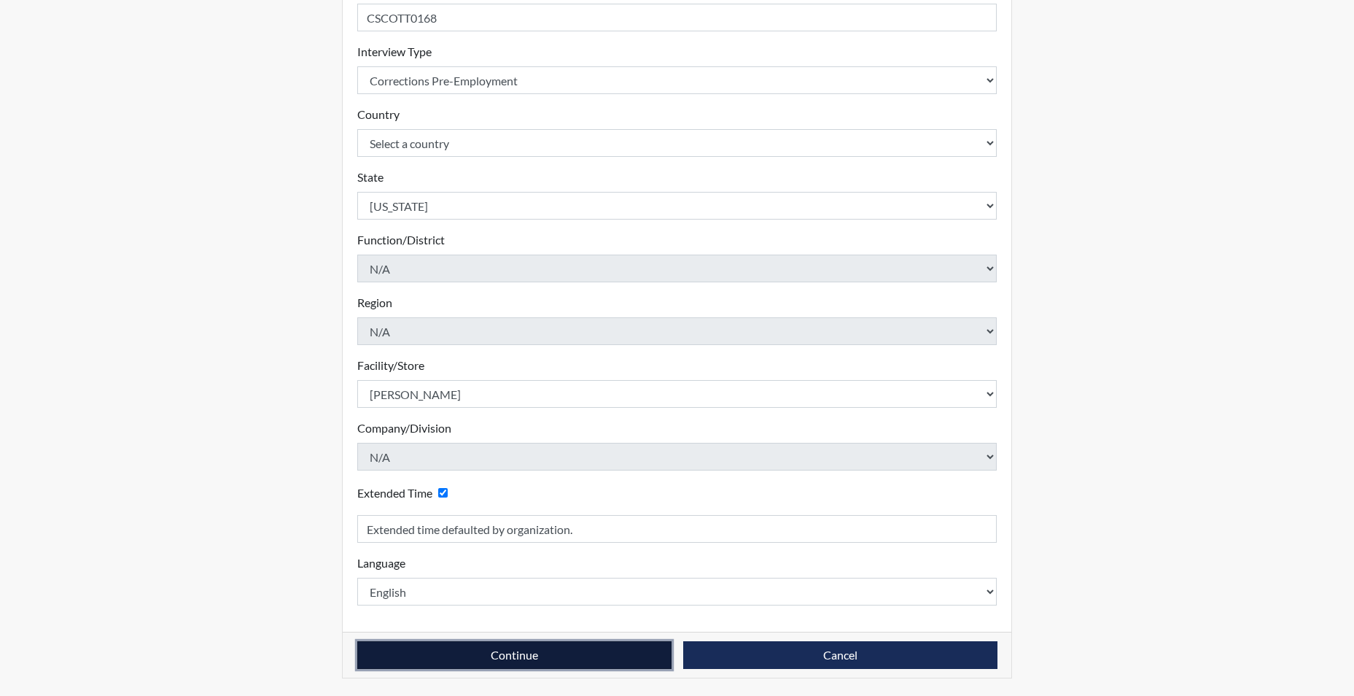
click at [558, 651] on button "Continue" at bounding box center [514, 655] width 314 height 28
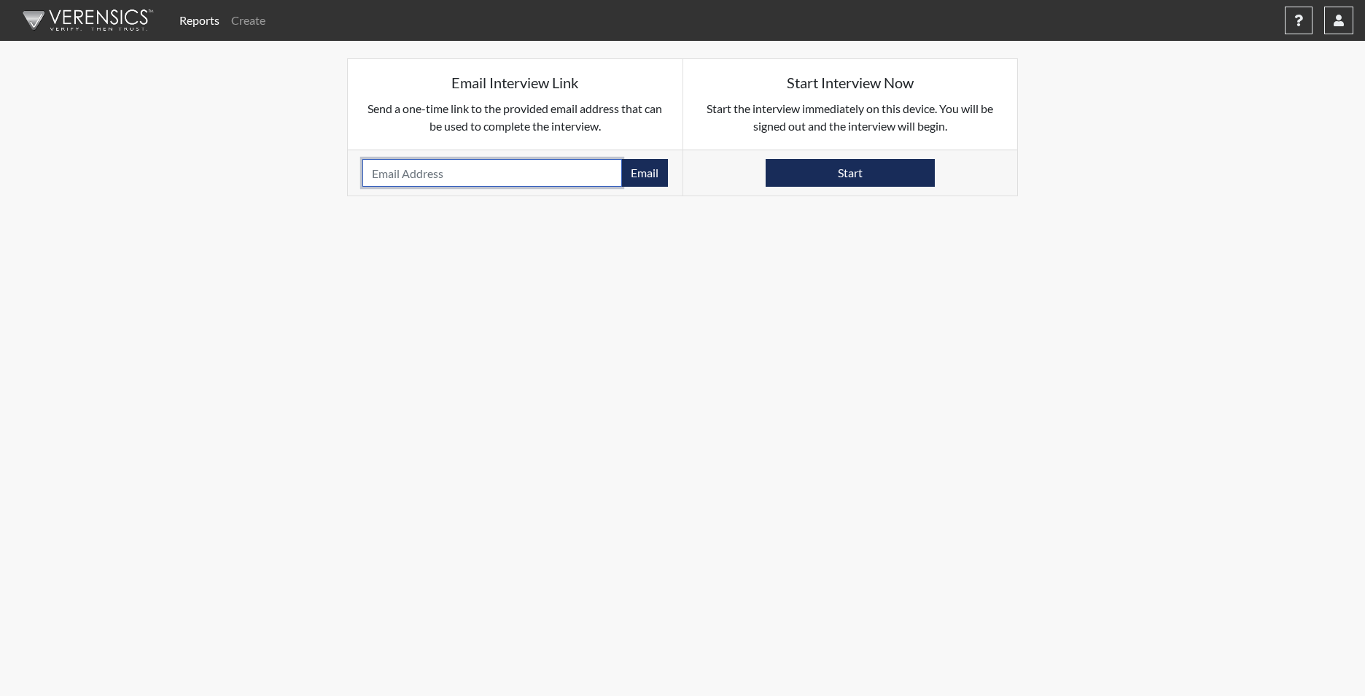
click at [440, 171] on input "email" at bounding box center [492, 173] width 260 height 28
paste input "BROOKLYNMOMMY39@GMAIL.COM"
type input "BROOKLYNMOMMY39@GMAIL.COM"
click at [651, 175] on button "Email" at bounding box center [644, 173] width 47 height 28
